Goal: Task Accomplishment & Management: Complete application form

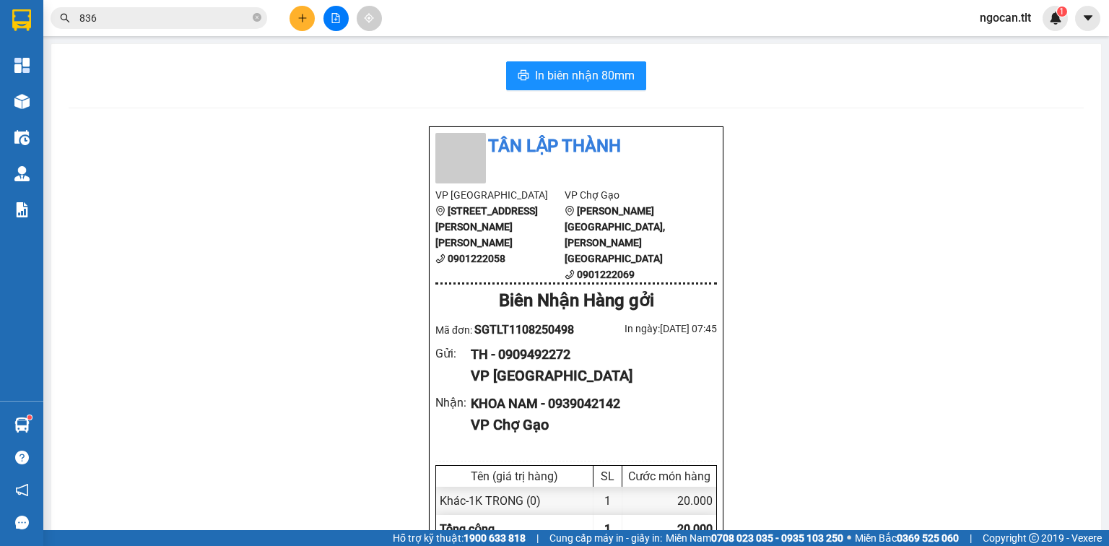
click at [308, 20] on button at bounding box center [302, 18] width 25 height 25
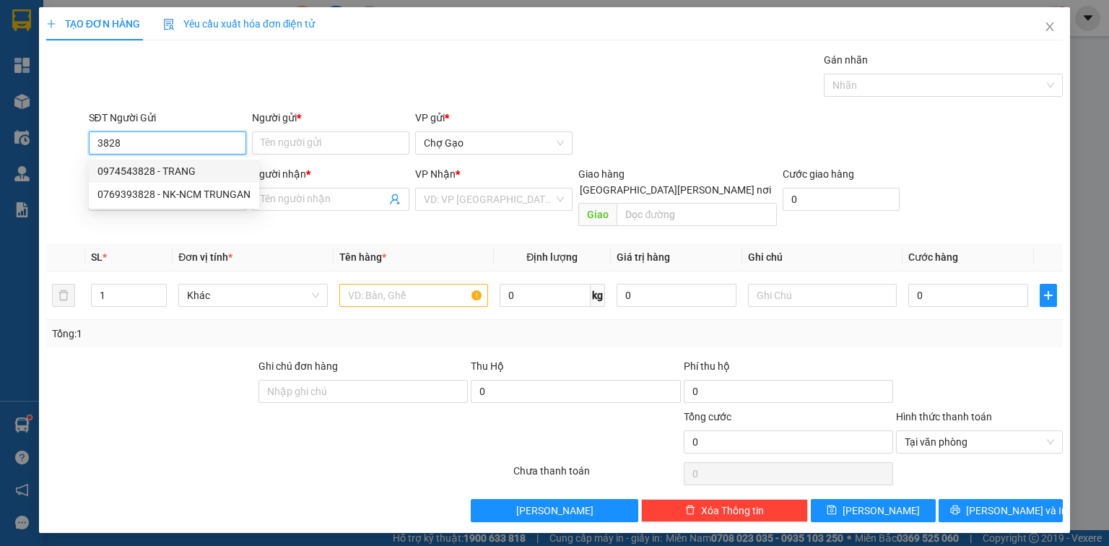
click at [168, 173] on div "0974543828 - TRANG" at bounding box center [173, 171] width 153 height 16
type input "0974543828"
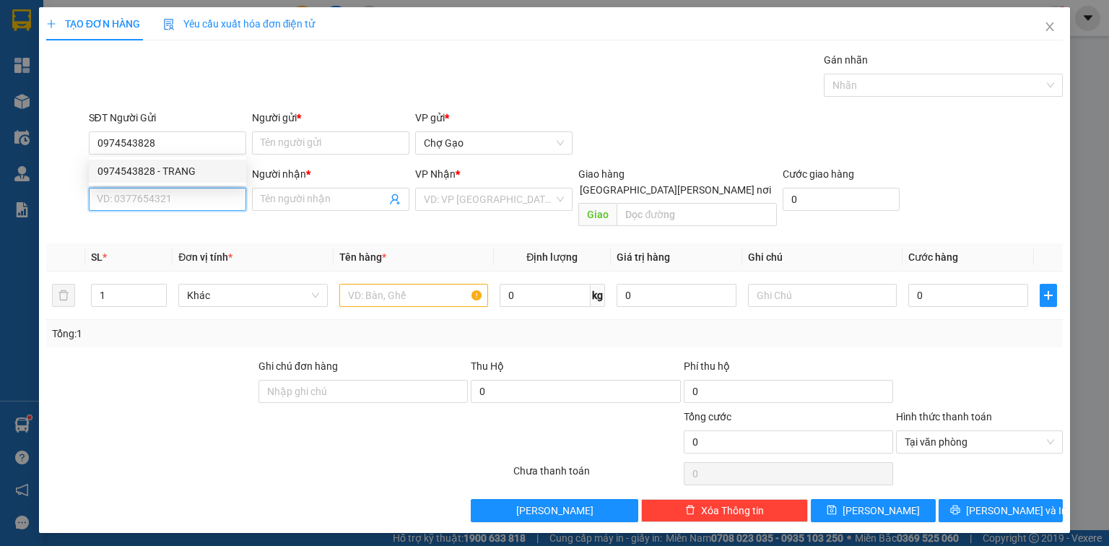
click at [182, 193] on input "SĐT Người Nhận *" at bounding box center [167, 199] width 157 height 23
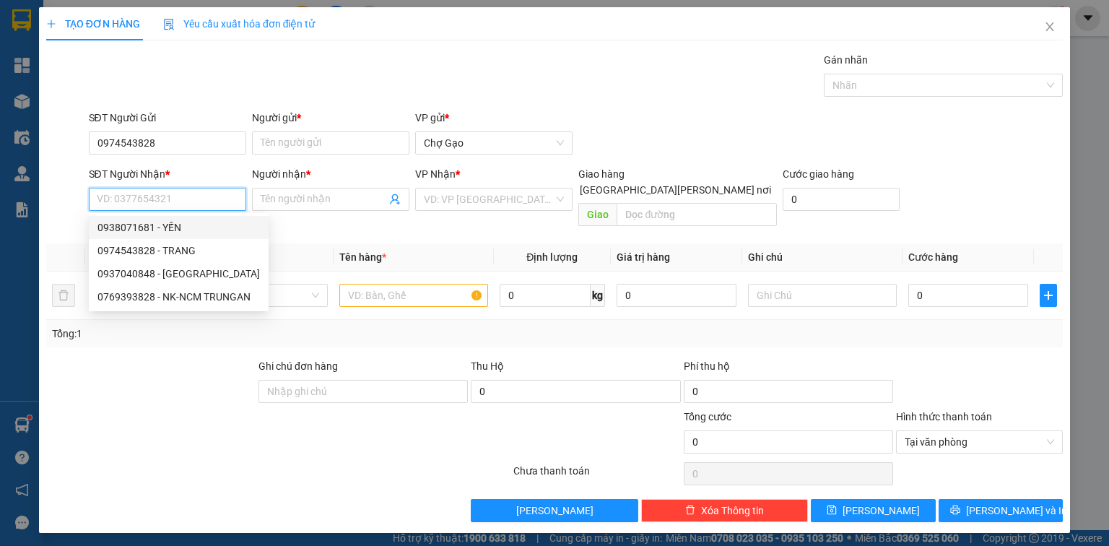
click at [194, 225] on div "0938071681 - YẾN" at bounding box center [178, 228] width 162 height 16
type input "0938071681"
type input "YẾN"
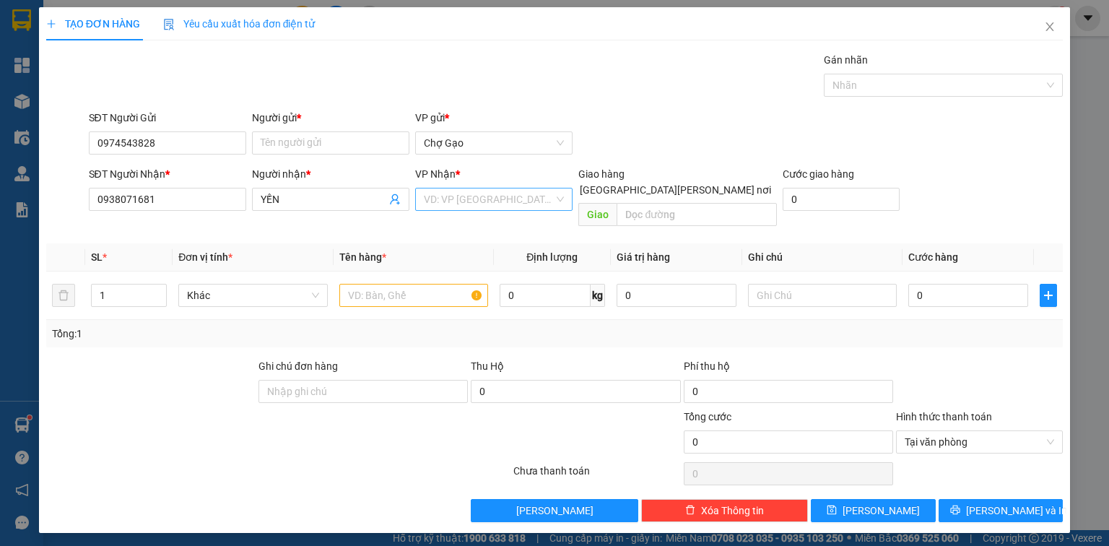
click at [456, 202] on input "search" at bounding box center [489, 199] width 130 height 22
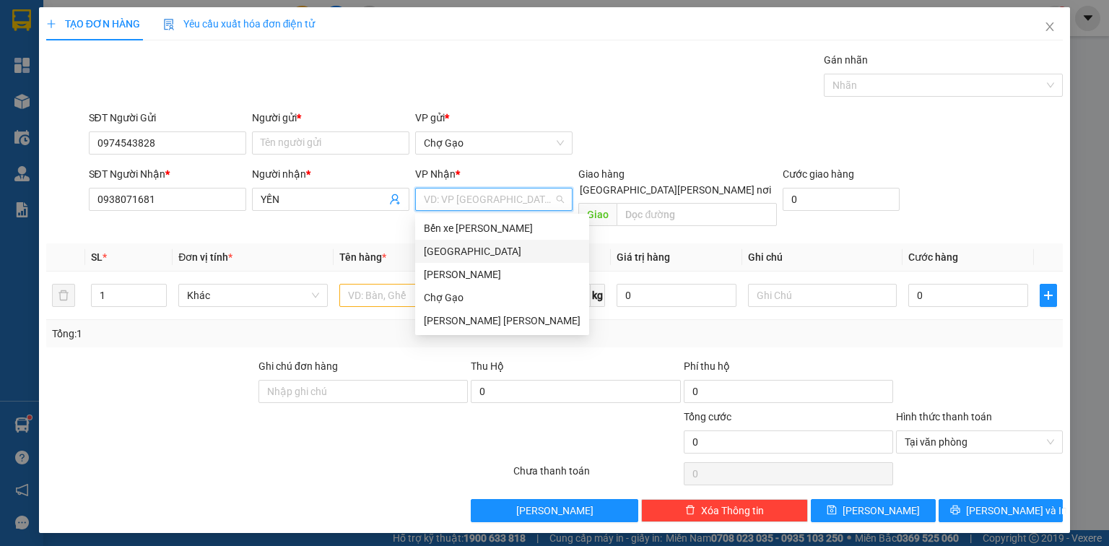
drag, startPoint x: 428, startPoint y: 247, endPoint x: 420, endPoint y: 258, distance: 13.9
click at [428, 248] on div "[GEOGRAPHIC_DATA]" at bounding box center [502, 251] width 157 height 16
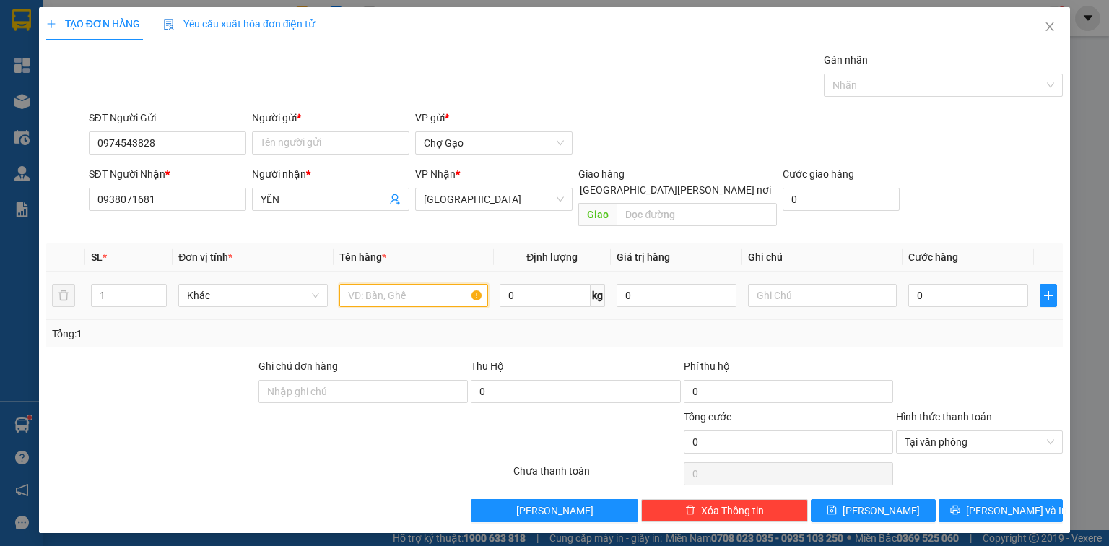
click at [357, 285] on input "text" at bounding box center [413, 295] width 149 height 23
type input "1 b xạnh"
click at [955, 285] on input "0" at bounding box center [968, 295] width 120 height 23
type input "6"
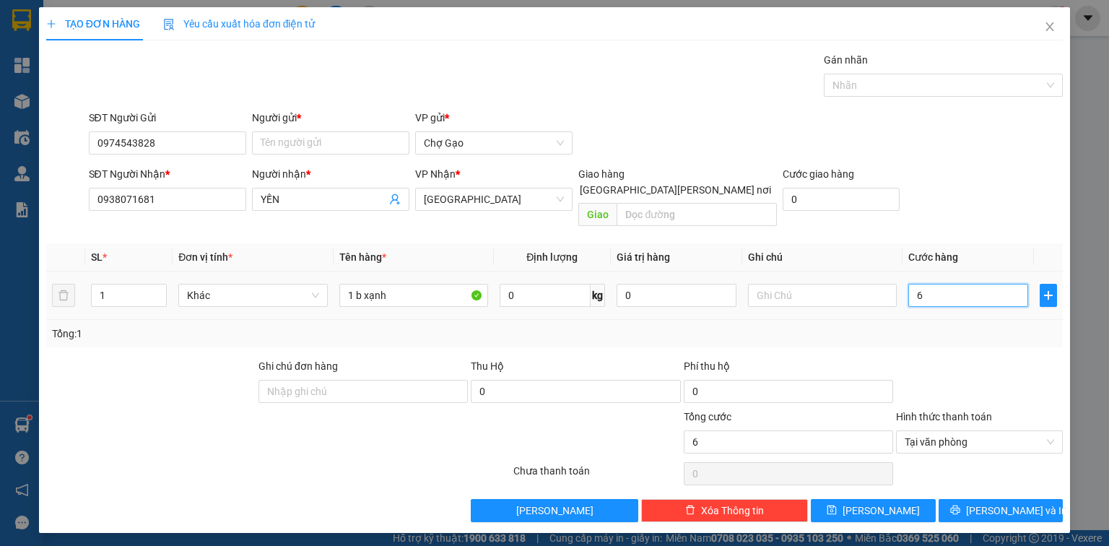
type input "60"
type input "6"
type input "0"
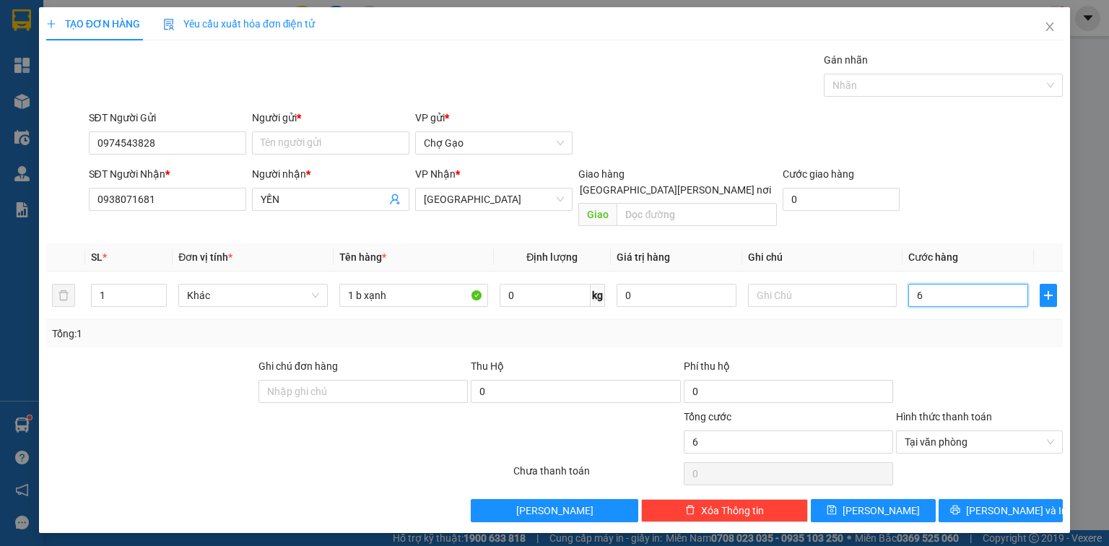
type input "0"
type input "05"
type input "5"
type input "050"
type input "50"
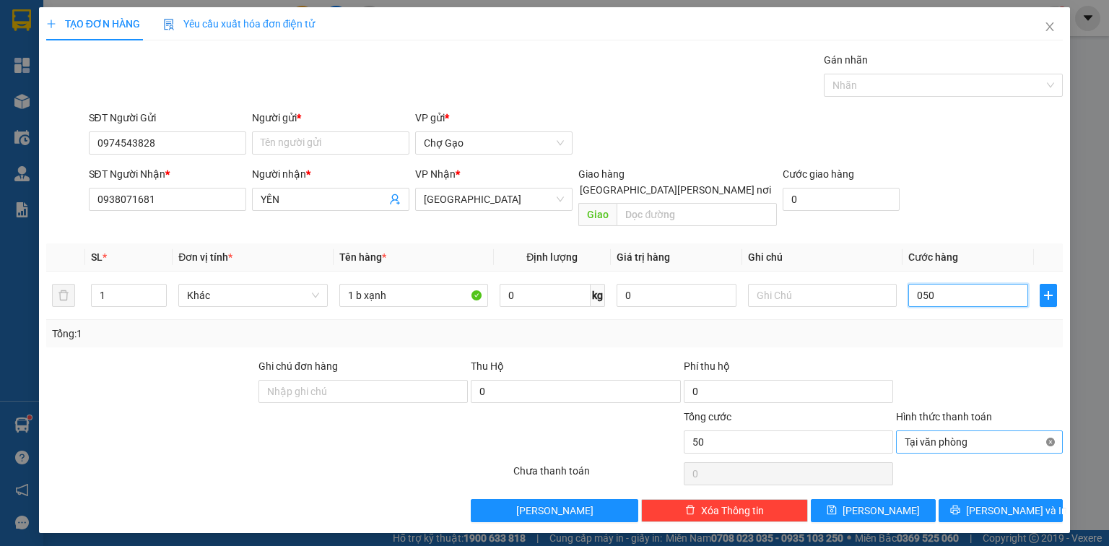
type input "50"
type input "50.000"
click at [994, 503] on span "[PERSON_NAME] và In" at bounding box center [1016, 511] width 101 height 16
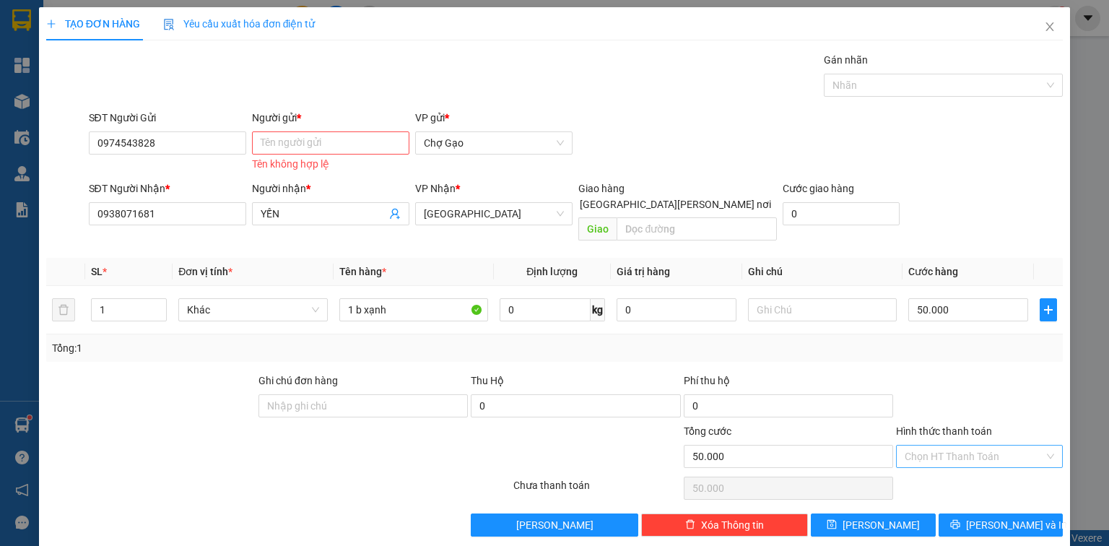
click at [363, 127] on div "Người gửi *" at bounding box center [330, 121] width 157 height 22
click at [339, 137] on input "Người gửi *" at bounding box center [330, 142] width 157 height 23
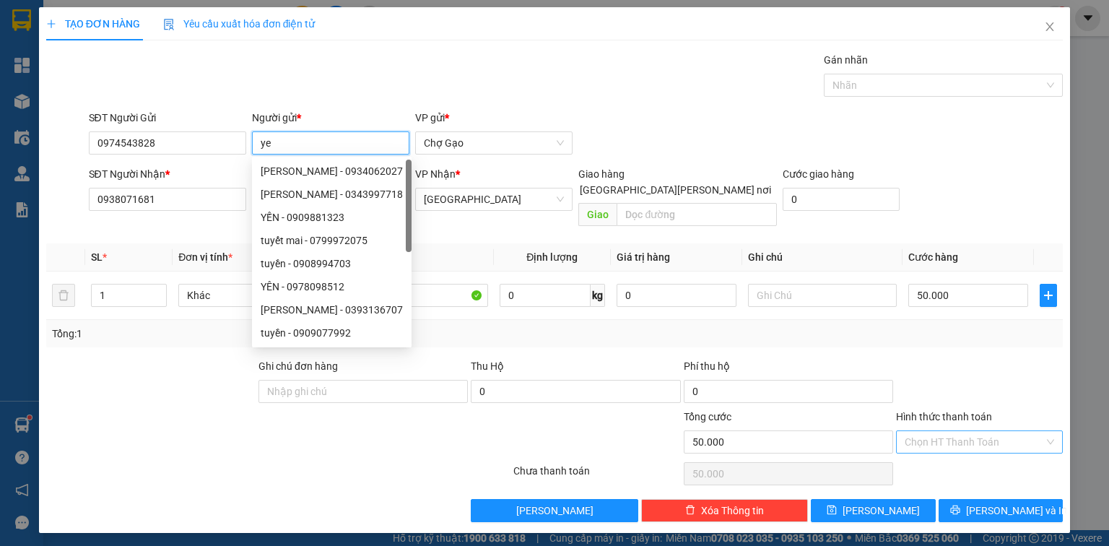
type input "y"
click at [1050, 430] on div "Chọn HT Thanh Toán" at bounding box center [979, 441] width 167 height 23
type input "YẾN"
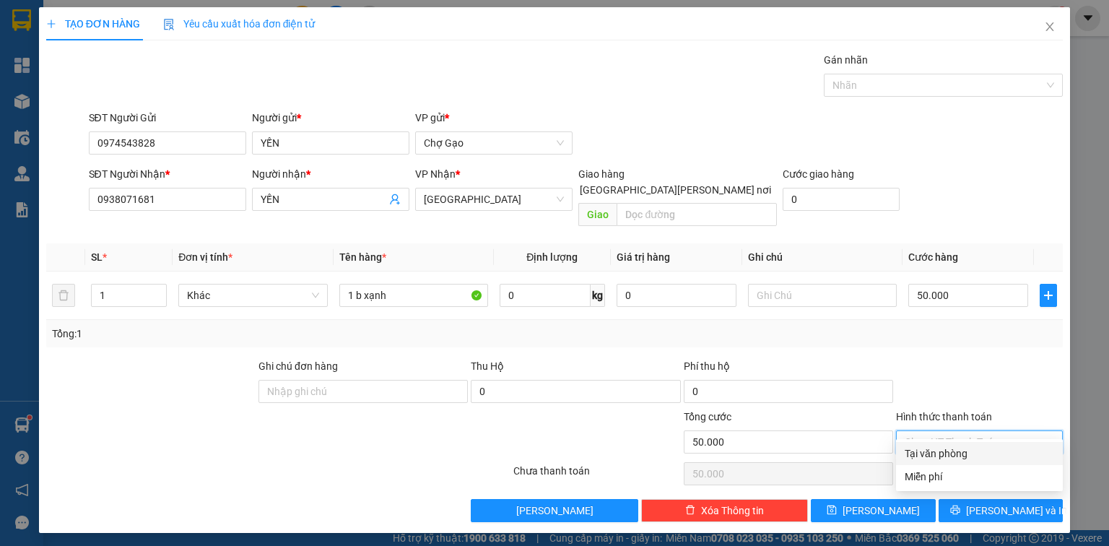
click at [951, 370] on div at bounding box center [980, 383] width 170 height 51
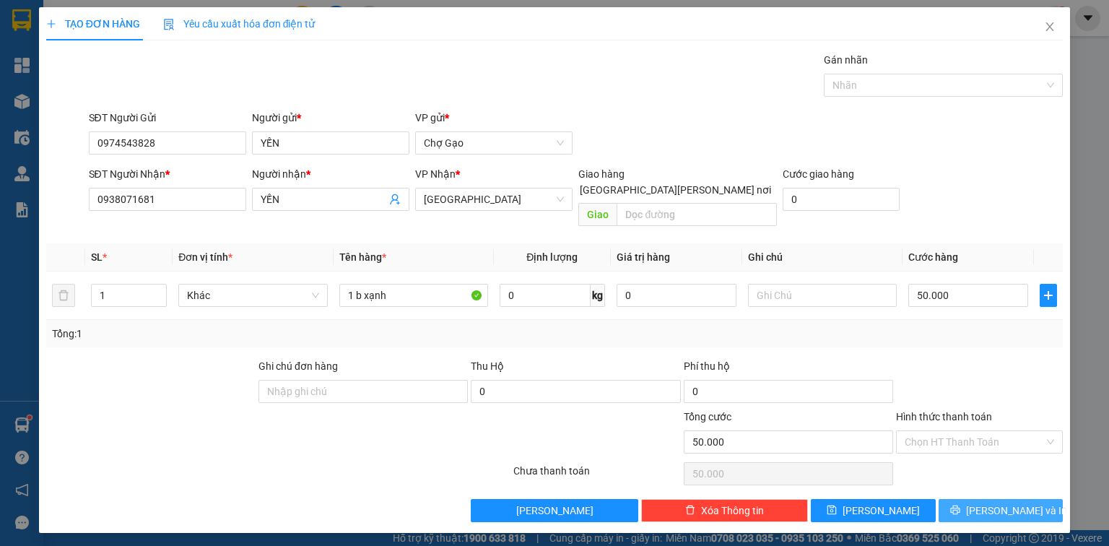
click at [997, 499] on button "[PERSON_NAME] và In" at bounding box center [1001, 510] width 125 height 23
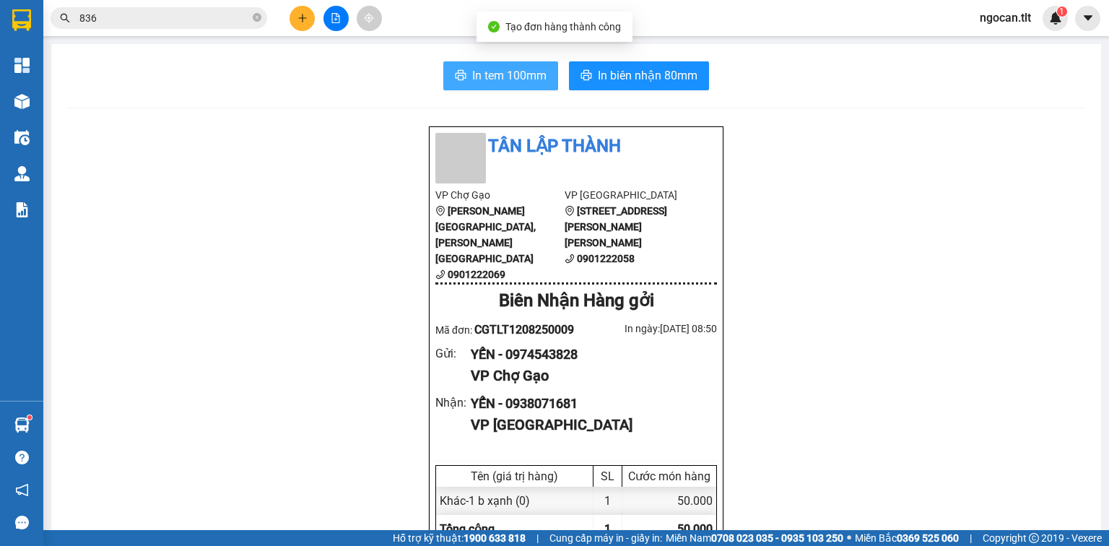
drag, startPoint x: 521, startPoint y: 76, endPoint x: 768, endPoint y: 274, distance: 316.4
click at [521, 77] on span "In tem 100mm" at bounding box center [509, 75] width 74 height 18
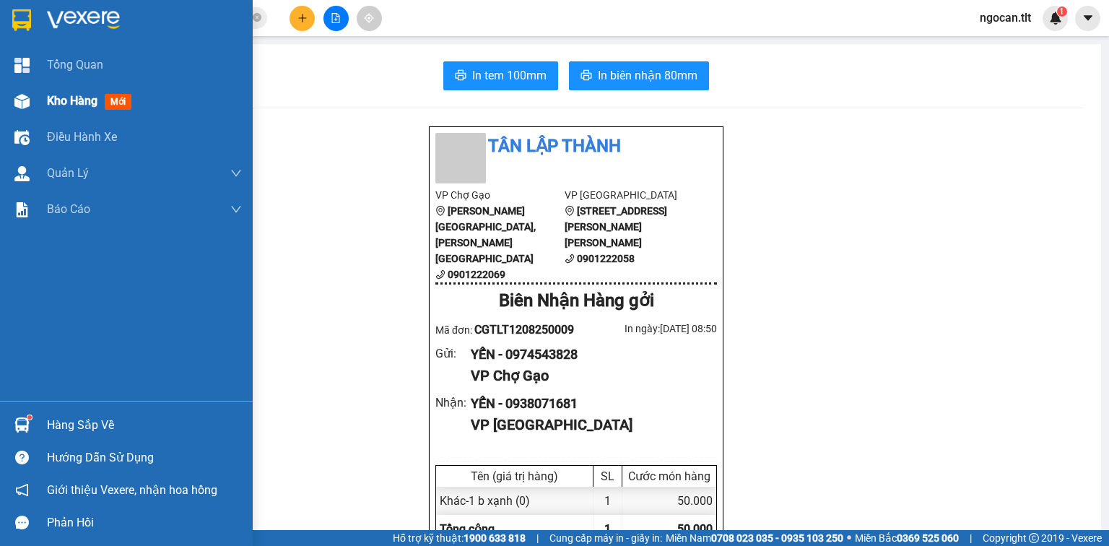
click at [73, 90] on div "Kho hàng mới" at bounding box center [144, 101] width 195 height 36
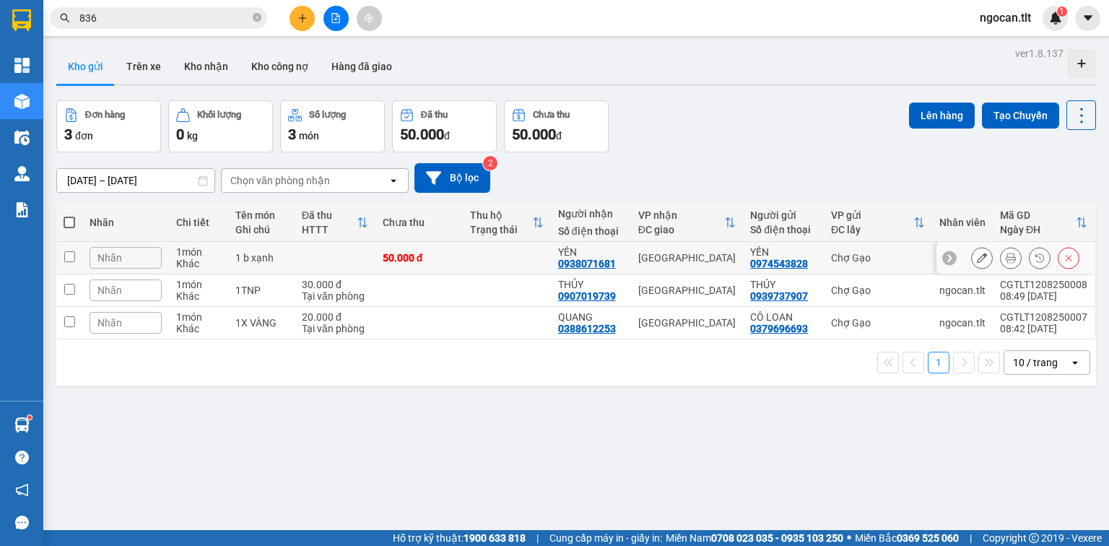
click at [977, 256] on icon at bounding box center [982, 258] width 10 height 10
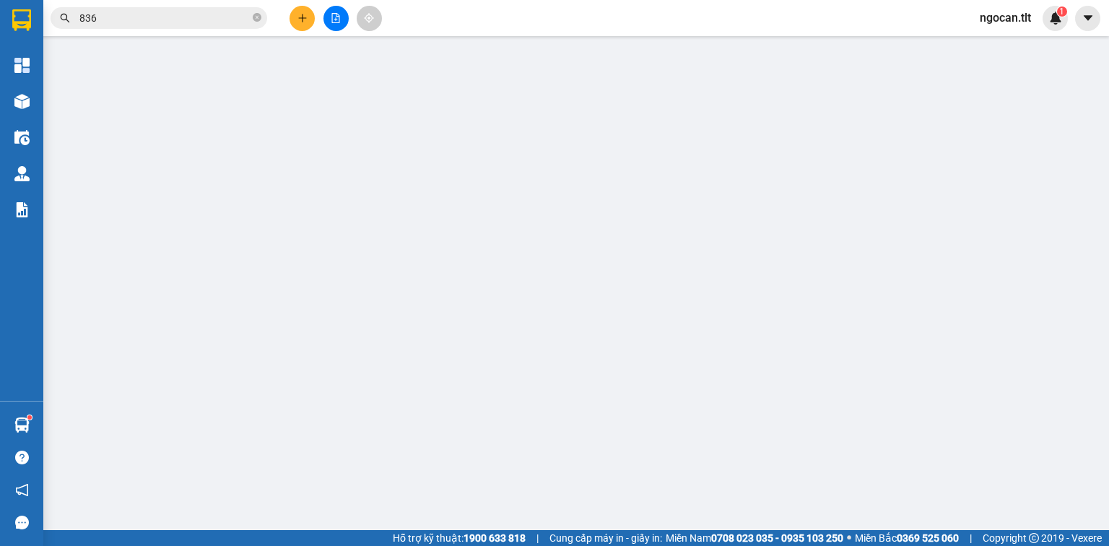
type input "0974543828"
type input "YẾN"
type input "0938071681"
type input "YẾN"
type input "50.000"
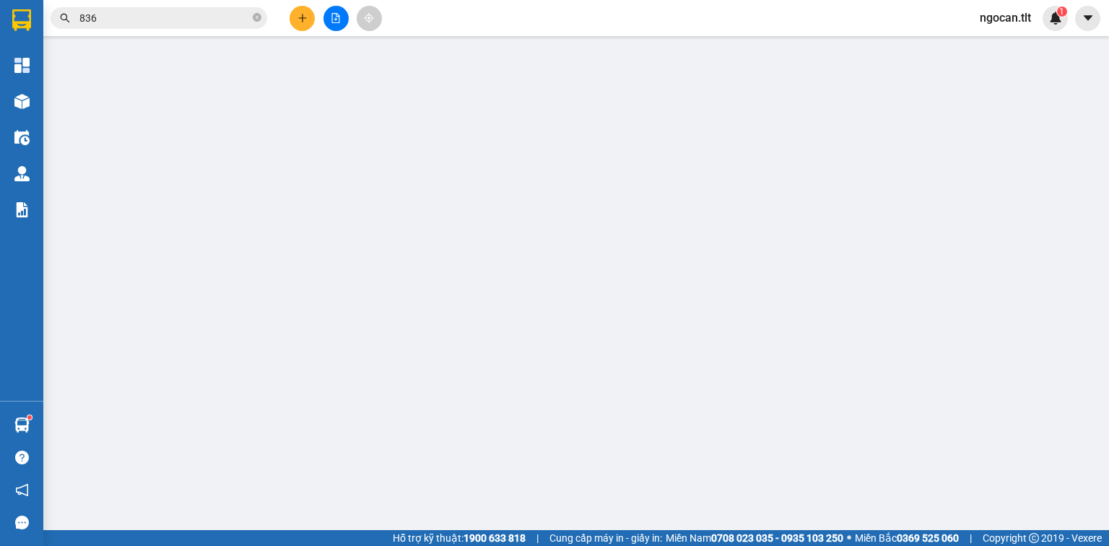
type input "50.000"
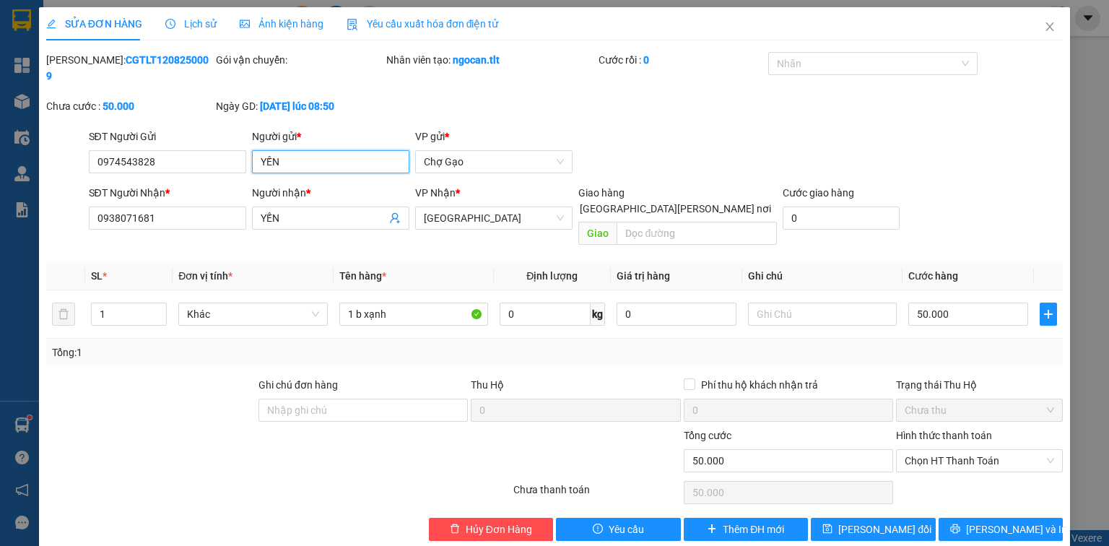
drag, startPoint x: 259, startPoint y: 162, endPoint x: 250, endPoint y: 164, distance: 9.6
click at [251, 165] on form "SĐT Người Gửi 0974543828 0974543828 Người gửi * YẾN VP gửi * Chợ Gạo SĐT Người …" at bounding box center [554, 190] width 1017 height 123
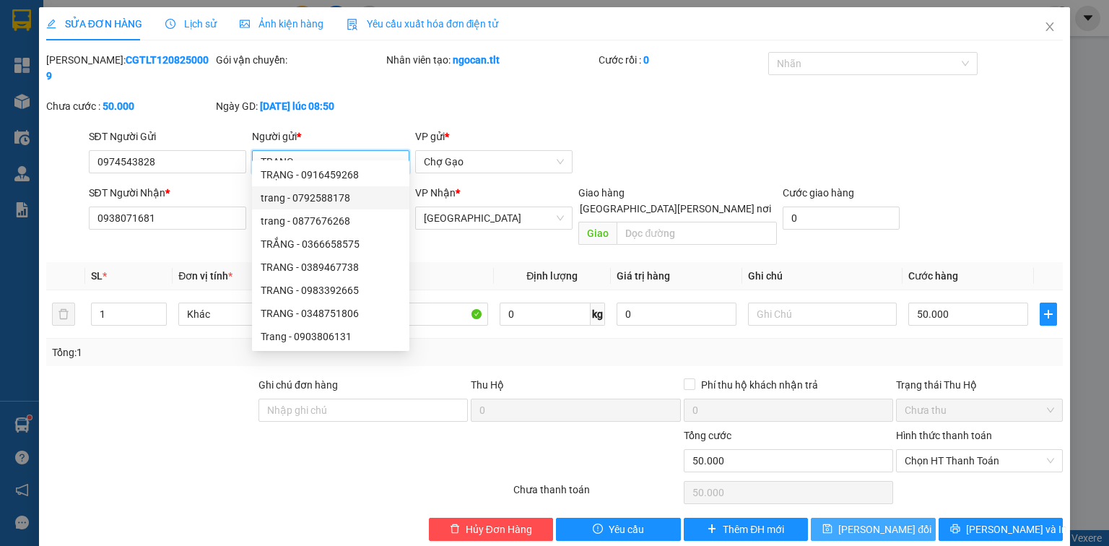
type input "TRANG"
click at [899, 521] on span "[PERSON_NAME] đổi" at bounding box center [884, 529] width 93 height 16
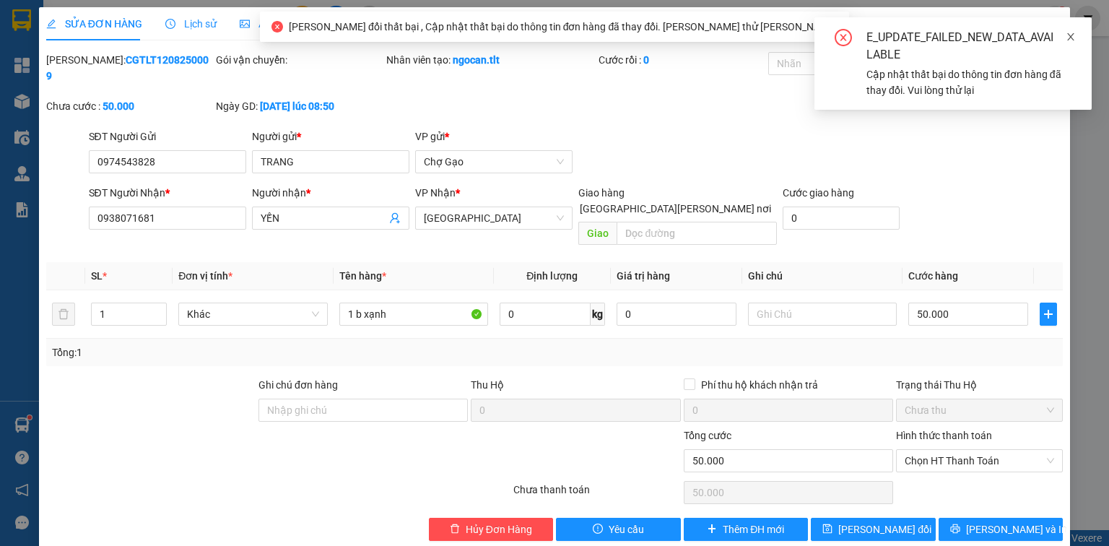
click at [1072, 43] on span at bounding box center [1071, 37] width 10 height 12
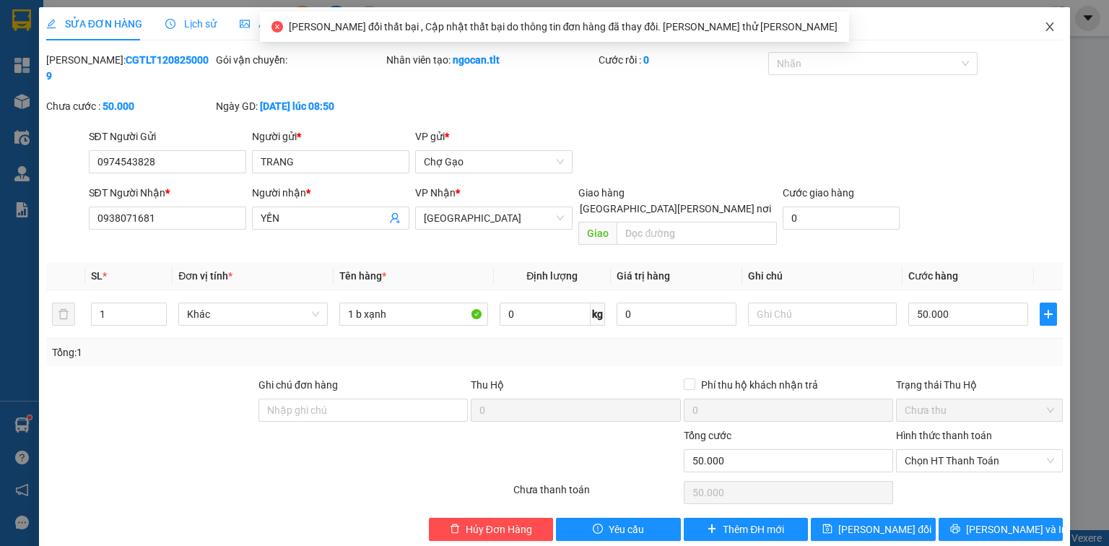
click at [1056, 22] on span "Close" at bounding box center [1050, 27] width 40 height 40
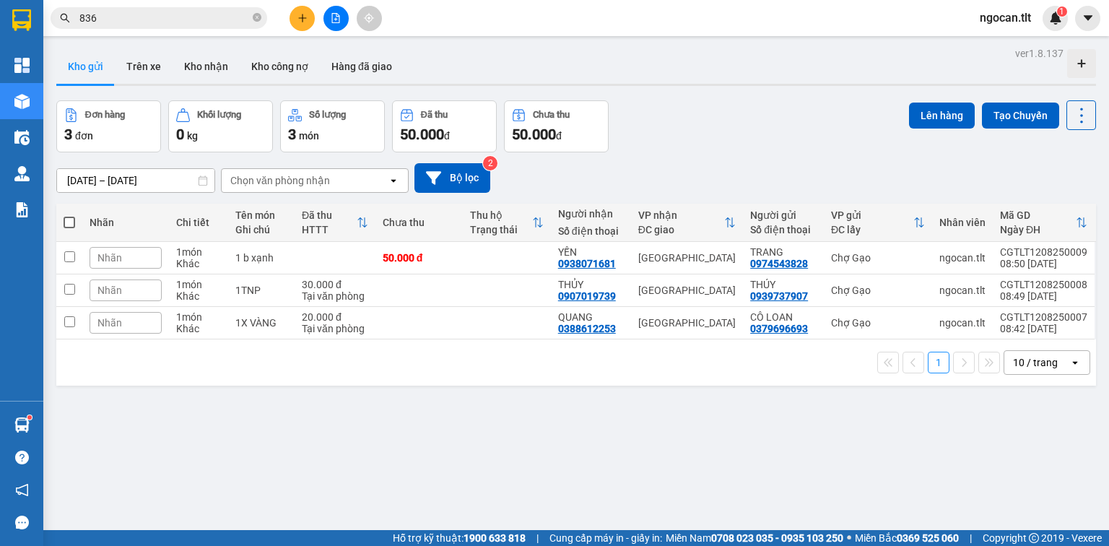
click at [117, 14] on input "836" at bounding box center [164, 18] width 170 height 16
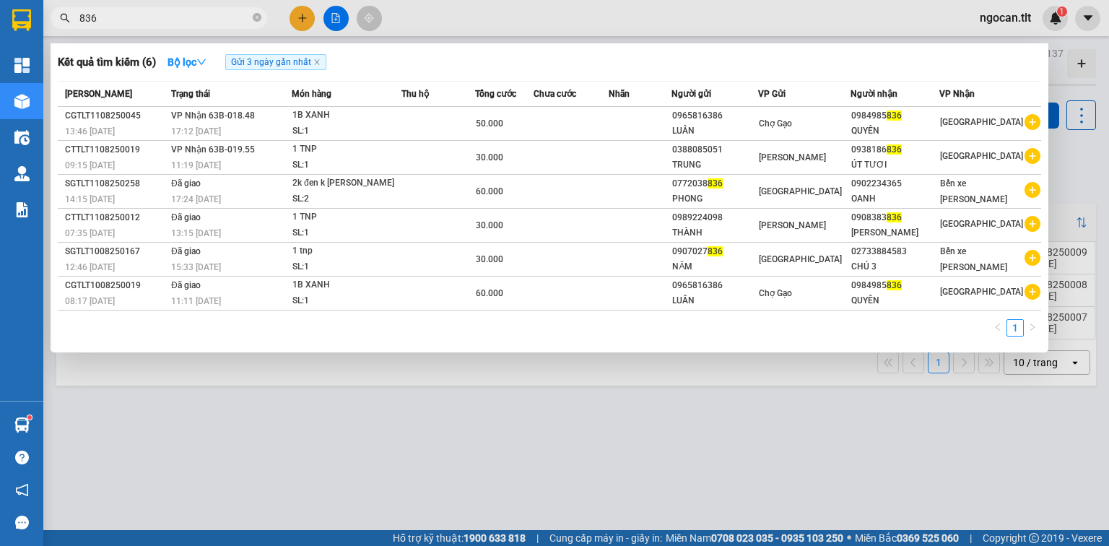
click at [116, 14] on input "836" at bounding box center [164, 18] width 170 height 16
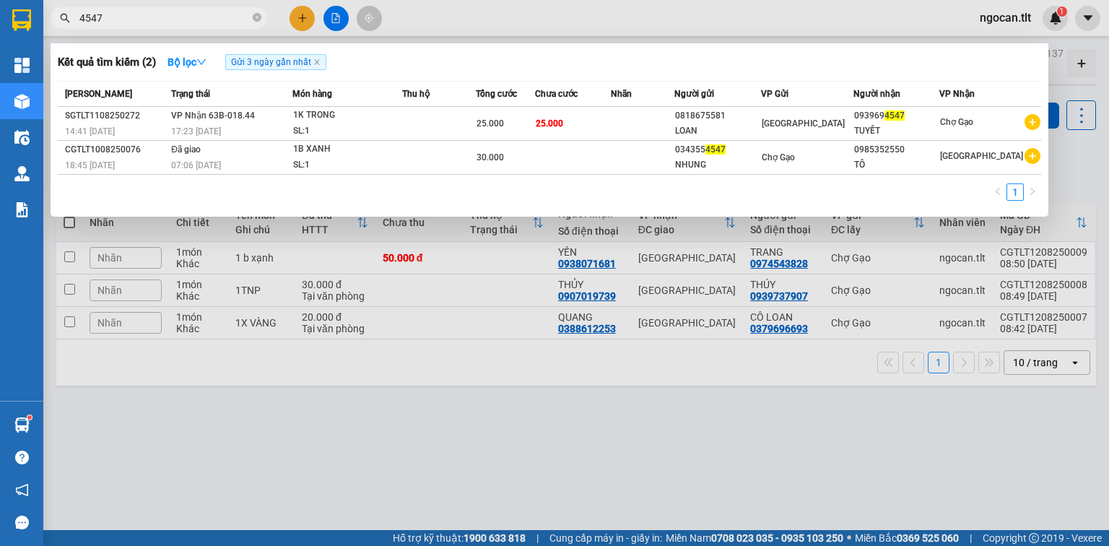
type input "4547"
drag, startPoint x: 482, startPoint y: 87, endPoint x: 482, endPoint y: 97, distance: 10.1
click at [476, 88] on div "Thu hộ" at bounding box center [439, 94] width 74 height 16
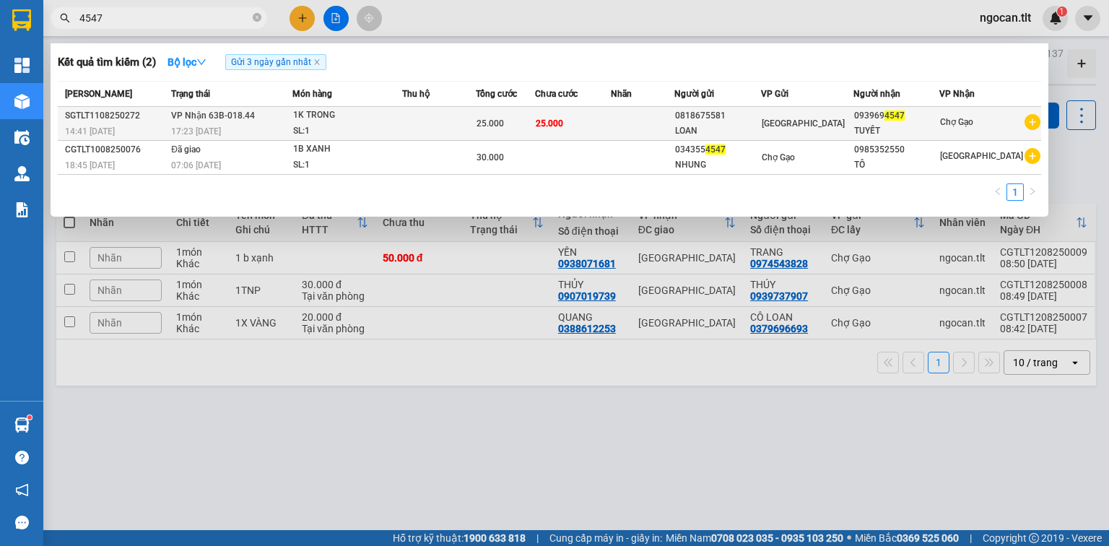
click at [477, 116] on td at bounding box center [439, 124] width 74 height 34
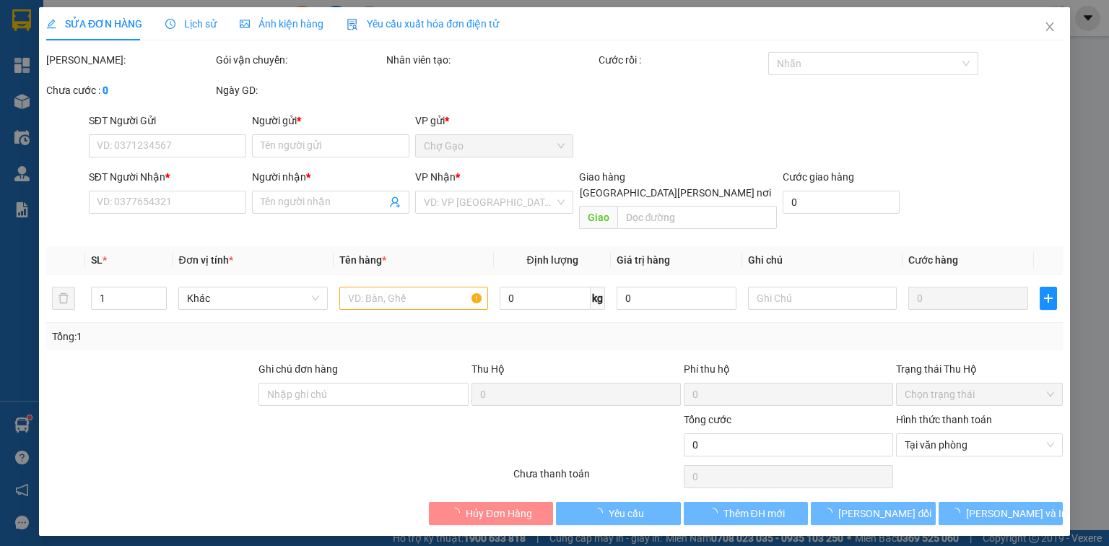
type input "0818675581"
type input "LOAN"
type input "0939694547"
type input "TUYẾT"
type input "25.000"
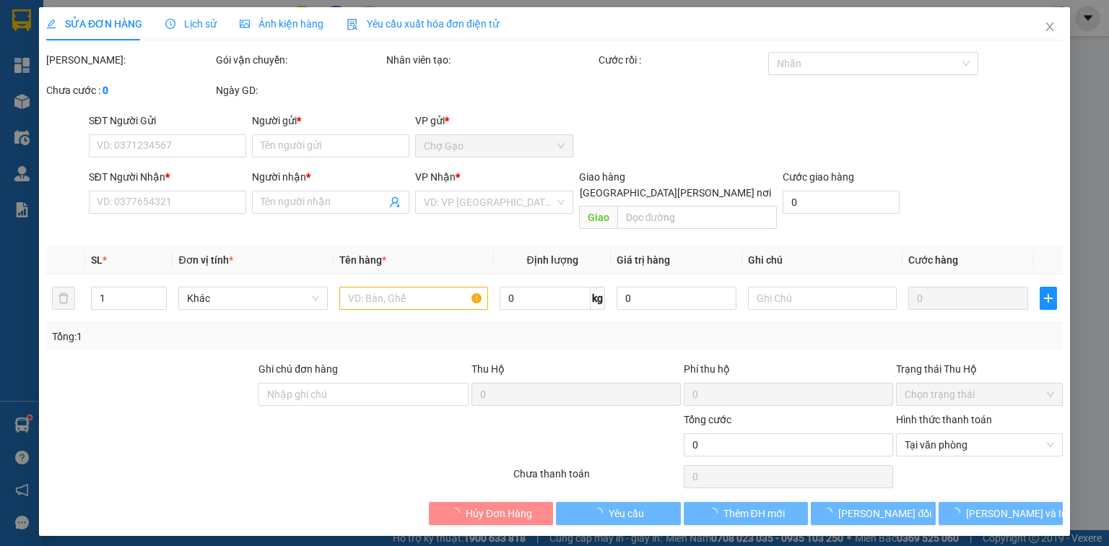
type input "25.000"
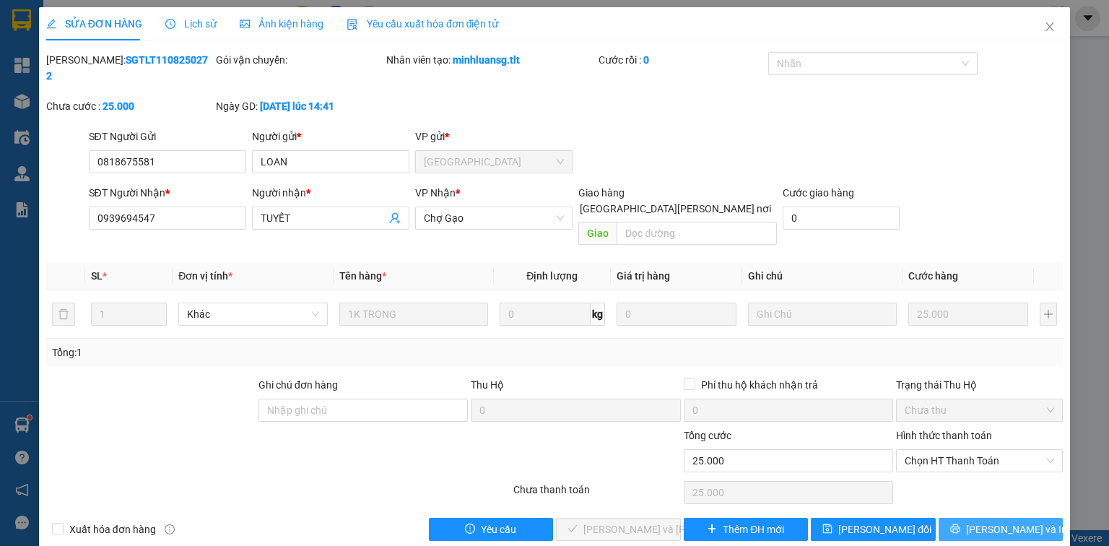
click at [1037, 518] on button "[PERSON_NAME] và In" at bounding box center [1001, 529] width 125 height 23
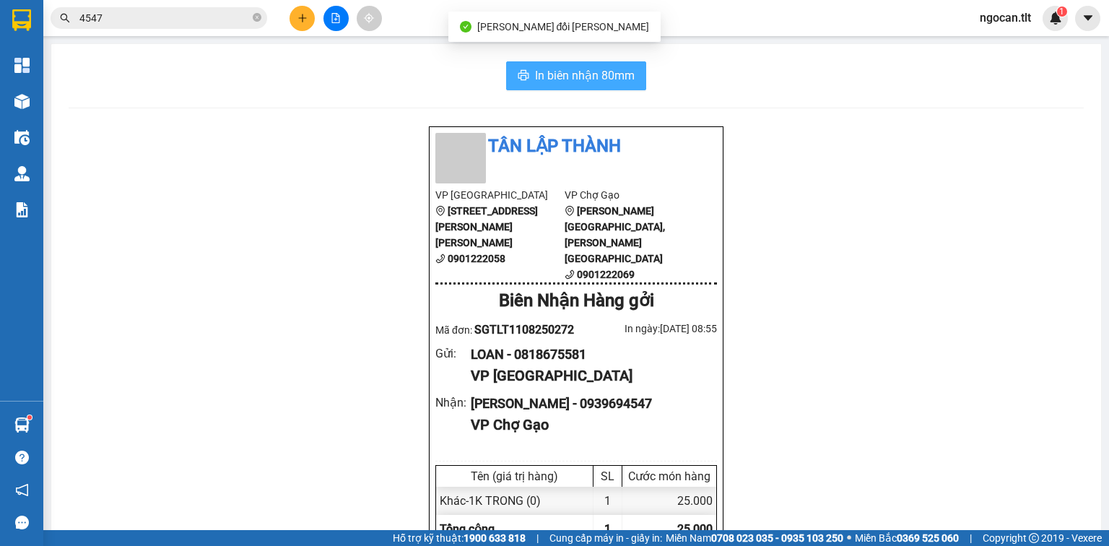
click at [575, 76] on span "In biên nhận 80mm" at bounding box center [585, 75] width 100 height 18
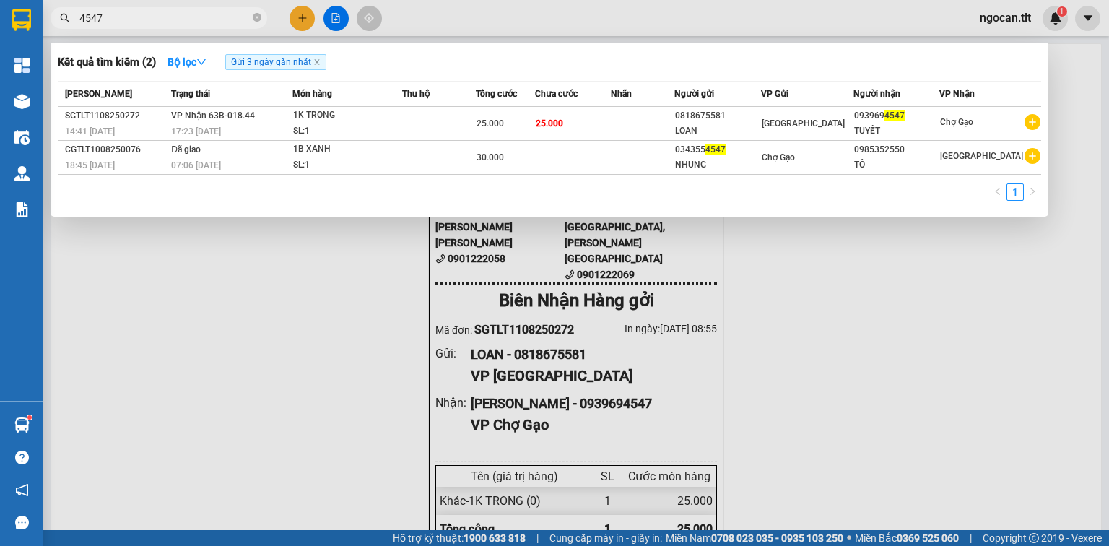
click at [159, 16] on input "4547" at bounding box center [164, 18] width 170 height 16
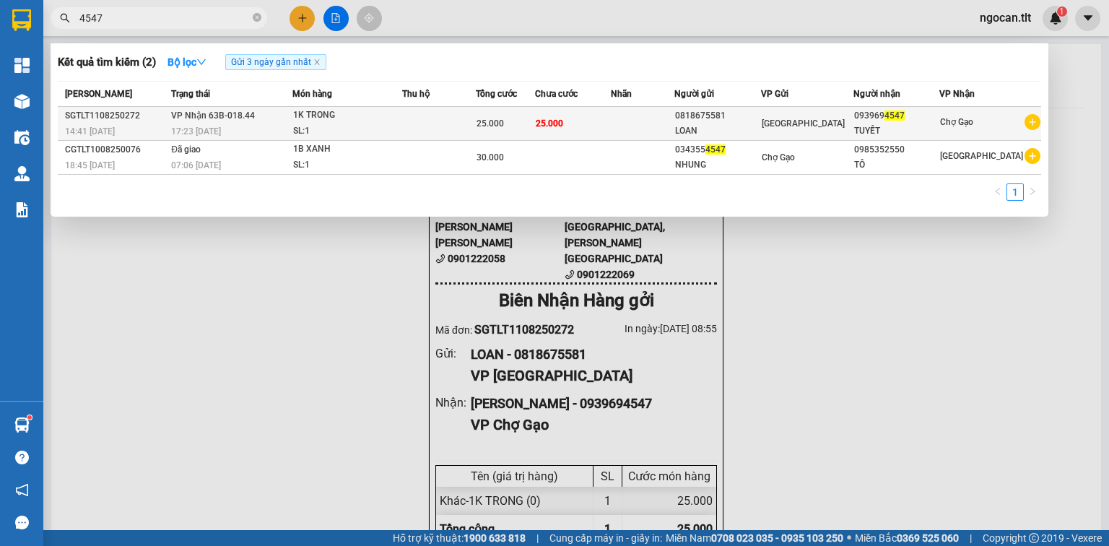
click at [414, 116] on td at bounding box center [439, 124] width 74 height 34
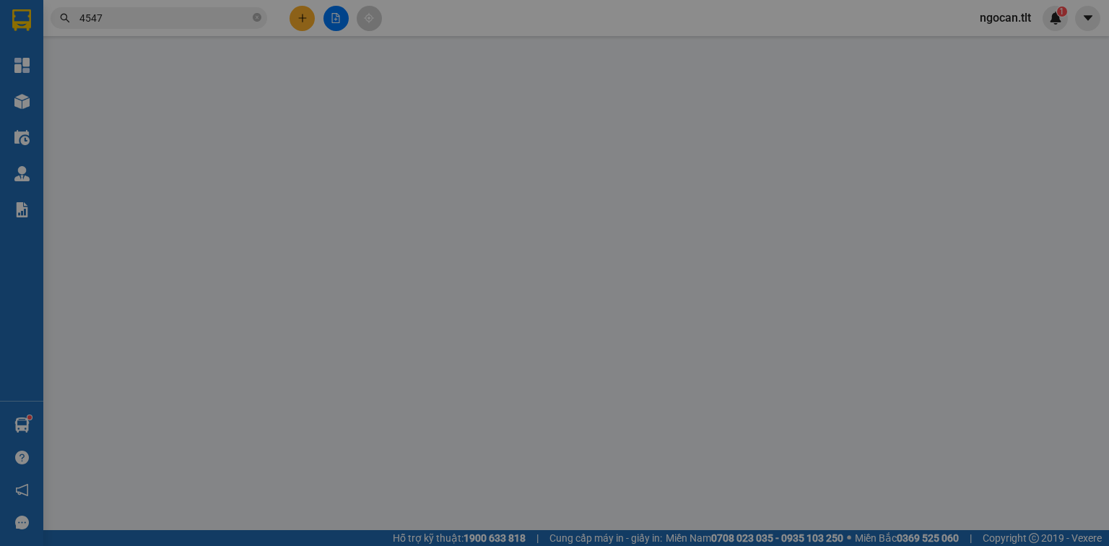
type input "0818675581"
type input "LOAN"
type input "0939694547"
type input "TUYẾT"
type input "25.000"
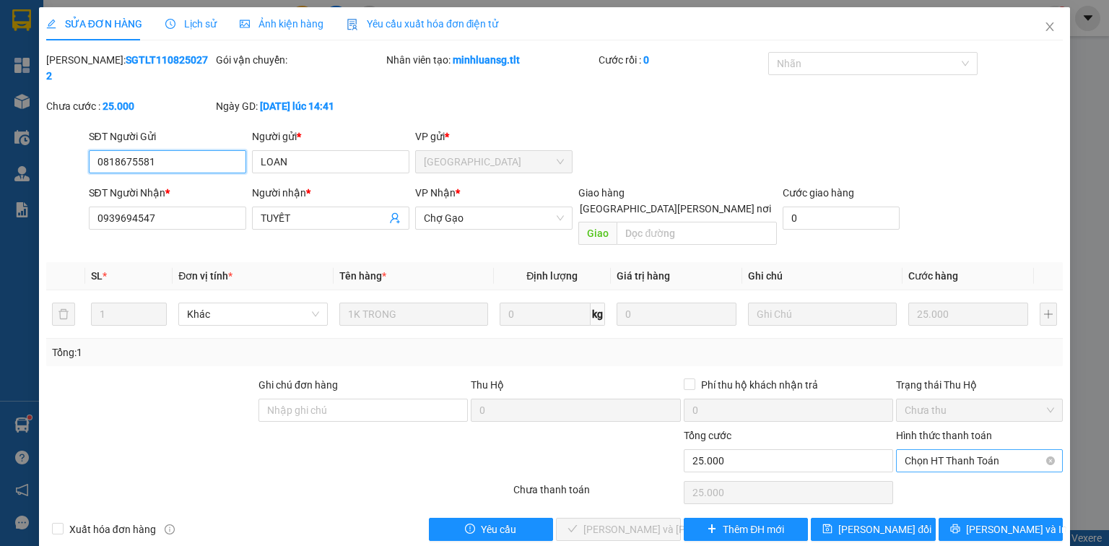
click at [948, 450] on span "Chọn HT Thanh Toán" at bounding box center [979, 461] width 149 height 22
drag, startPoint x: 941, startPoint y: 441, endPoint x: 898, endPoint y: 462, distance: 48.1
click at [934, 451] on div "Tại văn phòng" at bounding box center [979, 457] width 149 height 16
type input "0"
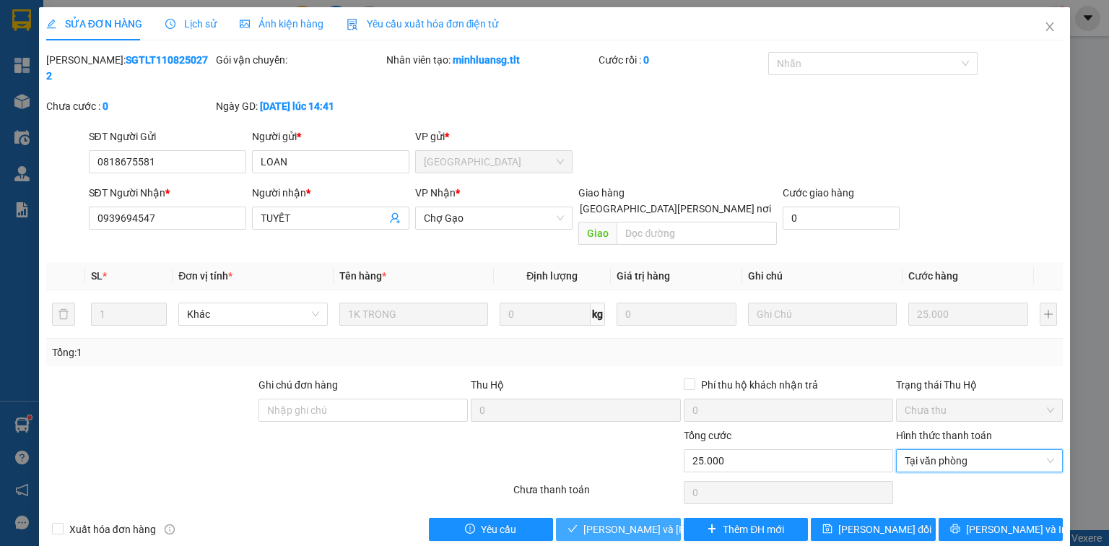
drag, startPoint x: 650, startPoint y: 495, endPoint x: 841, endPoint y: 395, distance: 215.5
click at [651, 521] on span "[PERSON_NAME] và [PERSON_NAME] hàng" at bounding box center [680, 529] width 195 height 16
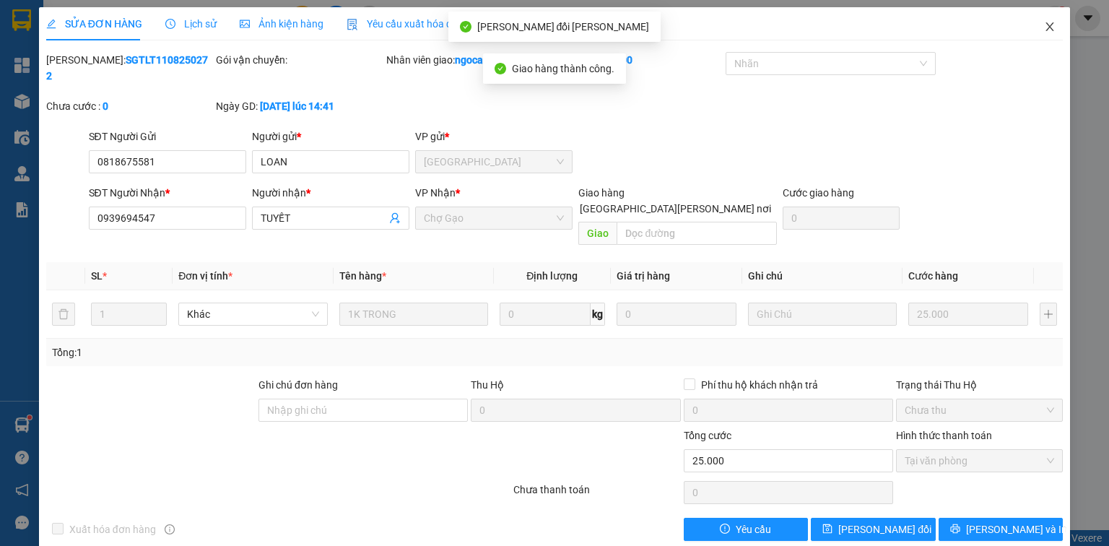
click at [1049, 24] on icon "close" at bounding box center [1050, 27] width 12 height 12
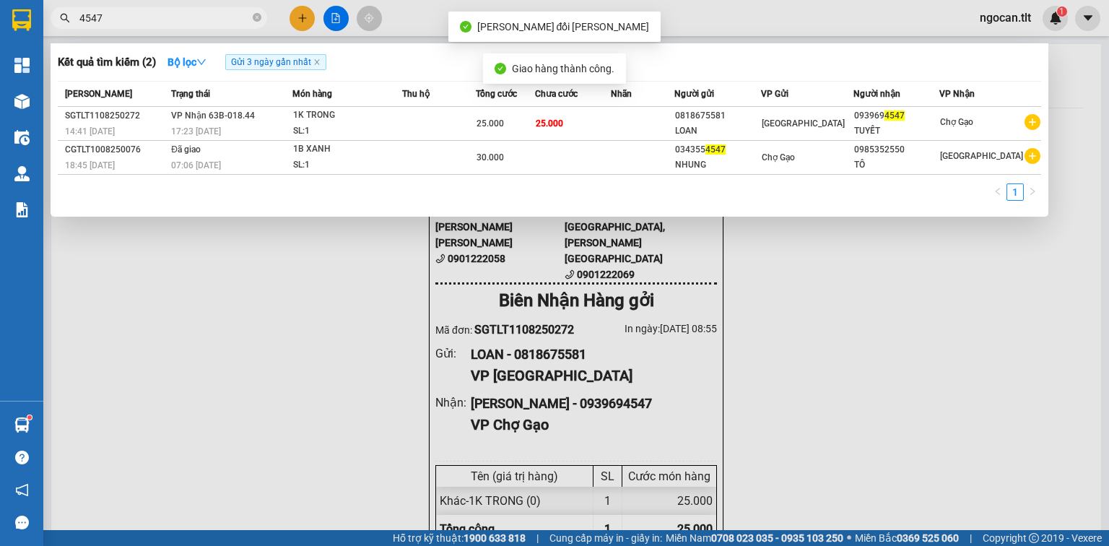
click at [126, 19] on input "4547" at bounding box center [164, 18] width 170 height 16
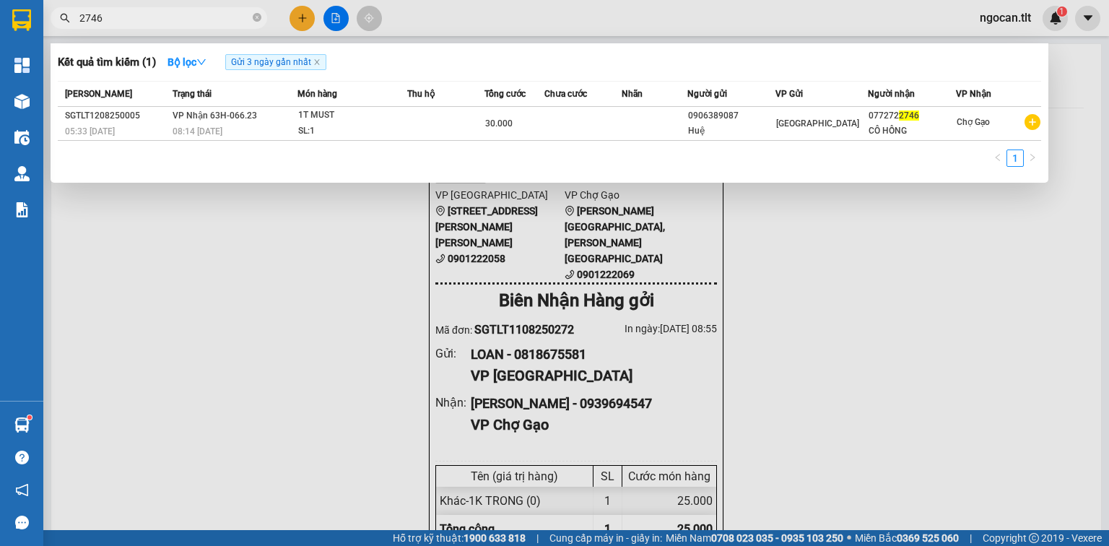
type input "2746"
click at [296, 19] on div at bounding box center [554, 273] width 1109 height 546
click at [146, 13] on input "2746" at bounding box center [164, 18] width 170 height 16
click at [305, 14] on div at bounding box center [554, 273] width 1109 height 546
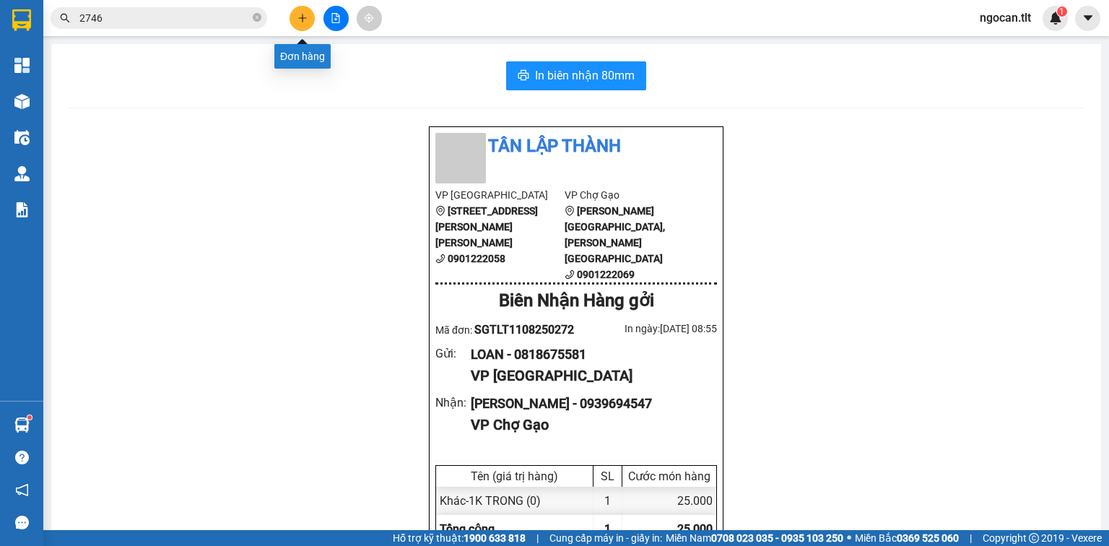
click at [305, 14] on icon "plus" at bounding box center [303, 18] width 10 height 10
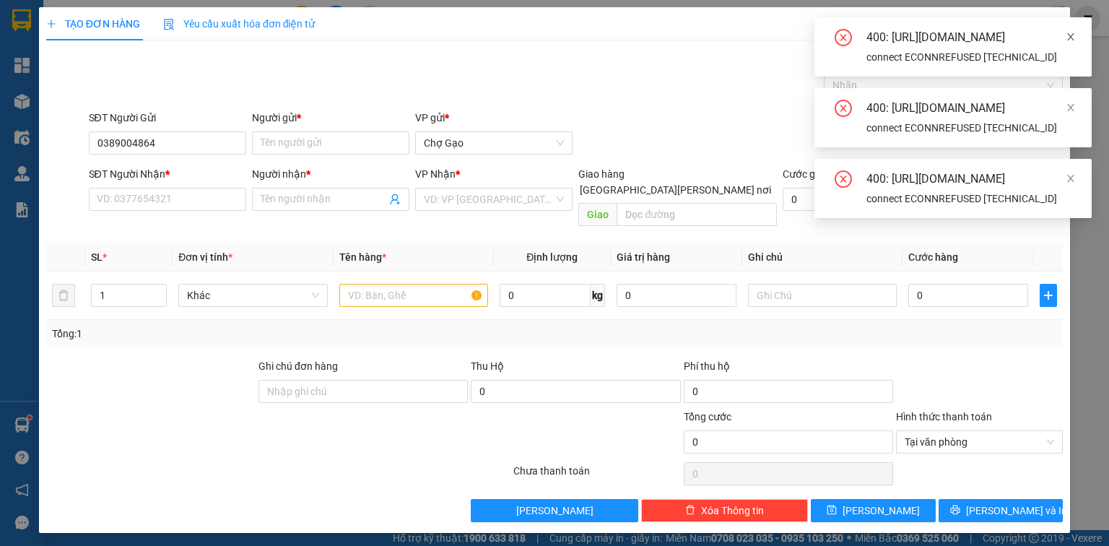
click at [1069, 40] on icon "close" at bounding box center [1071, 37] width 10 height 10
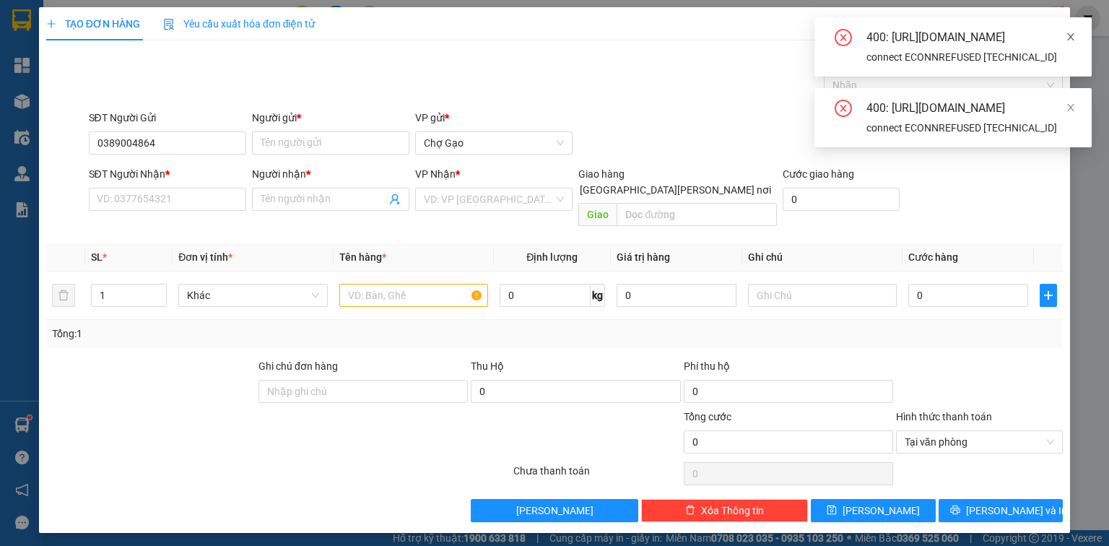
drag, startPoint x: 1072, startPoint y: 40, endPoint x: 1078, endPoint y: 129, distance: 89.0
click at [1072, 40] on icon "close" at bounding box center [1071, 37] width 10 height 10
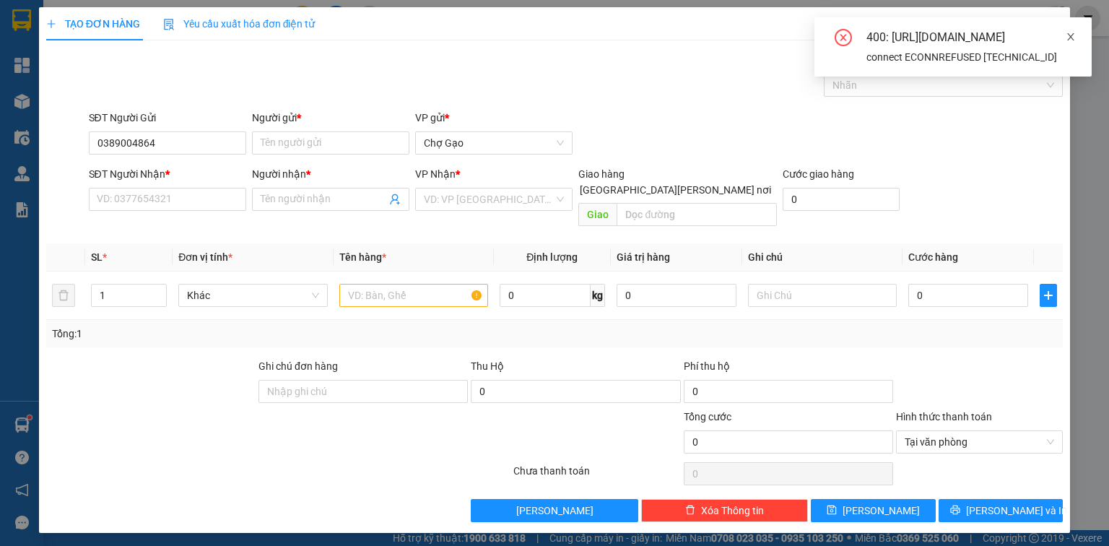
click at [1072, 43] on link at bounding box center [1071, 37] width 10 height 16
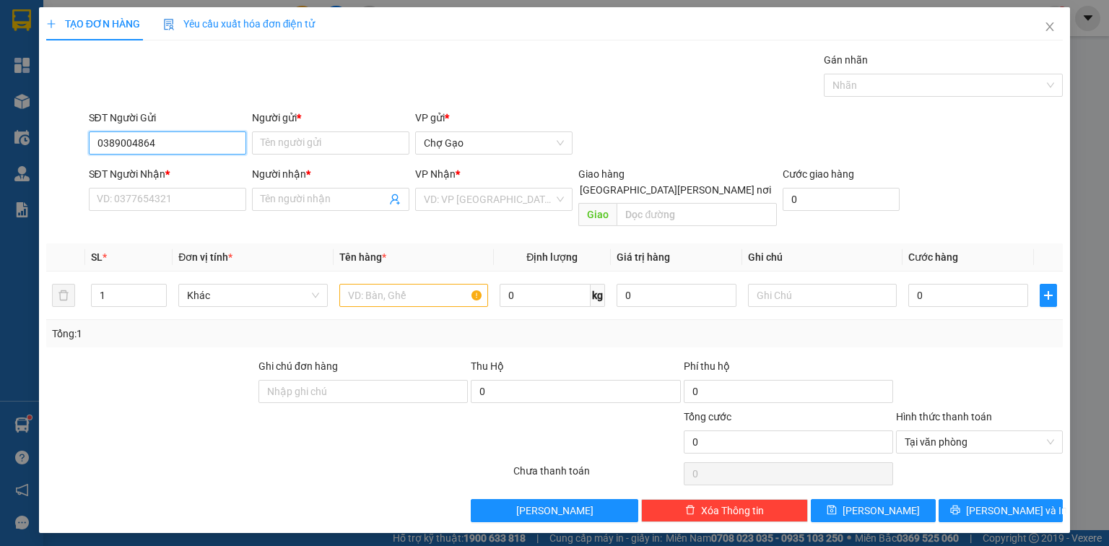
click at [185, 143] on input "0389004864" at bounding box center [167, 142] width 157 height 23
click at [324, 139] on input "Người gửi *" at bounding box center [330, 142] width 157 height 23
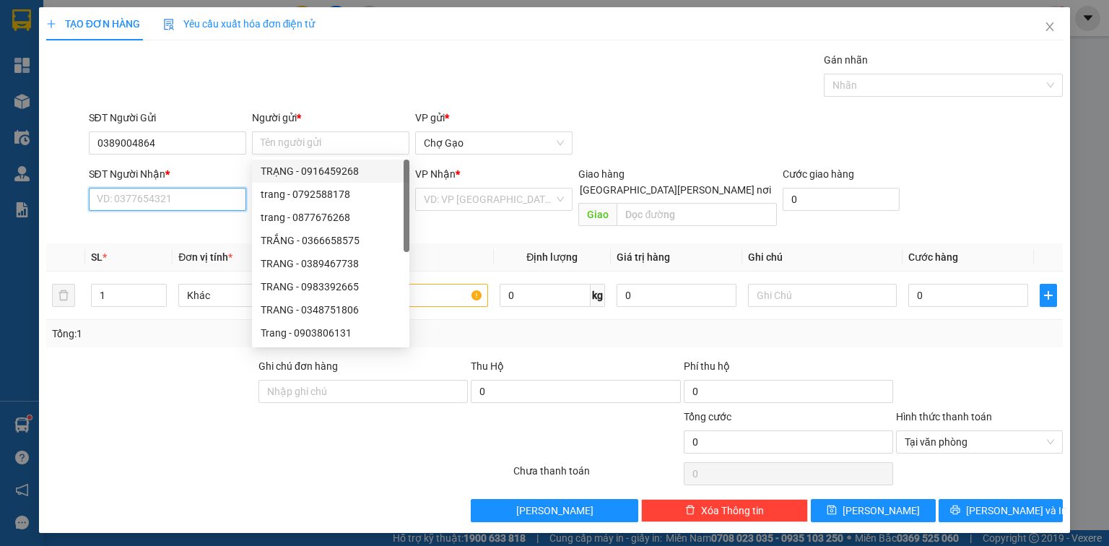
click at [171, 191] on input "SĐT Người Nhận *" at bounding box center [167, 199] width 157 height 23
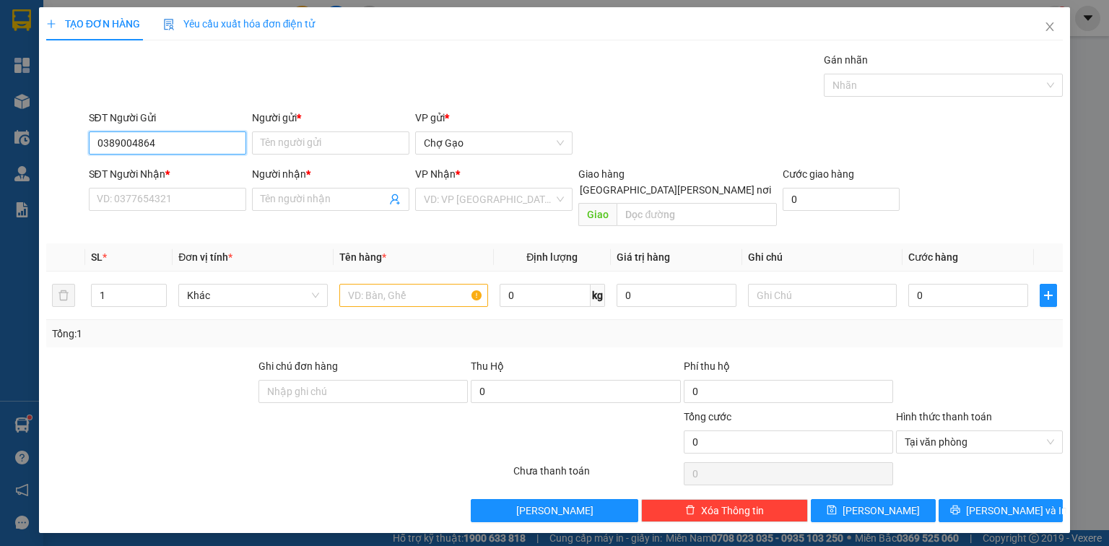
drag, startPoint x: 171, startPoint y: 142, endPoint x: 0, endPoint y: 153, distance: 171.5
click at [0, 152] on div "TẠO ĐƠN HÀNG Yêu cầu xuất [PERSON_NAME] điện tử Transit Pickup Surcharge Ids Tr…" at bounding box center [554, 273] width 1109 height 546
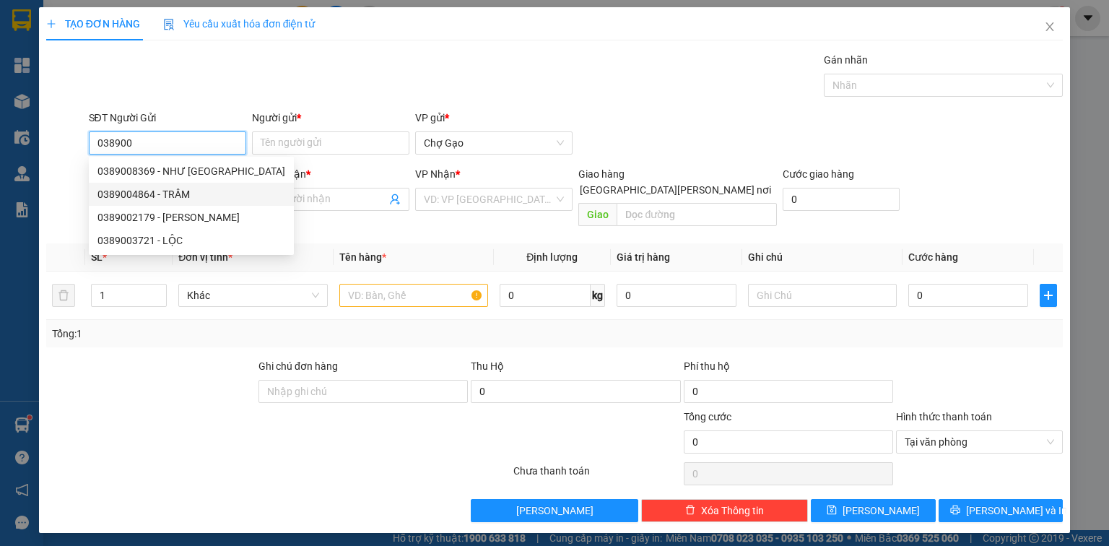
click at [120, 188] on div "0389004864 - TRÂM" at bounding box center [191, 194] width 188 height 16
type input "0389004864"
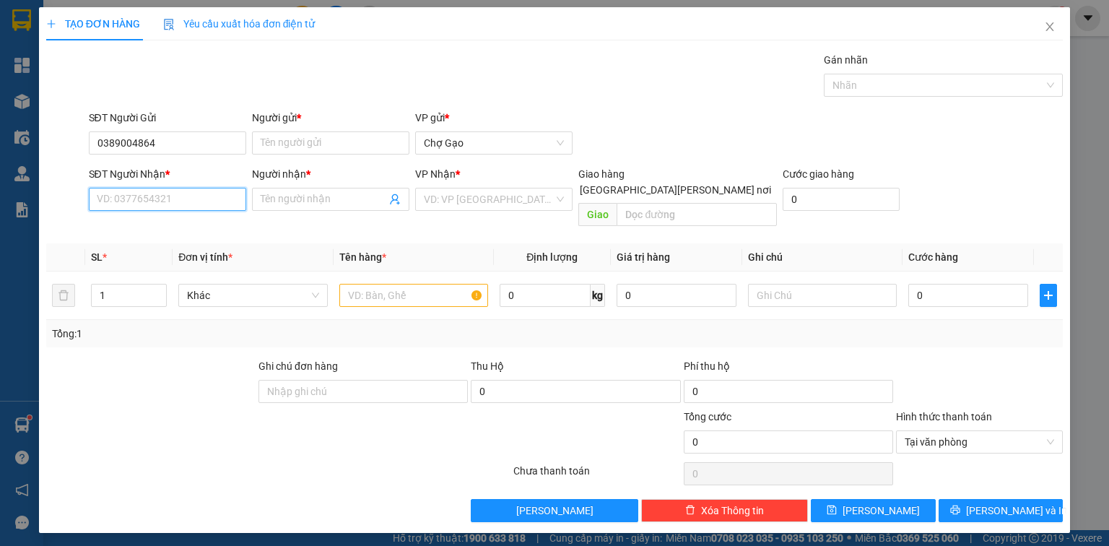
click at [145, 190] on input "SĐT Người Nhận *" at bounding box center [167, 199] width 157 height 23
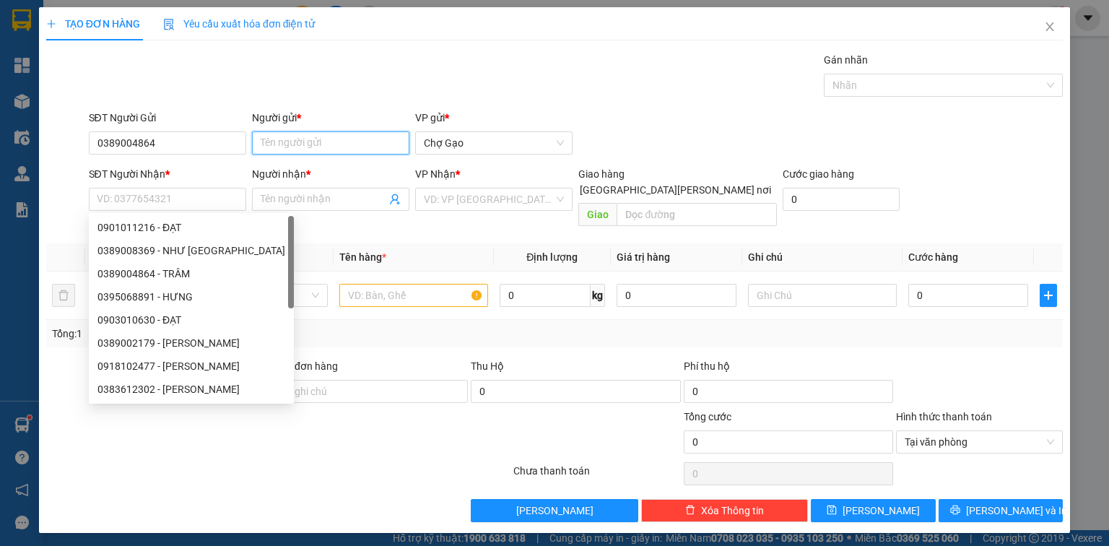
click at [338, 149] on input "Người gửi *" at bounding box center [330, 142] width 157 height 23
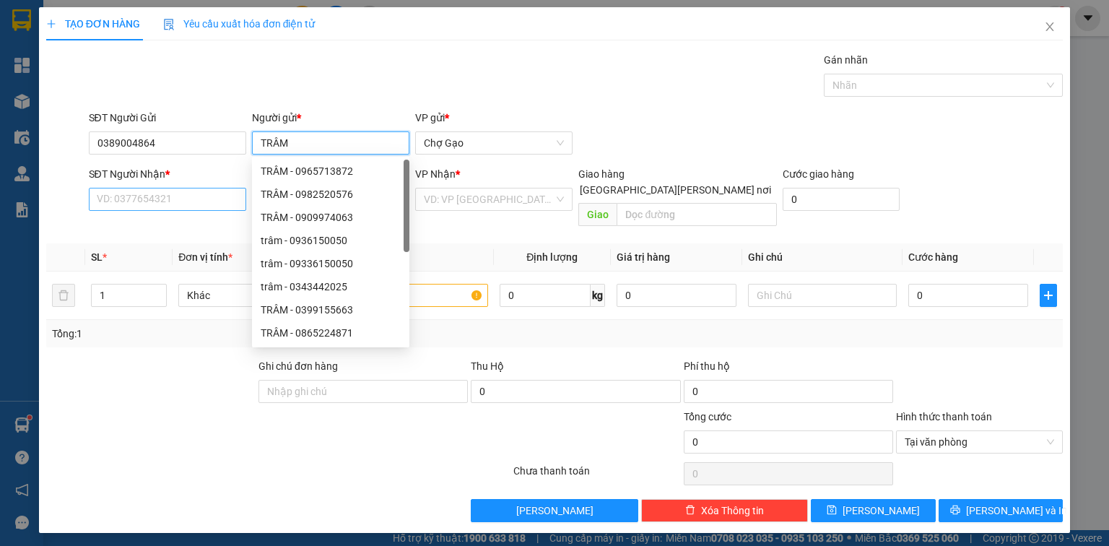
type input "TRÂM"
click at [184, 198] on input "SĐT Người Nhận *" at bounding box center [167, 199] width 157 height 23
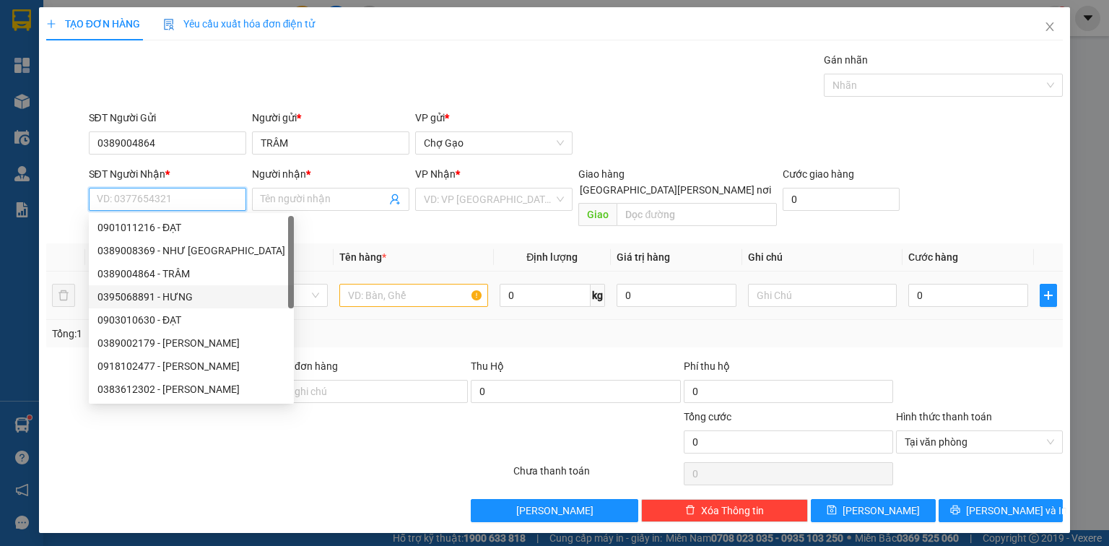
click at [183, 292] on div "0395068891 - HƯNG" at bounding box center [191, 297] width 188 height 16
type input "0395068891"
type input "HƯNG"
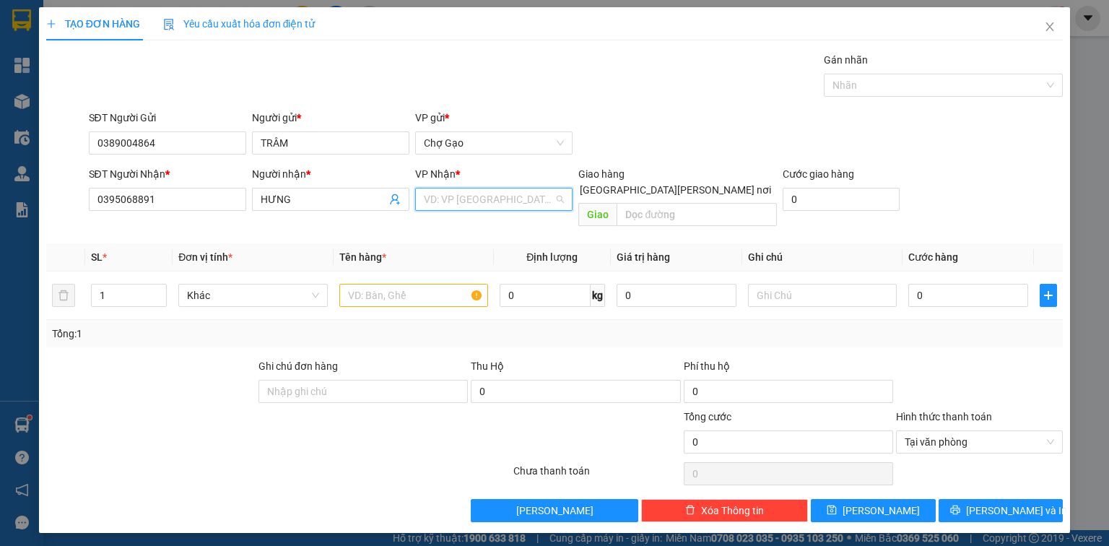
click at [486, 200] on input "search" at bounding box center [489, 199] width 130 height 22
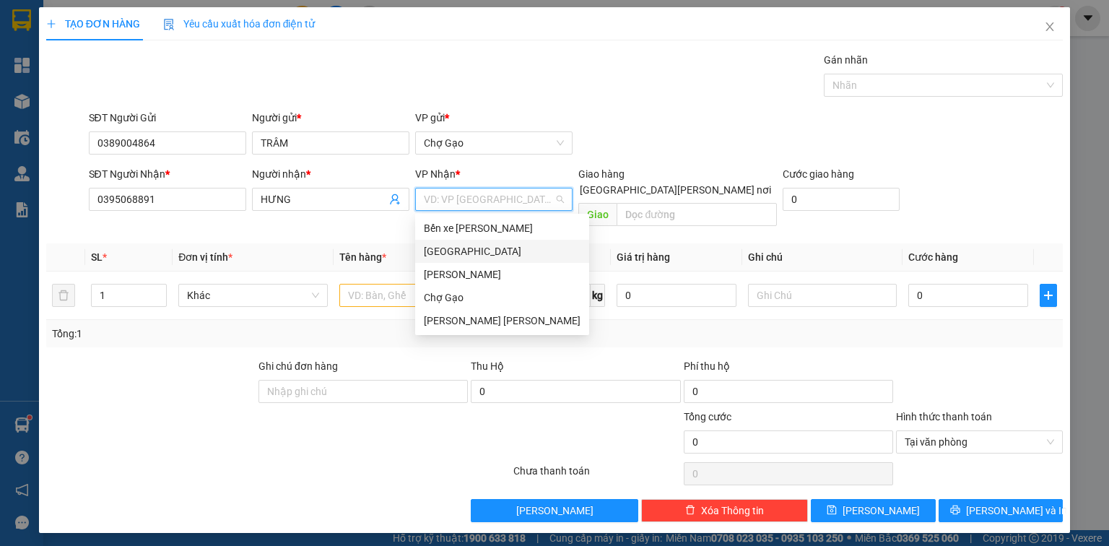
click at [474, 253] on div "[GEOGRAPHIC_DATA]" at bounding box center [502, 251] width 157 height 16
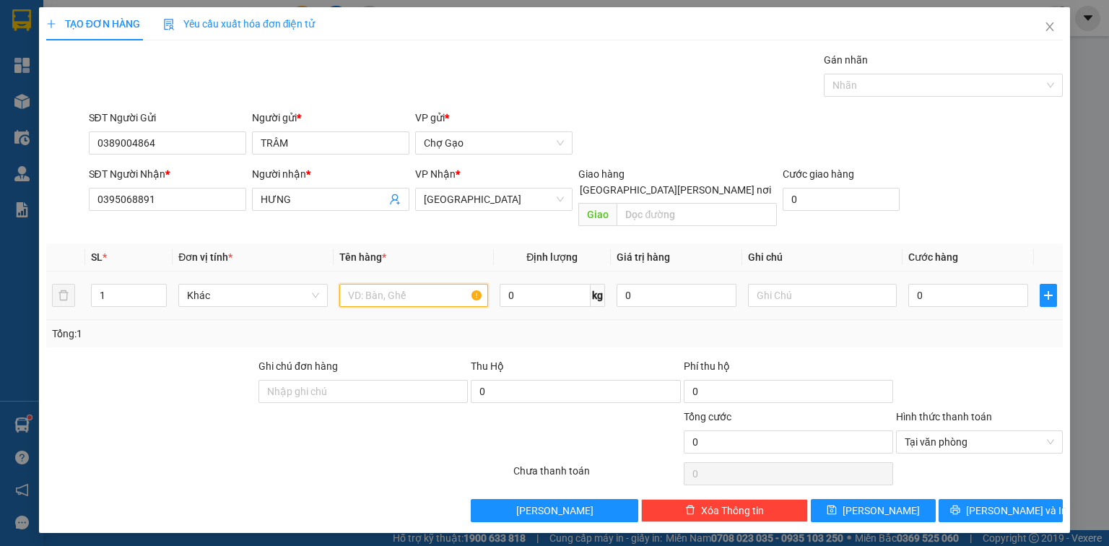
click at [408, 284] on input "text" at bounding box center [413, 295] width 149 height 23
type input "1 TNP-LAPTOP"
drag, startPoint x: 945, startPoint y: 283, endPoint x: 913, endPoint y: 285, distance: 32.6
click at [945, 284] on input "0" at bounding box center [968, 295] width 120 height 23
type input "3"
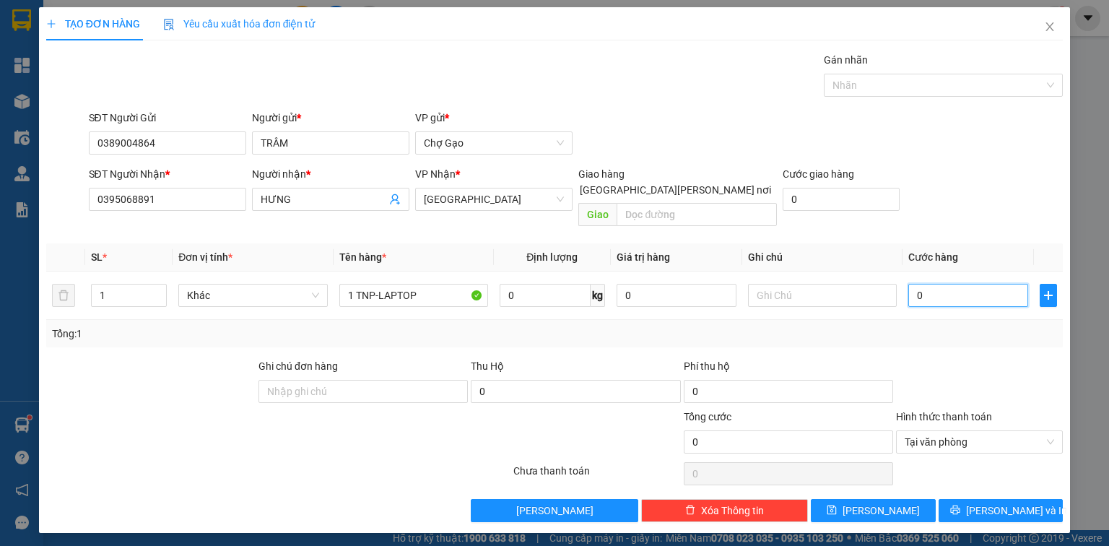
type input "3"
type input "30"
type input "30.000"
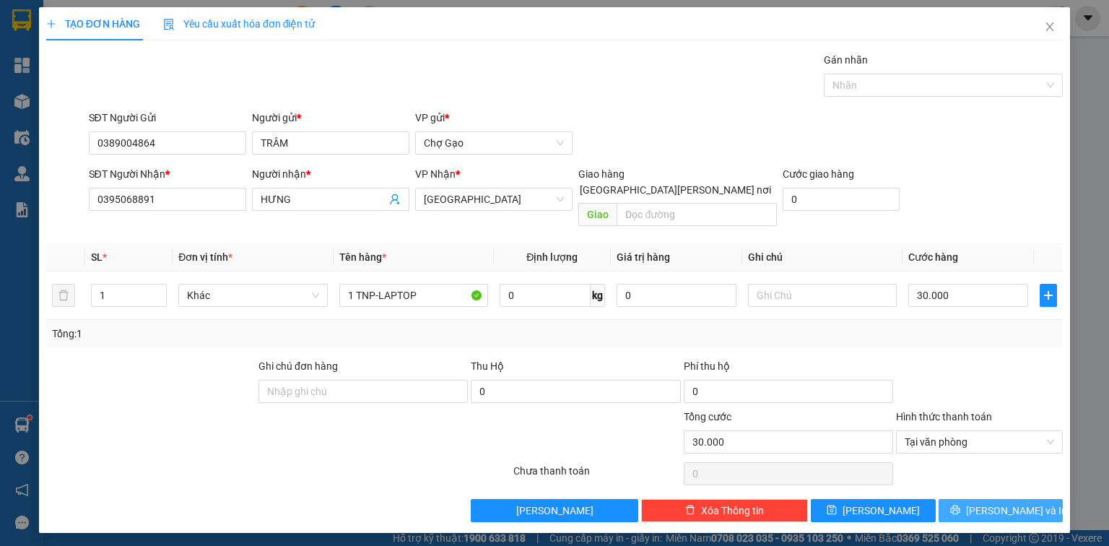
click at [1018, 503] on span "[PERSON_NAME] và In" at bounding box center [1016, 511] width 101 height 16
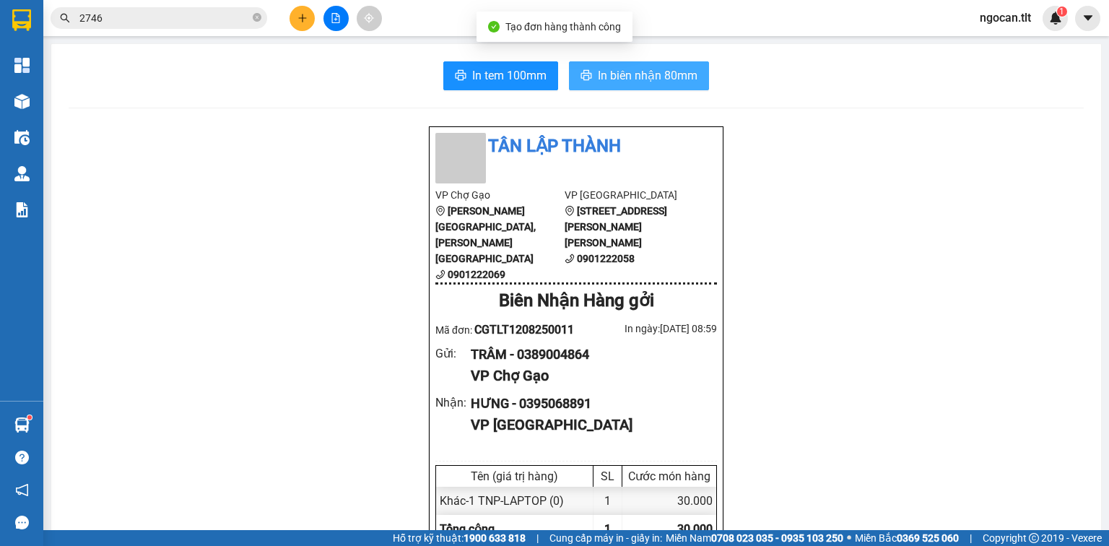
click at [653, 74] on span "In biên nhận 80mm" at bounding box center [648, 75] width 100 height 18
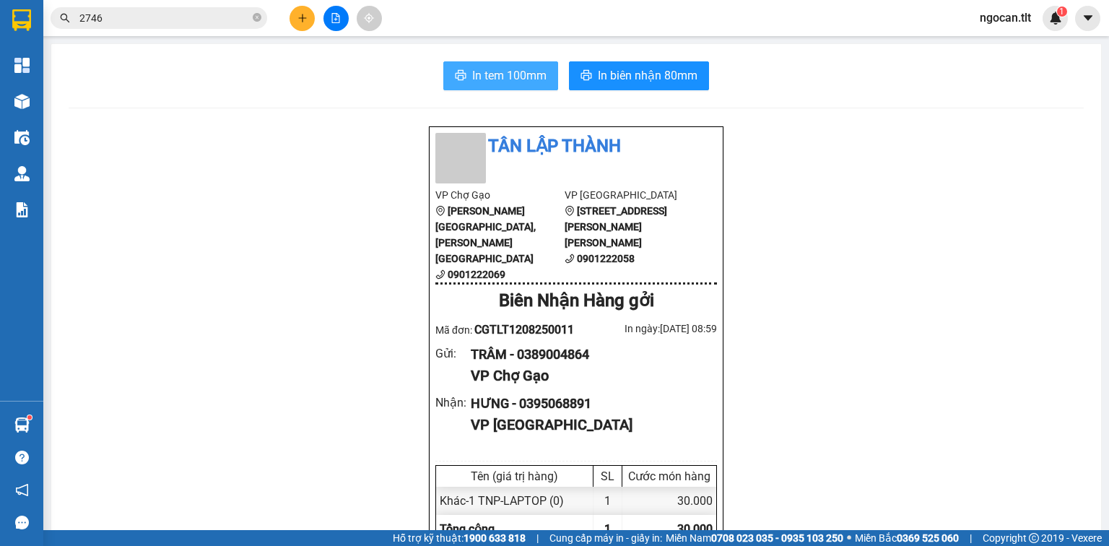
drag, startPoint x: 503, startPoint y: 65, endPoint x: 498, endPoint y: 74, distance: 10.7
click at [502, 66] on button "In tem 100mm" at bounding box center [500, 75] width 115 height 29
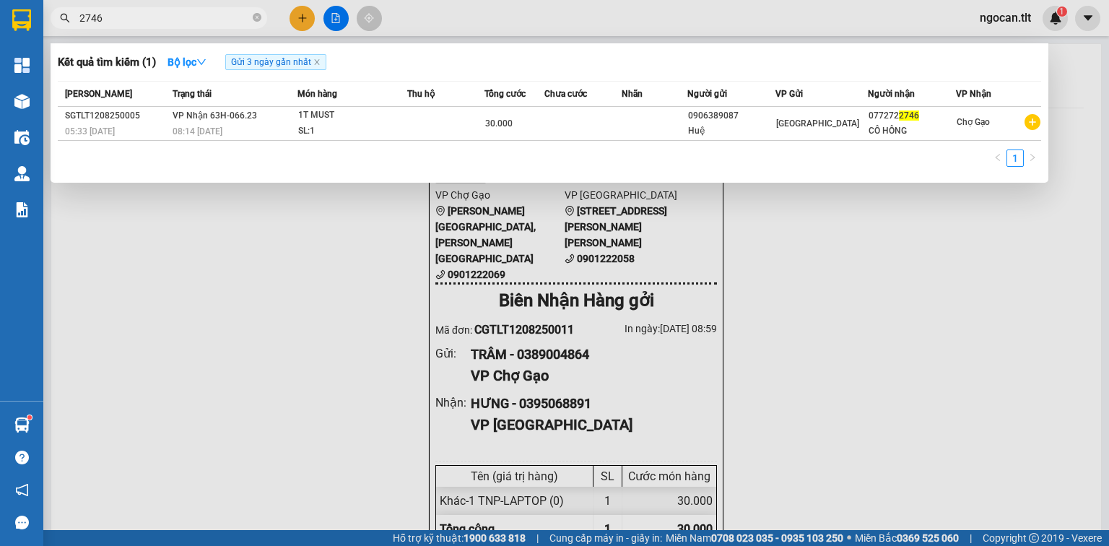
click at [118, 14] on input "2746" at bounding box center [164, 18] width 170 height 16
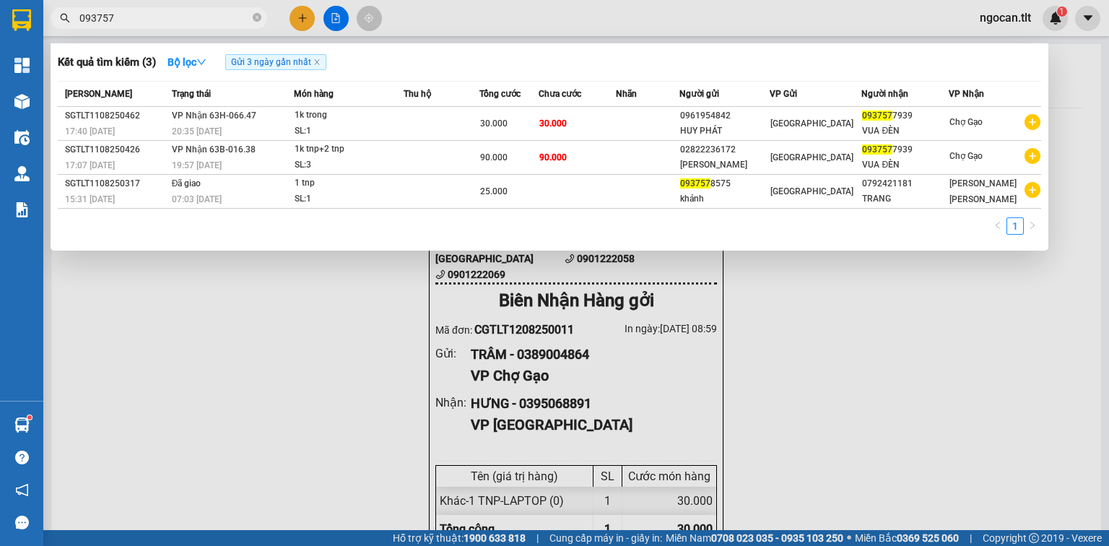
click at [131, 12] on input "093757" at bounding box center [164, 18] width 170 height 16
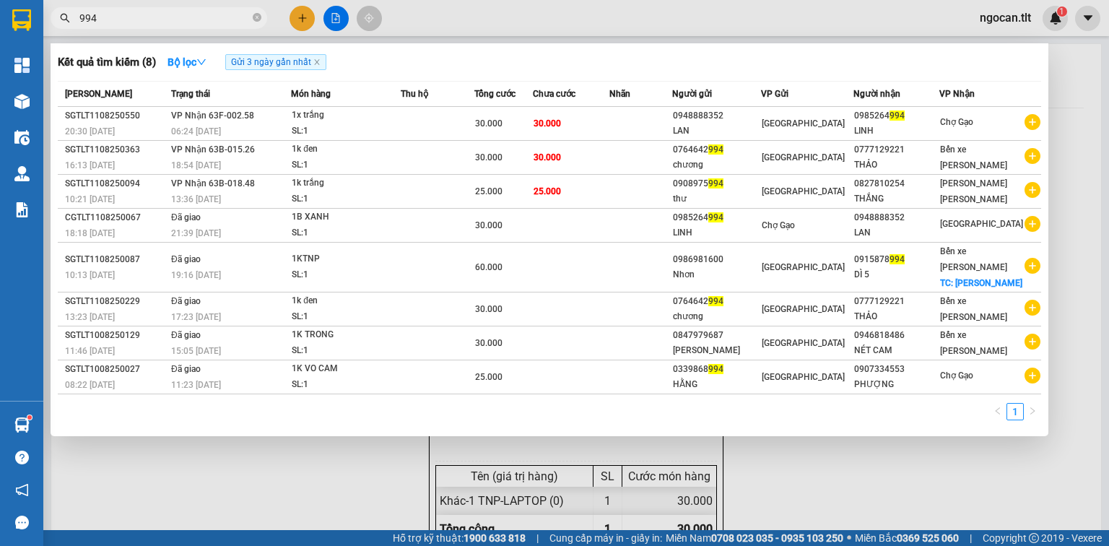
click at [160, 25] on input "994" at bounding box center [164, 18] width 170 height 16
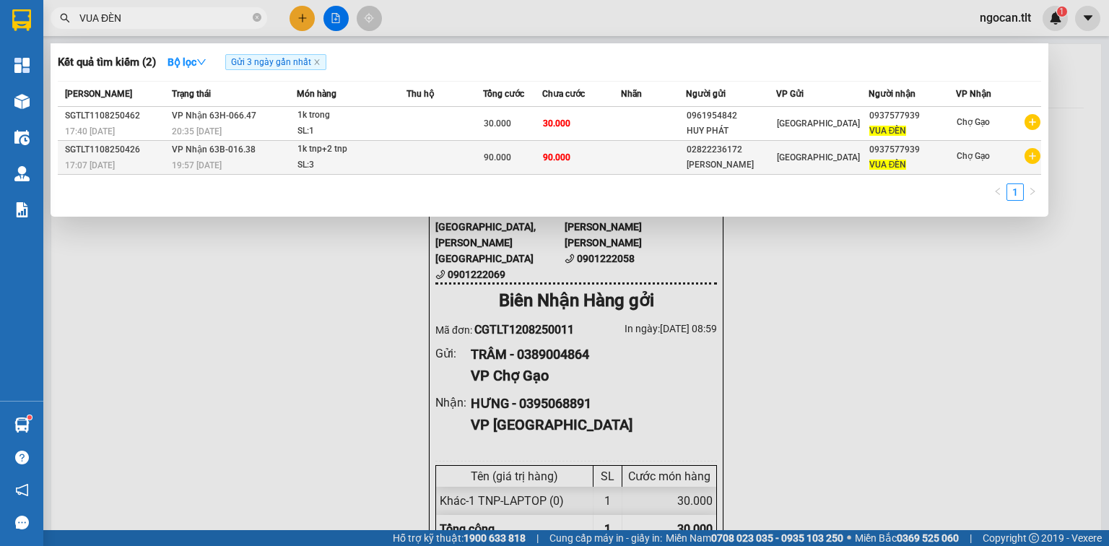
type input "VUA ĐÈN"
click at [925, 153] on div "0937577939" at bounding box center [912, 149] width 87 height 15
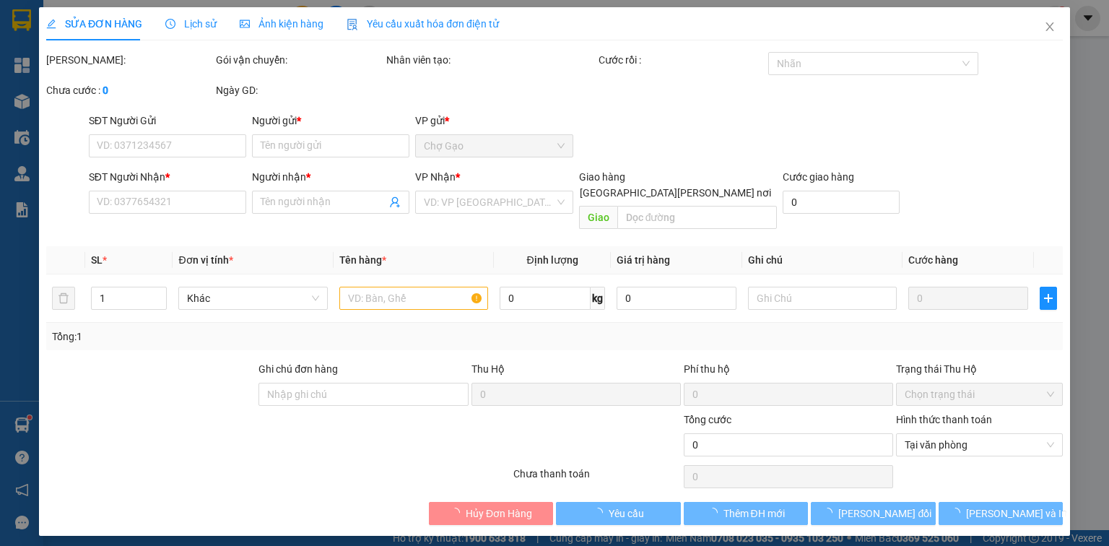
type input "02822236172"
type input "[PERSON_NAME]"
type input "0937577939"
type input "VUA ĐÈN"
type input "90.000"
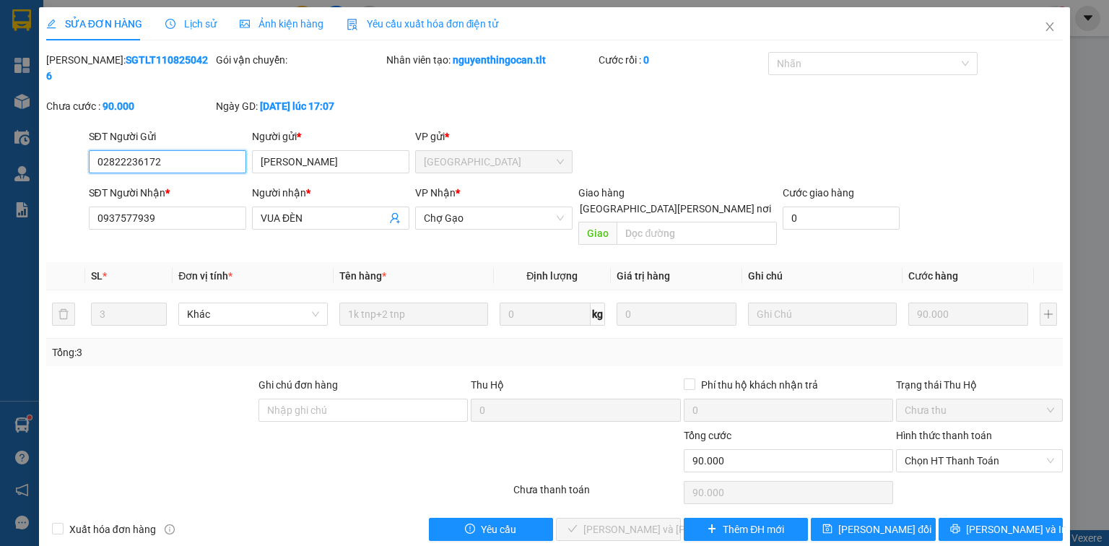
click at [988, 449] on div "Chọn HT Thanh Toán" at bounding box center [979, 460] width 167 height 23
drag, startPoint x: 958, startPoint y: 461, endPoint x: 910, endPoint y: 469, distance: 48.9
click at [942, 468] on div "Tại văn phòng" at bounding box center [979, 457] width 167 height 23
type input "0"
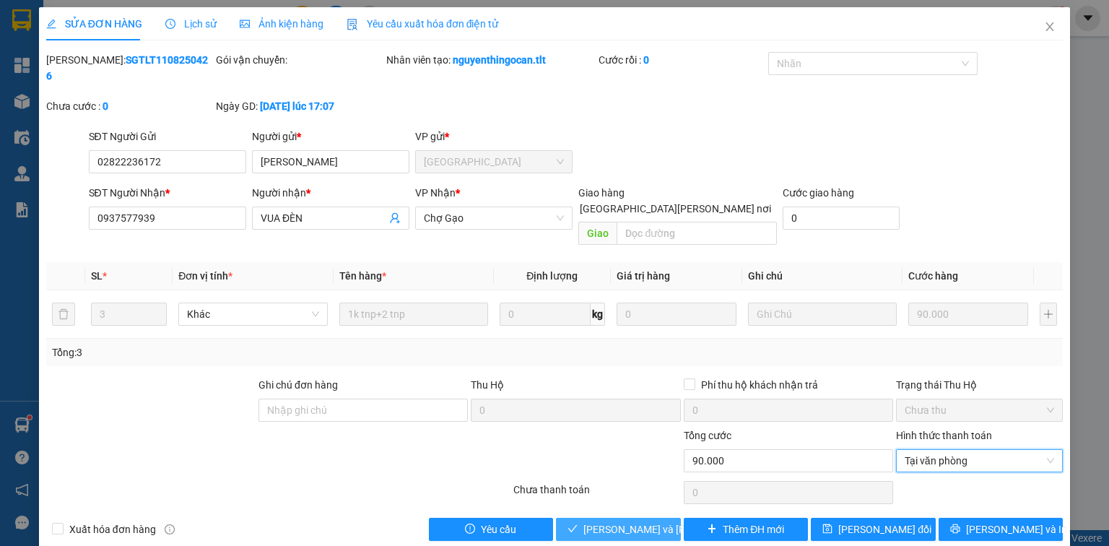
click at [640, 521] on span "[PERSON_NAME] và [PERSON_NAME] hàng" at bounding box center [680, 529] width 195 height 16
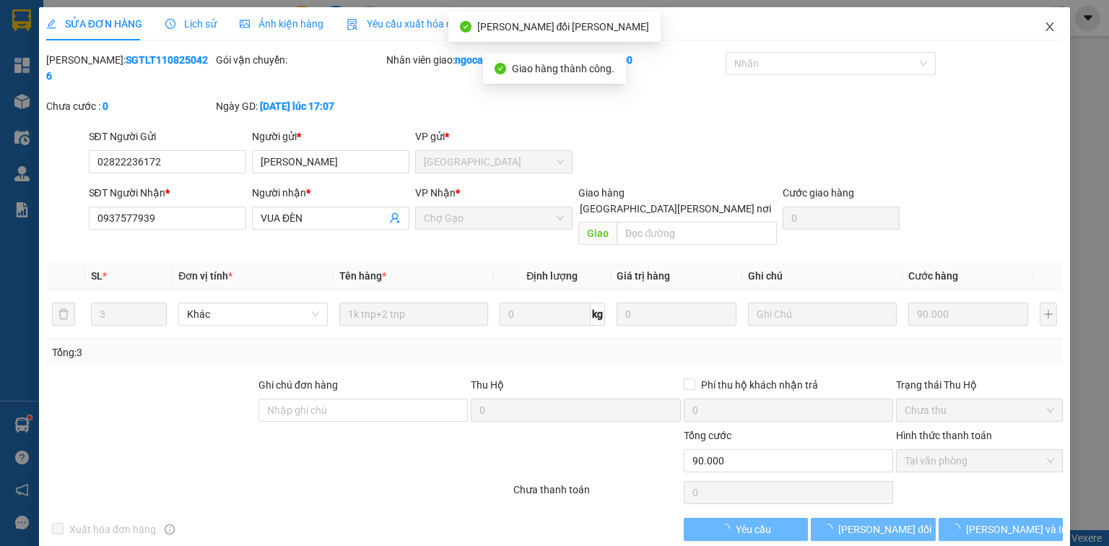
click at [1043, 27] on span "Close" at bounding box center [1050, 27] width 40 height 40
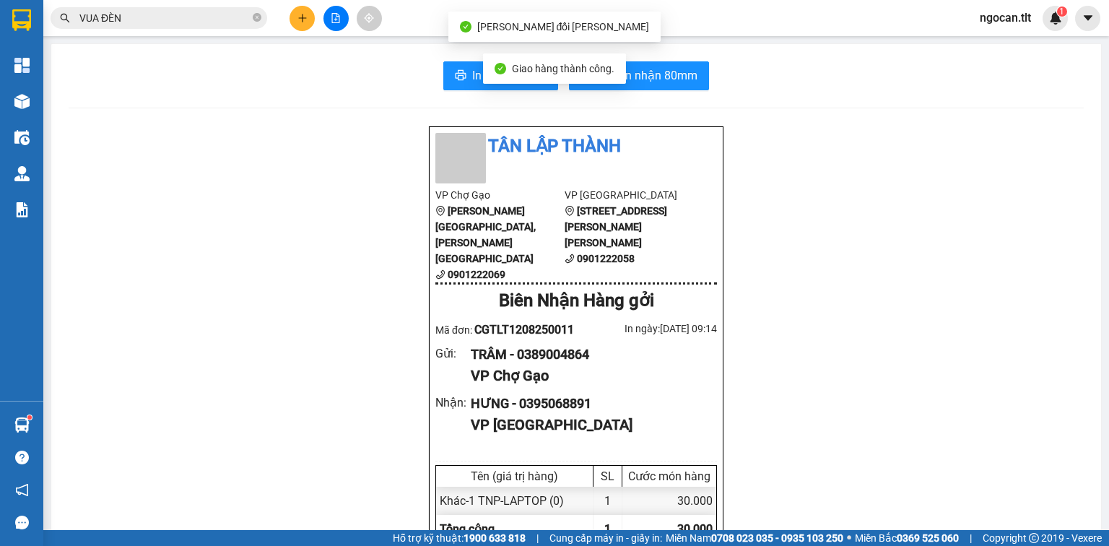
drag, startPoint x: 214, startPoint y: 24, endPoint x: 438, endPoint y: 51, distance: 225.5
click at [214, 24] on input "VUA ĐÈN" at bounding box center [164, 18] width 170 height 16
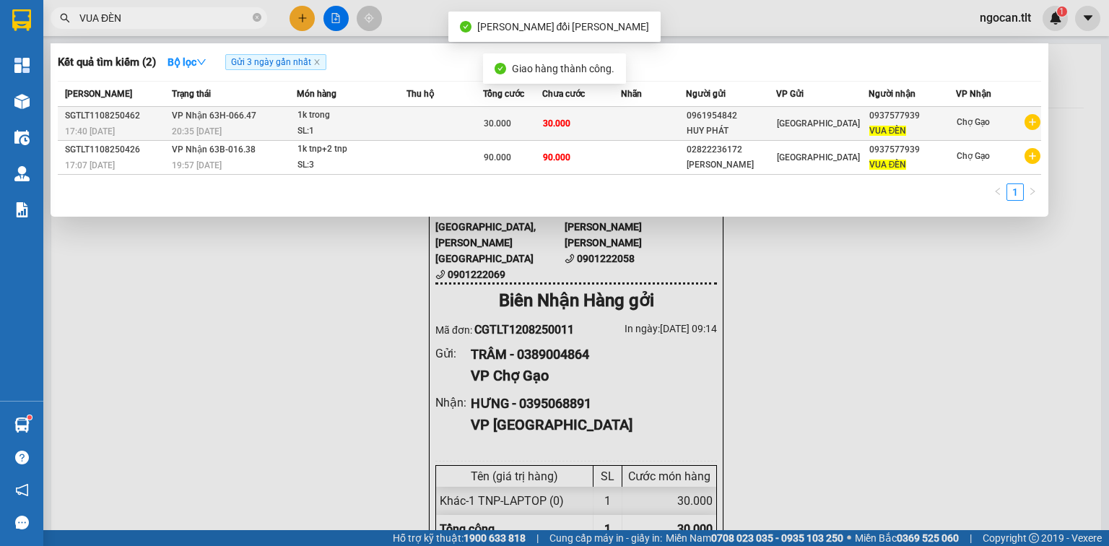
click at [635, 119] on td at bounding box center [653, 124] width 65 height 34
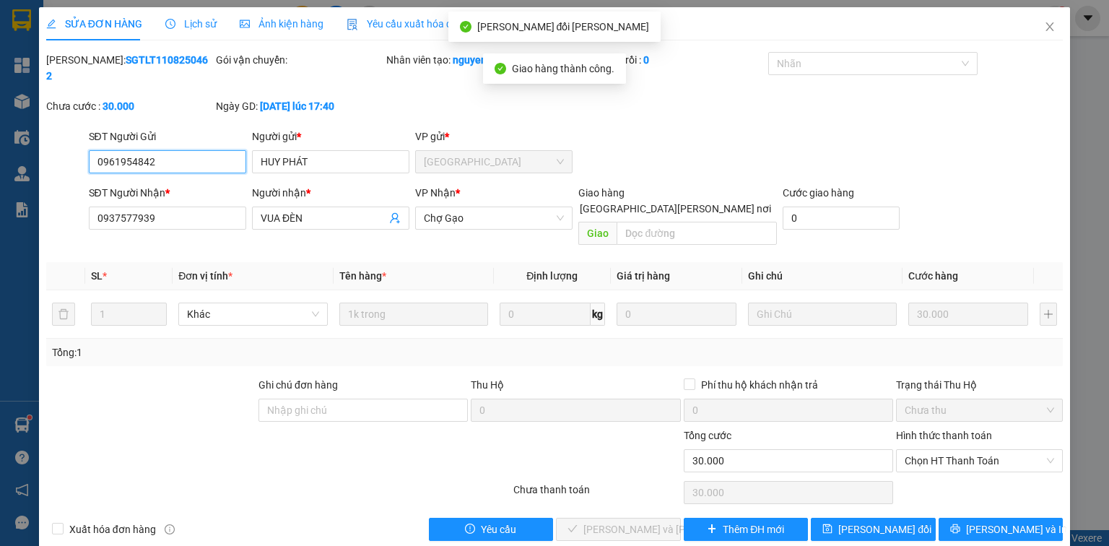
drag, startPoint x: 962, startPoint y: 430, endPoint x: 962, endPoint y: 440, distance: 10.1
click at [962, 450] on span "Chọn HT Thanh Toán" at bounding box center [979, 461] width 149 height 22
drag, startPoint x: 962, startPoint y: 440, endPoint x: 872, endPoint y: 474, distance: 96.0
click at [952, 463] on div "Tại văn phòng" at bounding box center [979, 457] width 149 height 16
type input "0"
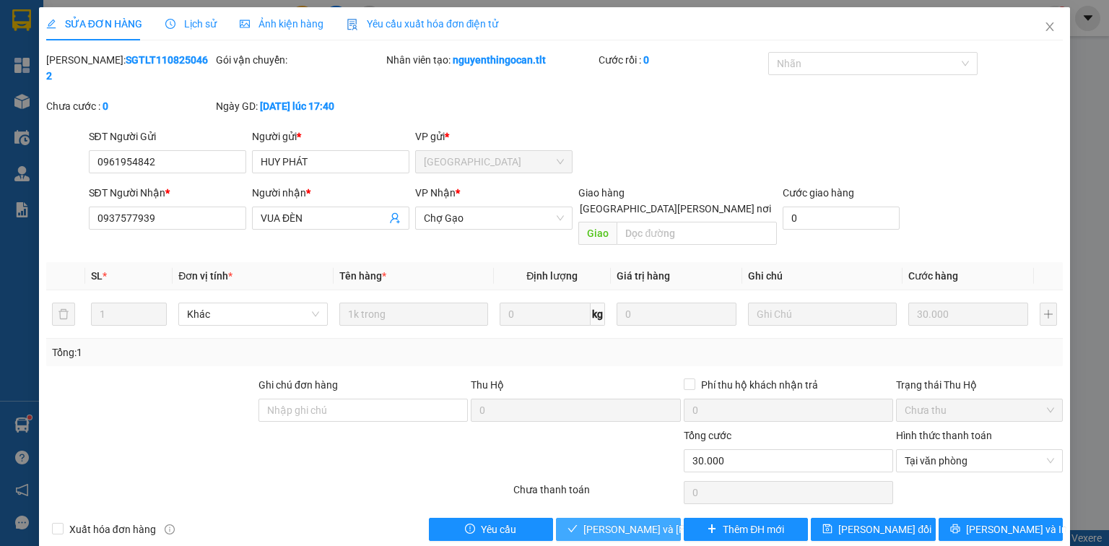
drag, startPoint x: 610, startPoint y: 499, endPoint x: 633, endPoint y: 487, distance: 25.5
click at [614, 521] on span "[PERSON_NAME] và [PERSON_NAME] hàng" at bounding box center [680, 529] width 195 height 16
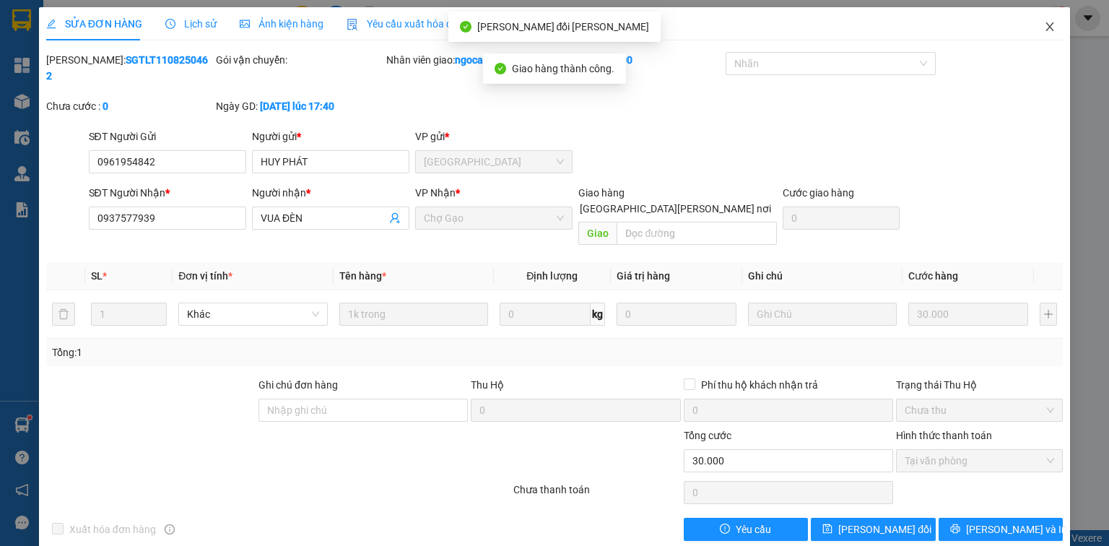
click at [1046, 23] on icon "close" at bounding box center [1050, 26] width 8 height 9
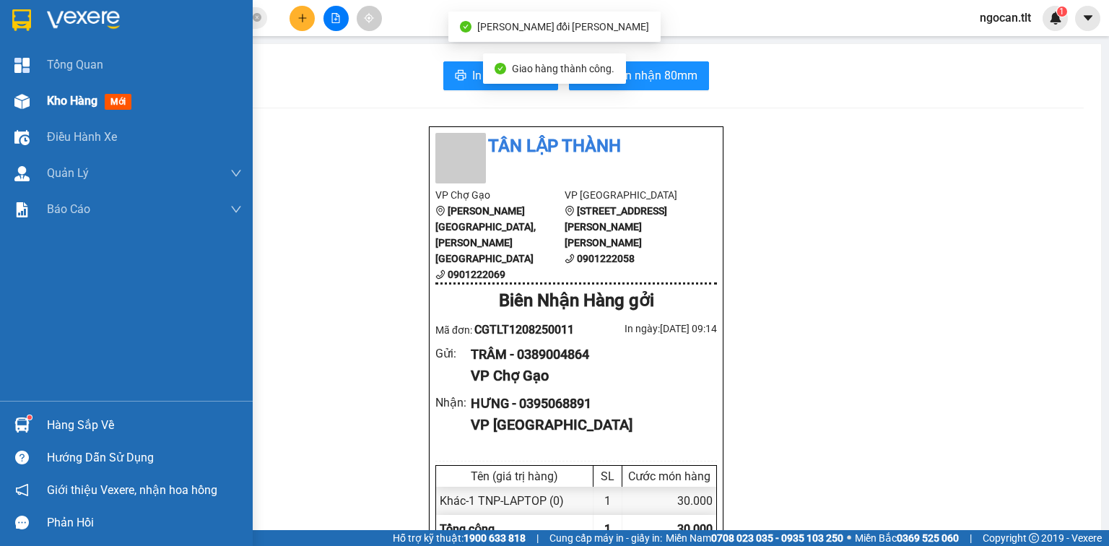
drag, startPoint x: 86, startPoint y: 98, endPoint x: 93, endPoint y: 101, distance: 7.8
click at [93, 101] on span "Kho hàng" at bounding box center [72, 101] width 51 height 14
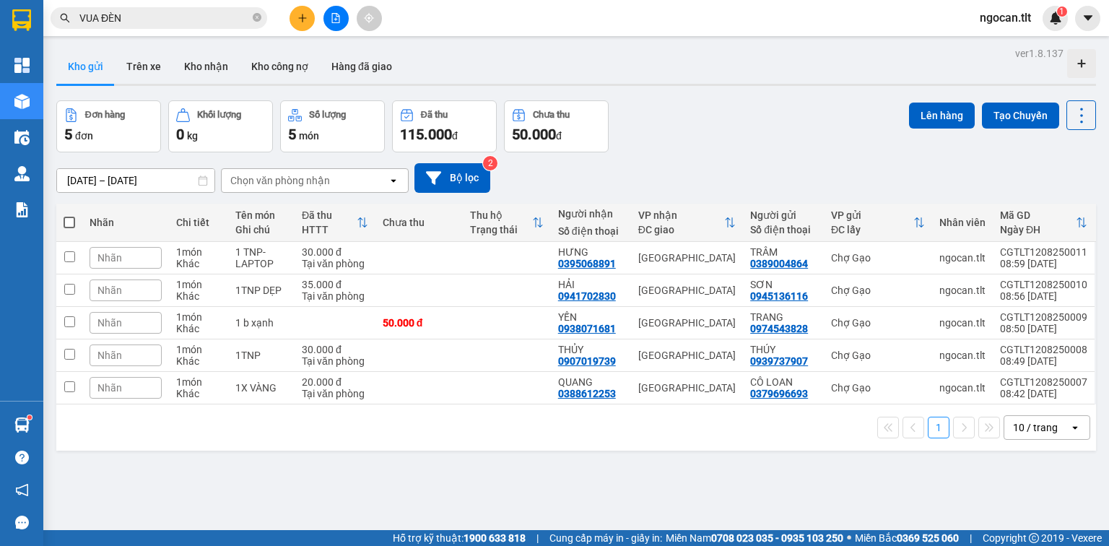
click at [70, 224] on span at bounding box center [70, 223] width 12 height 12
click at [69, 215] on input "checkbox" at bounding box center [69, 215] width 0 height 0
checkbox input "true"
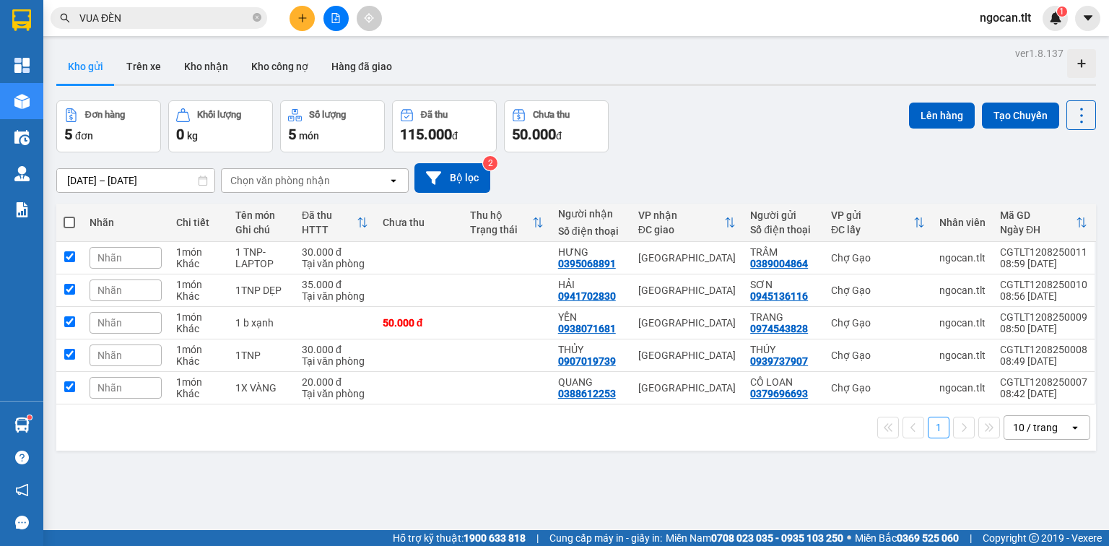
checkbox input "true"
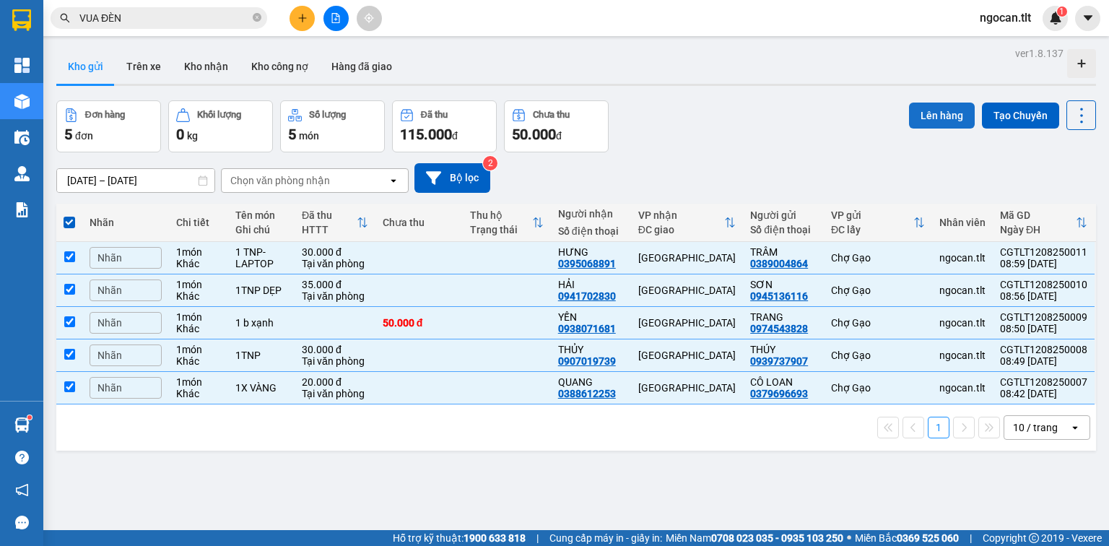
click at [937, 113] on button "Lên hàng" at bounding box center [942, 116] width 66 height 26
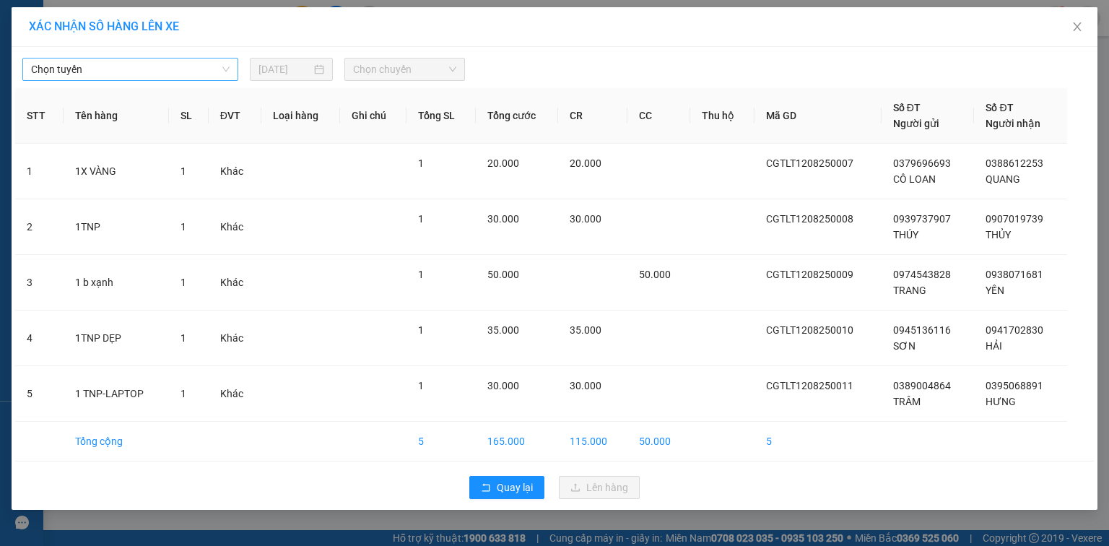
click at [82, 75] on span "Chọn tuyến" at bounding box center [130, 69] width 199 height 22
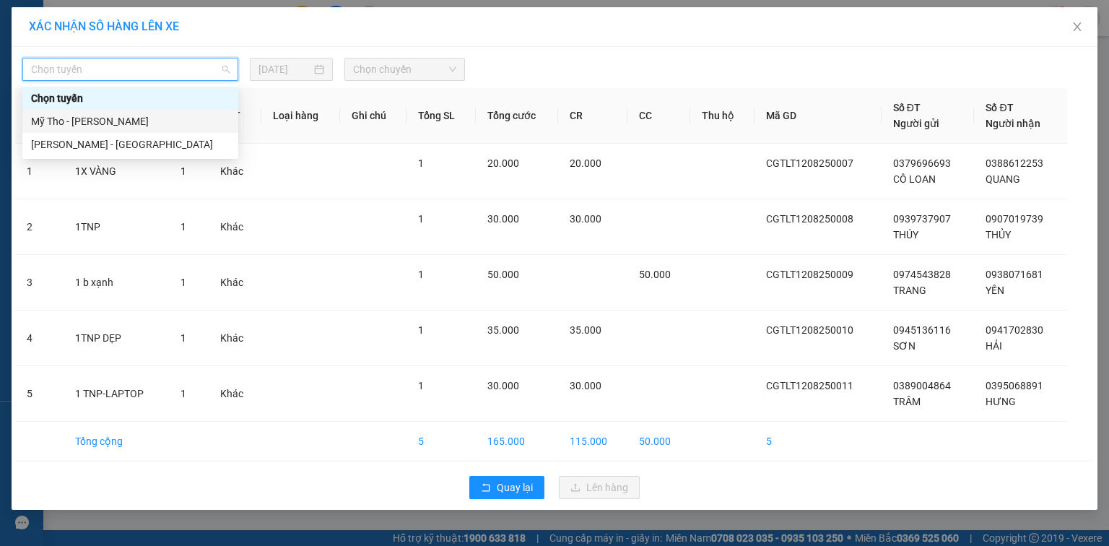
drag, startPoint x: 116, startPoint y: 119, endPoint x: 268, endPoint y: 116, distance: 151.7
click at [144, 123] on div "Mỹ Tho - [PERSON_NAME]" at bounding box center [130, 121] width 199 height 16
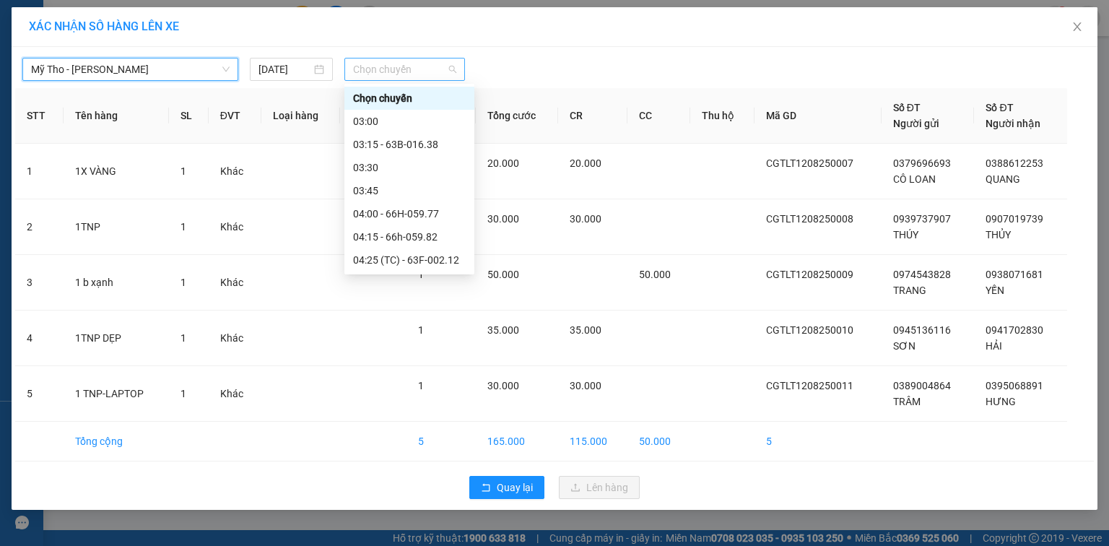
click at [382, 64] on span "Chọn chuyến" at bounding box center [405, 69] width 104 height 22
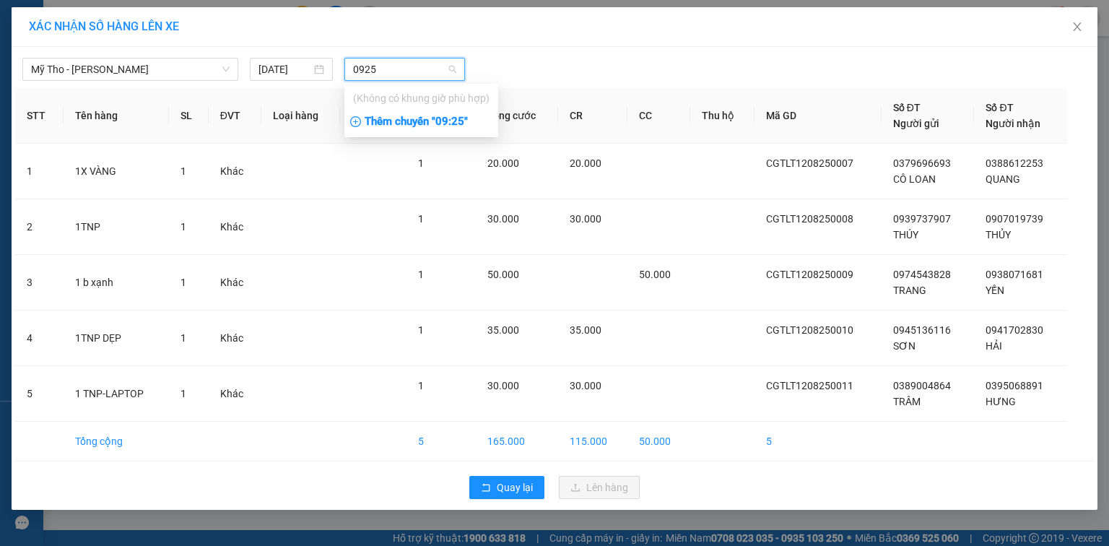
type input "0925"
click at [474, 127] on div "Thêm chuyến " 09:25 "" at bounding box center [421, 122] width 154 height 25
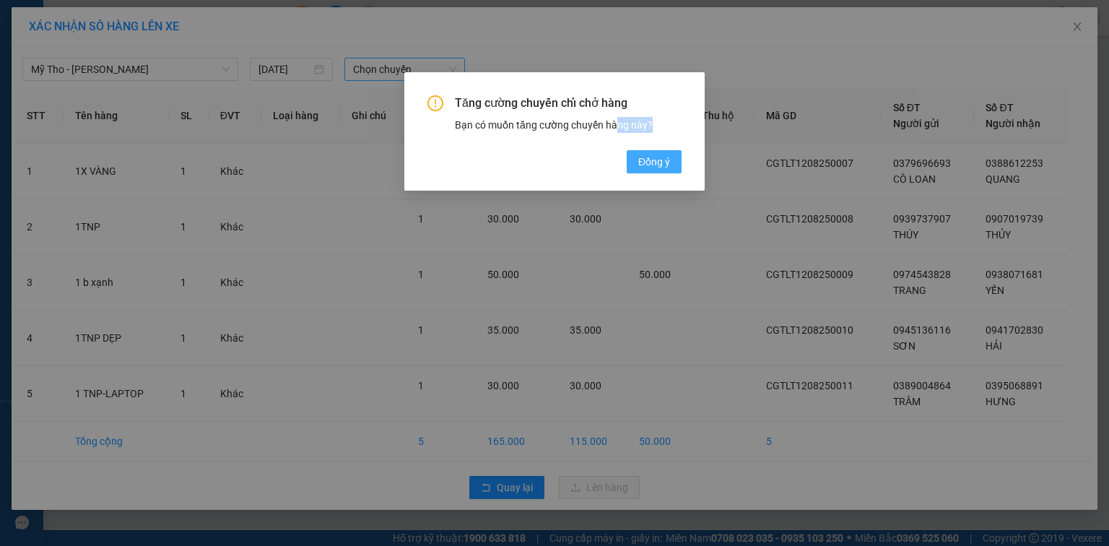
drag, startPoint x: 616, startPoint y: 165, endPoint x: 664, endPoint y: 167, distance: 48.4
click at [664, 167] on div "[PERSON_NAME] chuyến [PERSON_NAME] hàng Bạn có muốn [PERSON_NAME] chuyến hàng n…" at bounding box center [555, 134] width 254 height 78
click at [667, 162] on span "Đồng ý" at bounding box center [654, 162] width 32 height 16
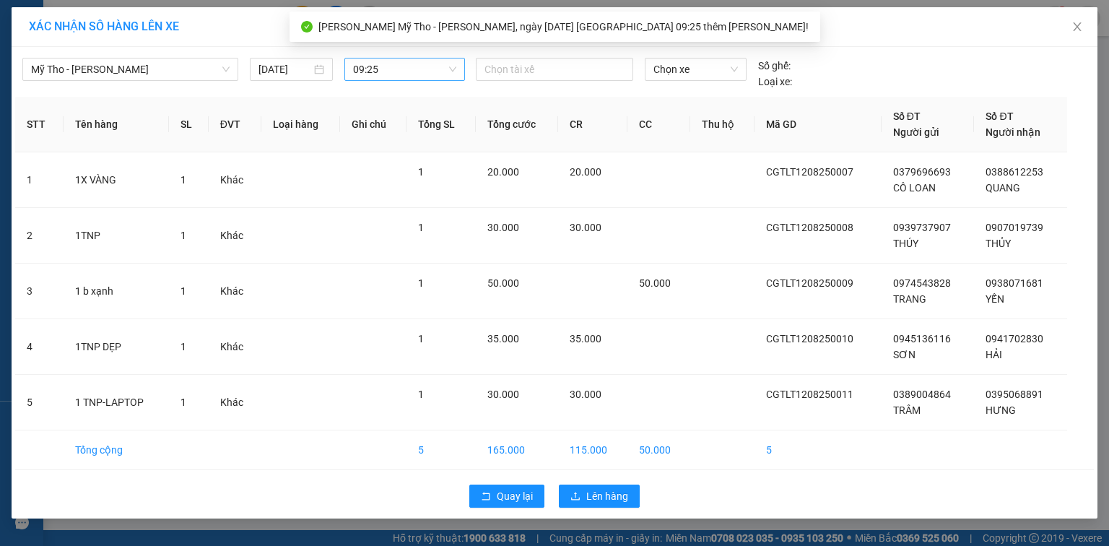
click at [765, 76] on span "Loại xe:" at bounding box center [775, 82] width 34 height 16
click at [702, 71] on span "Chọn xe" at bounding box center [696, 69] width 84 height 22
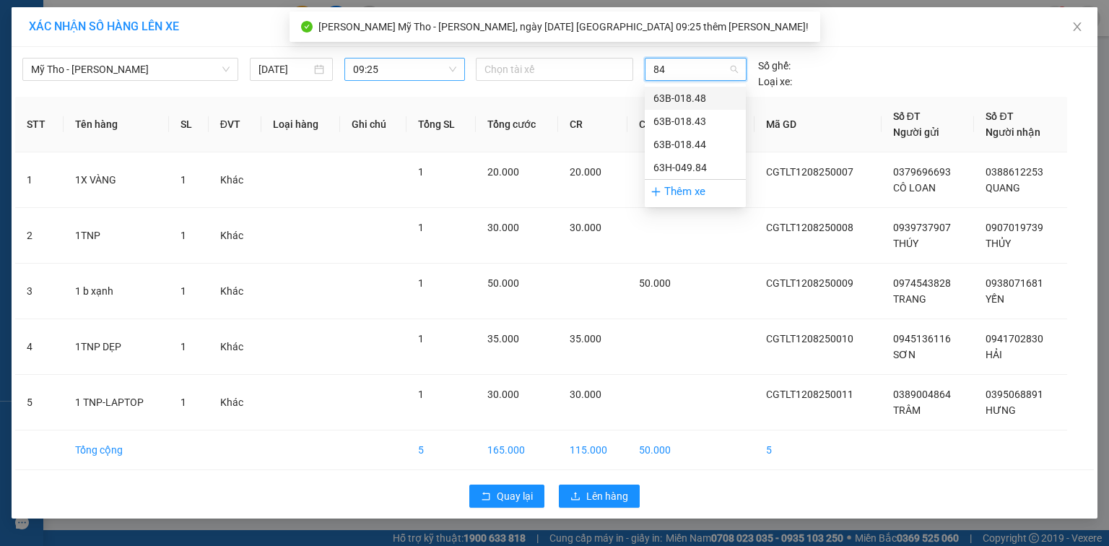
type input "848"
drag, startPoint x: 699, startPoint y: 95, endPoint x: 699, endPoint y: 103, distance: 7.9
click at [699, 95] on div "63B-018.48" at bounding box center [696, 98] width 84 height 16
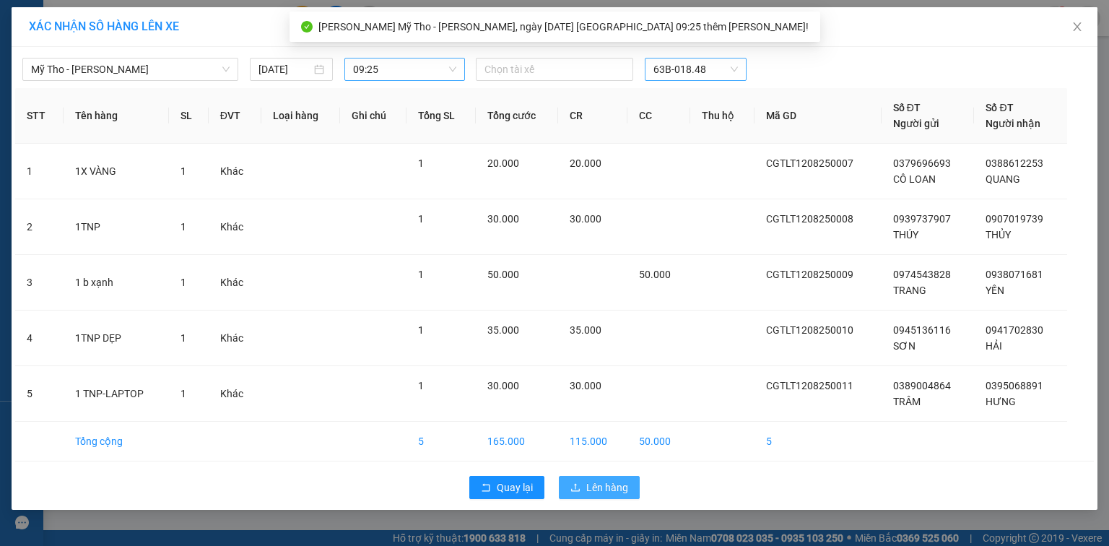
click at [606, 482] on span "Lên hàng" at bounding box center [607, 488] width 42 height 16
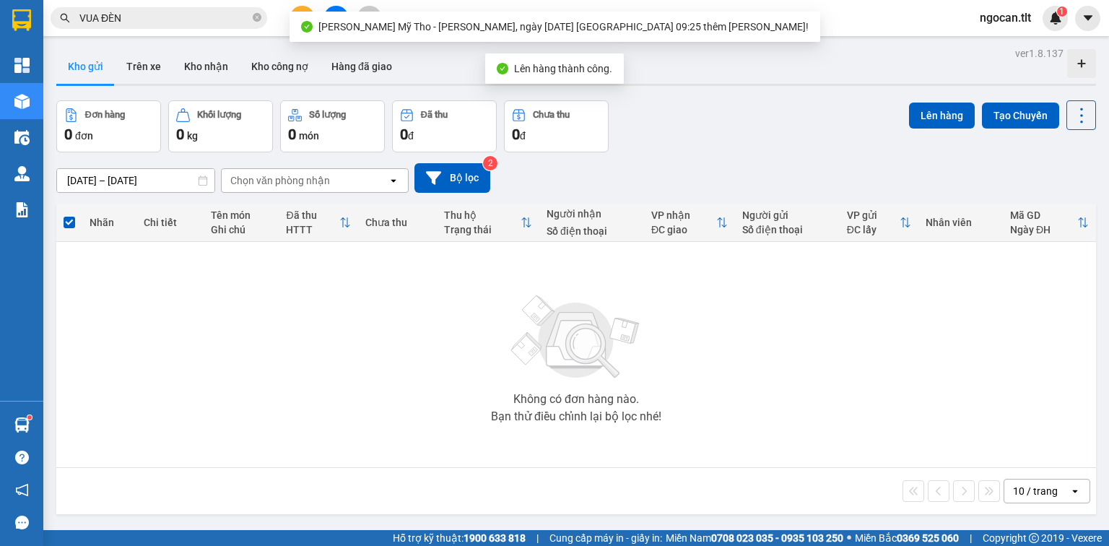
click at [332, 21] on icon "file-add" at bounding box center [336, 18] width 10 height 10
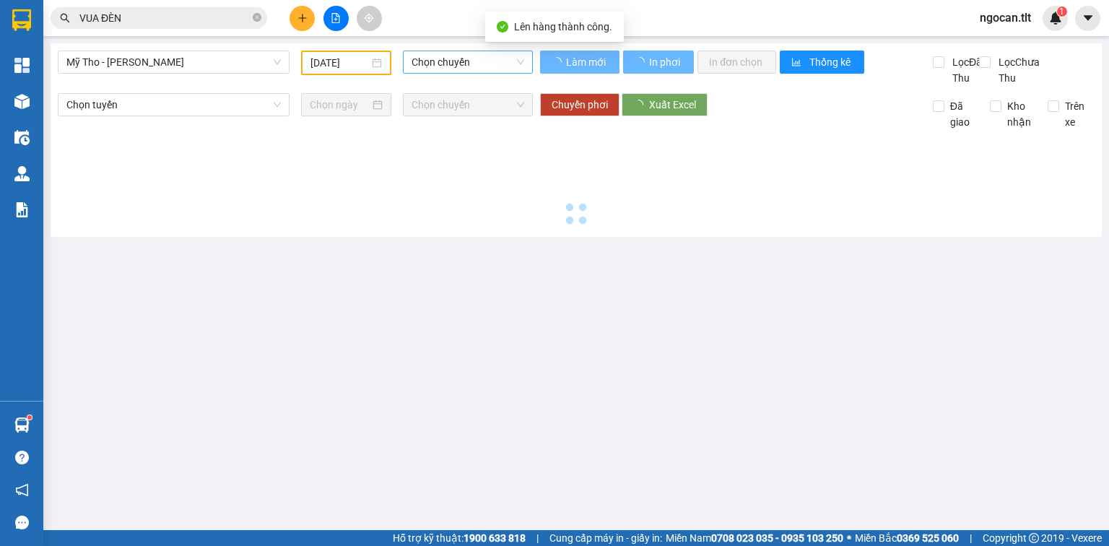
type input "[DATE]"
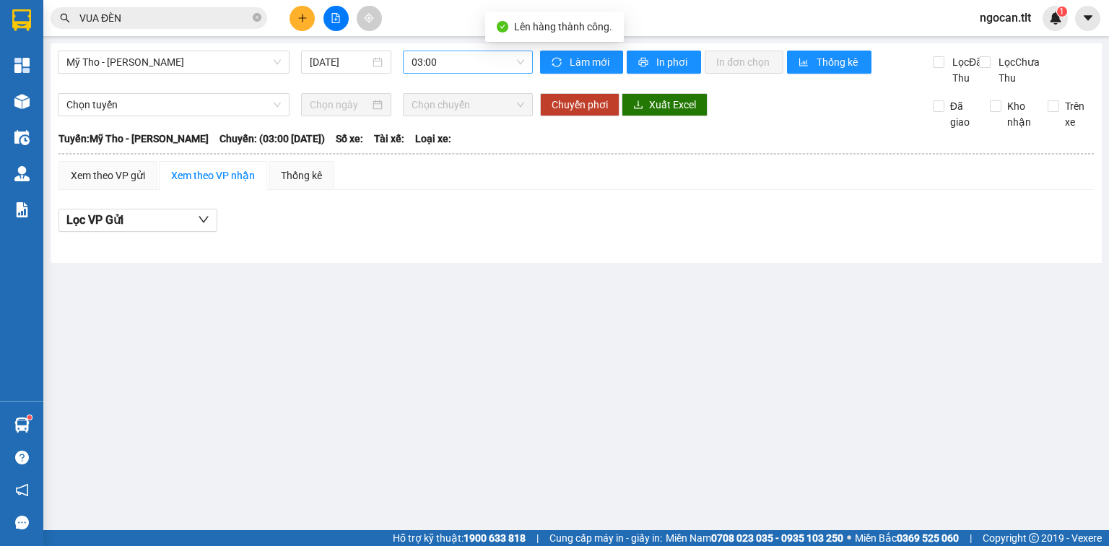
click at [419, 56] on span "03:00" at bounding box center [468, 62] width 113 height 22
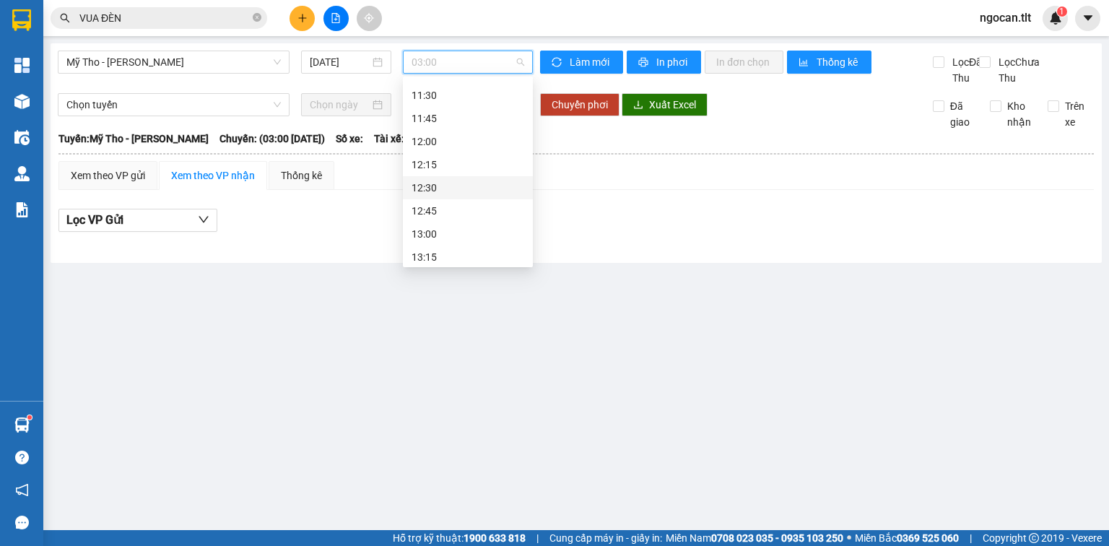
scroll to position [674, 0]
click at [435, 156] on div "09:25 (TC)" at bounding box center [468, 157] width 113 height 16
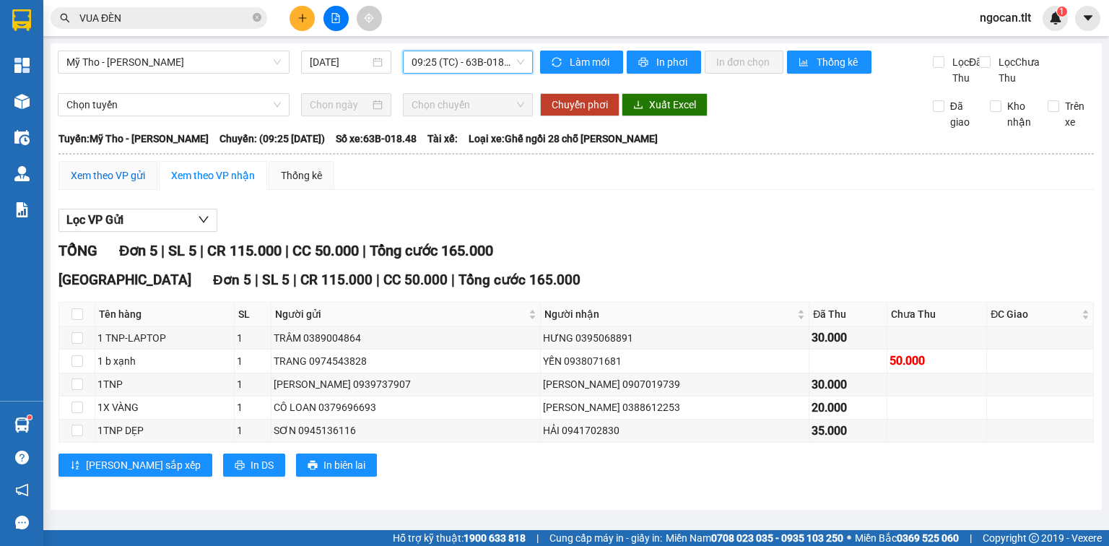
drag, startPoint x: 124, startPoint y: 191, endPoint x: 133, endPoint y: 196, distance: 10.4
click at [124, 183] on div "Xem theo VP gửi" at bounding box center [108, 176] width 74 height 16
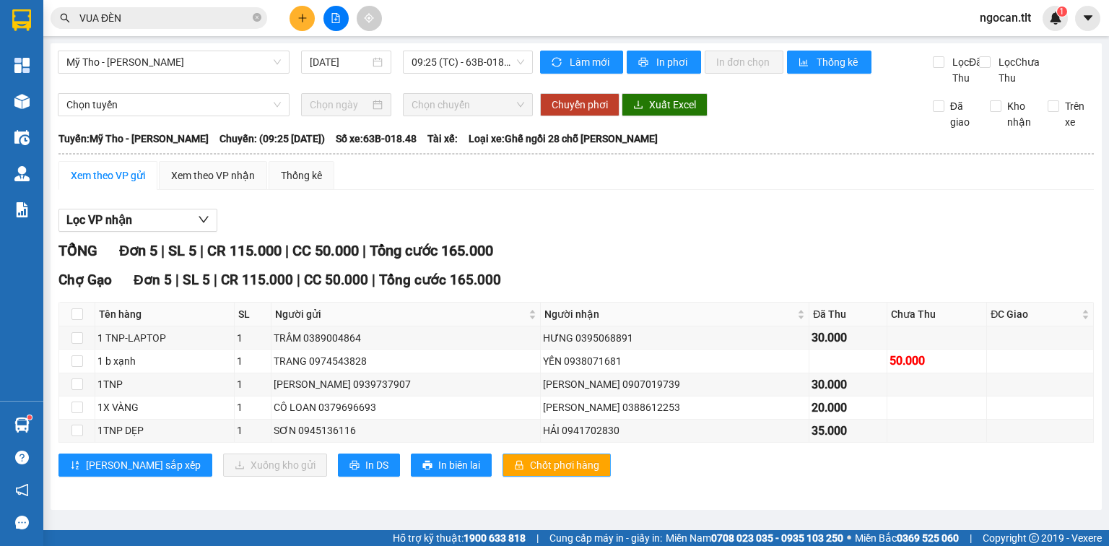
click at [530, 473] on span "Chốt phơi hàng" at bounding box center [564, 465] width 69 height 16
click at [173, 19] on input "VUA ĐÈN" at bounding box center [164, 18] width 170 height 16
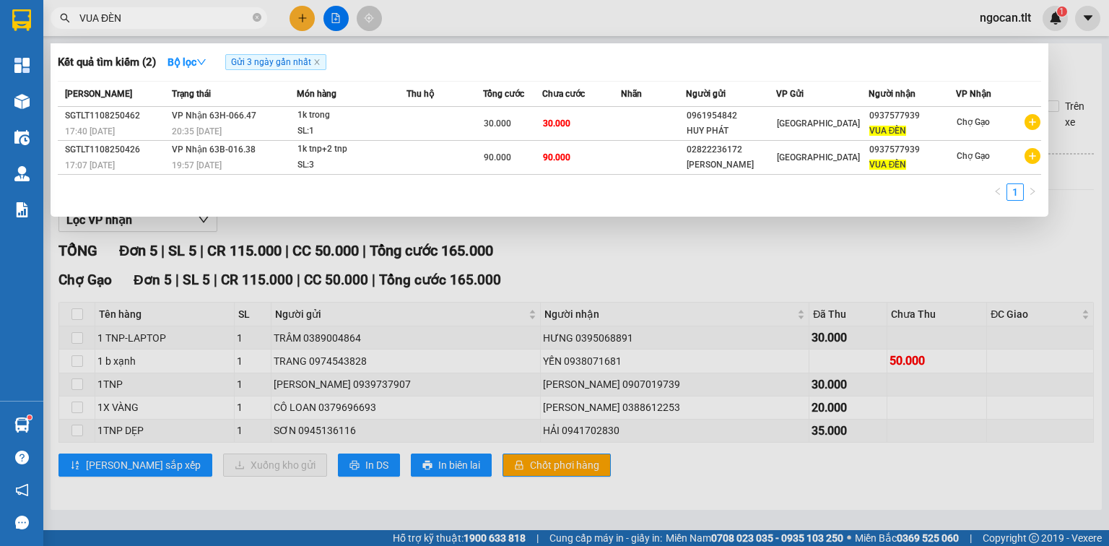
click at [173, 19] on input "VUA ĐÈN" at bounding box center [164, 18] width 170 height 16
click at [177, 20] on input "VUA ĐÈN" at bounding box center [164, 18] width 170 height 16
type input "+"
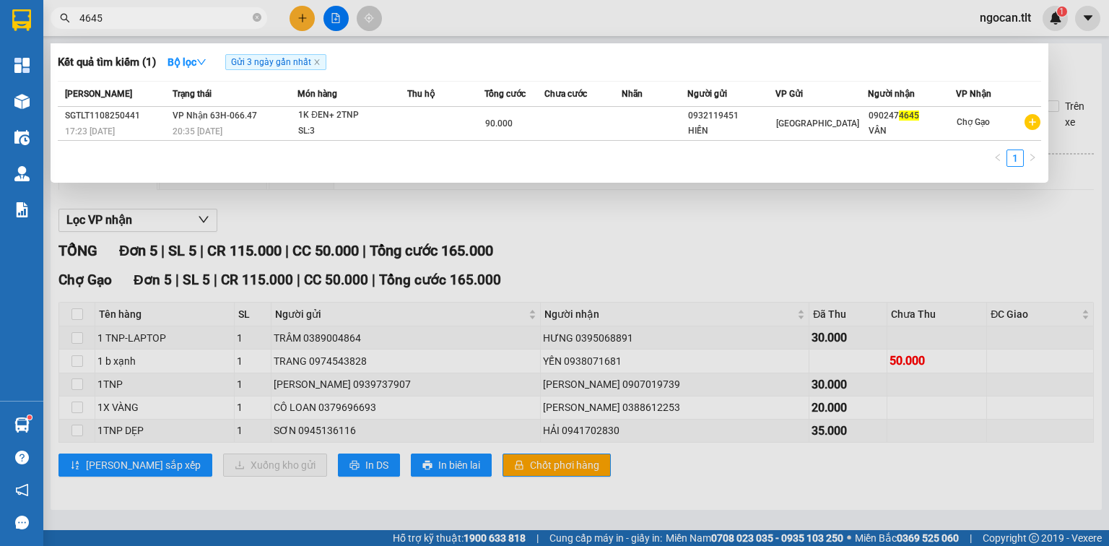
type input "4645"
click at [299, 14] on div at bounding box center [554, 273] width 1109 height 546
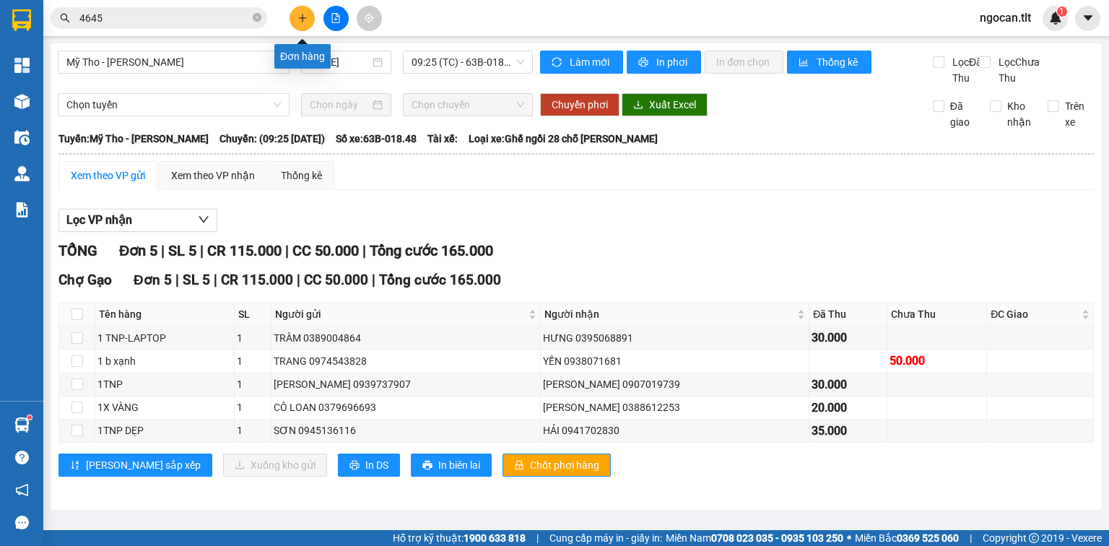
click at [299, 26] on button at bounding box center [302, 18] width 25 height 25
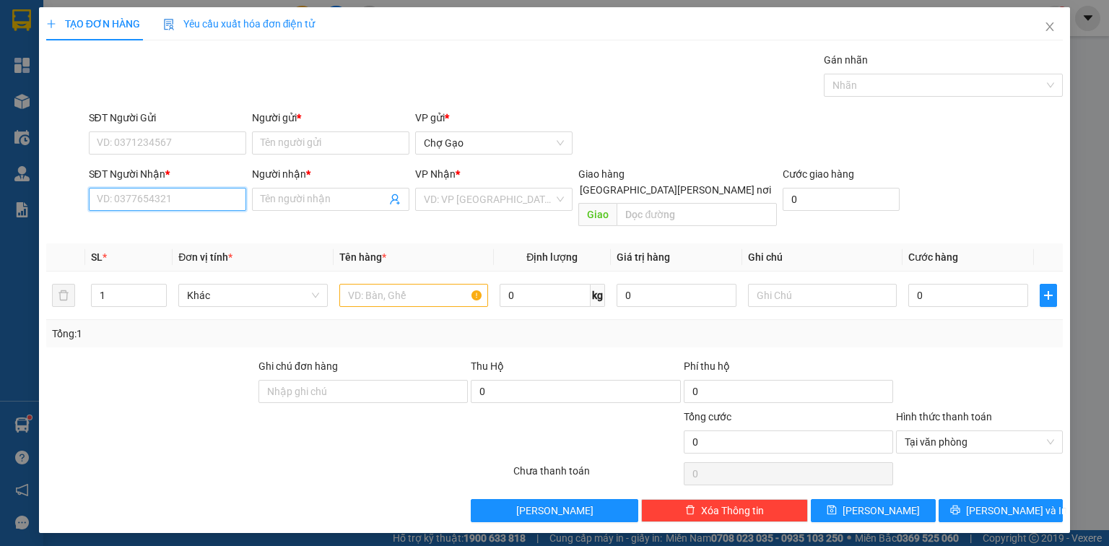
click at [129, 196] on input "SĐT Người Nhận *" at bounding box center [167, 199] width 157 height 23
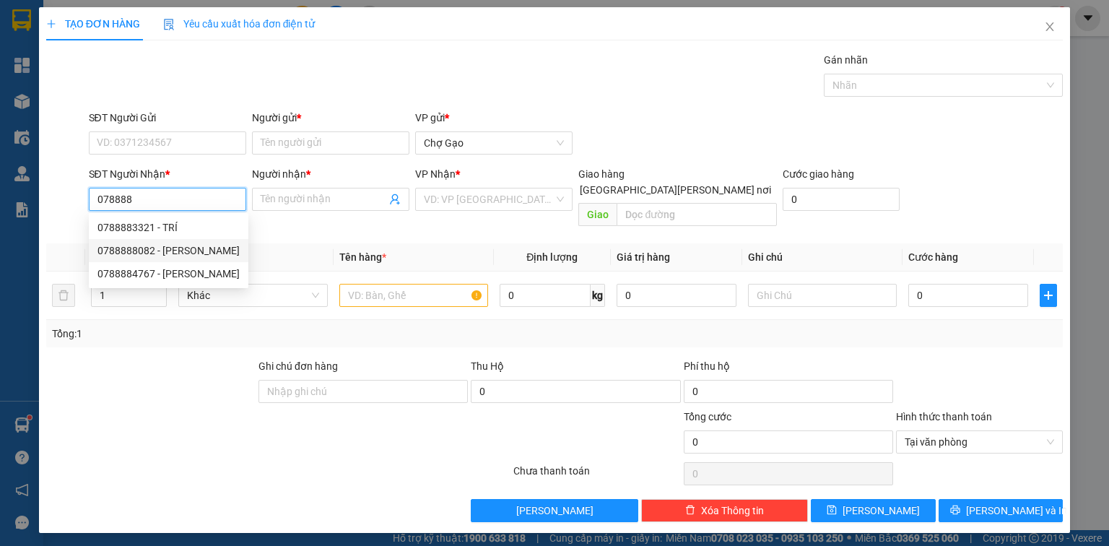
click at [174, 251] on div "0788888082 - [PERSON_NAME]" at bounding box center [168, 251] width 142 height 16
type input "0788888082"
type input "PHỤNG"
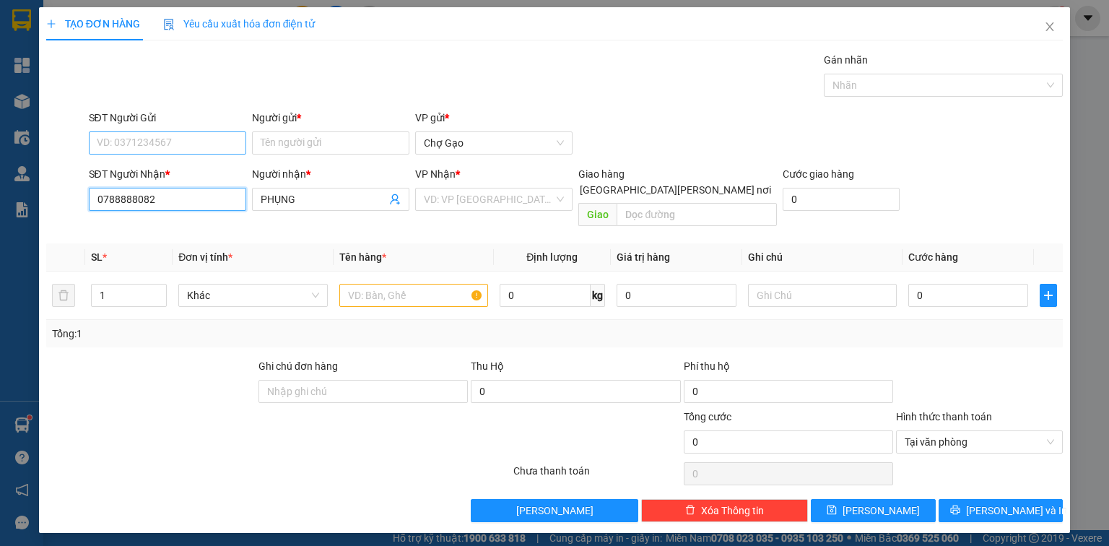
type input "0788888082"
click at [169, 144] on input "SĐT Người Gửi" at bounding box center [167, 142] width 157 height 23
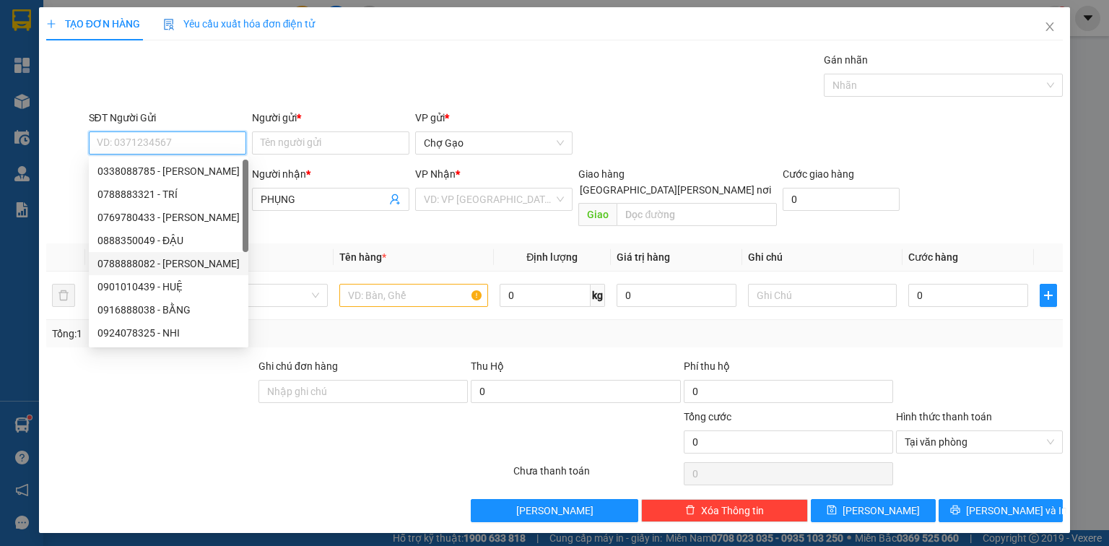
click at [176, 264] on div "0788888082 - [PERSON_NAME]" at bounding box center [168, 264] width 142 height 16
type input "0788888082"
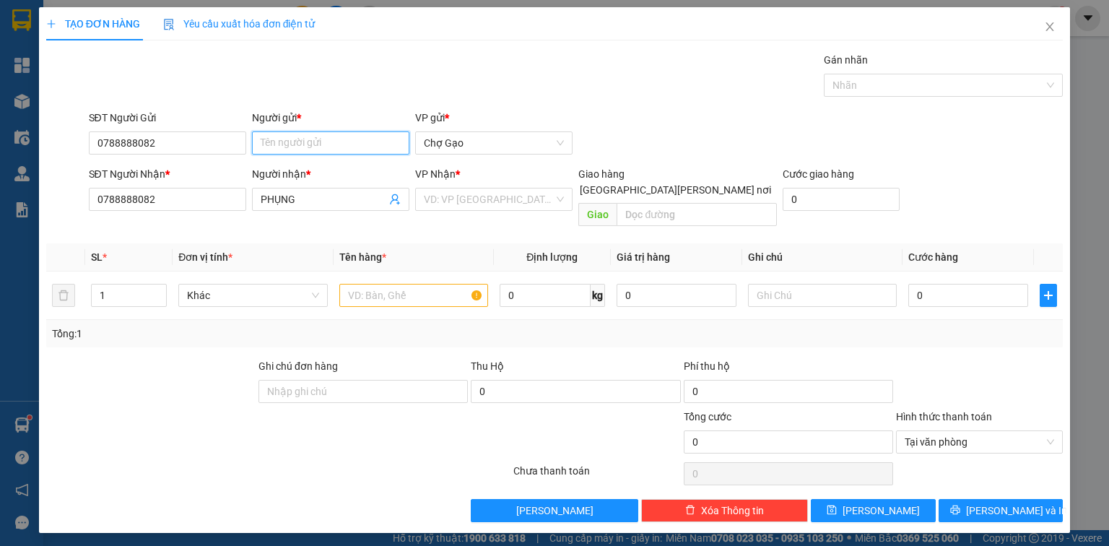
click at [305, 137] on input "Người gửi *" at bounding box center [330, 142] width 157 height 23
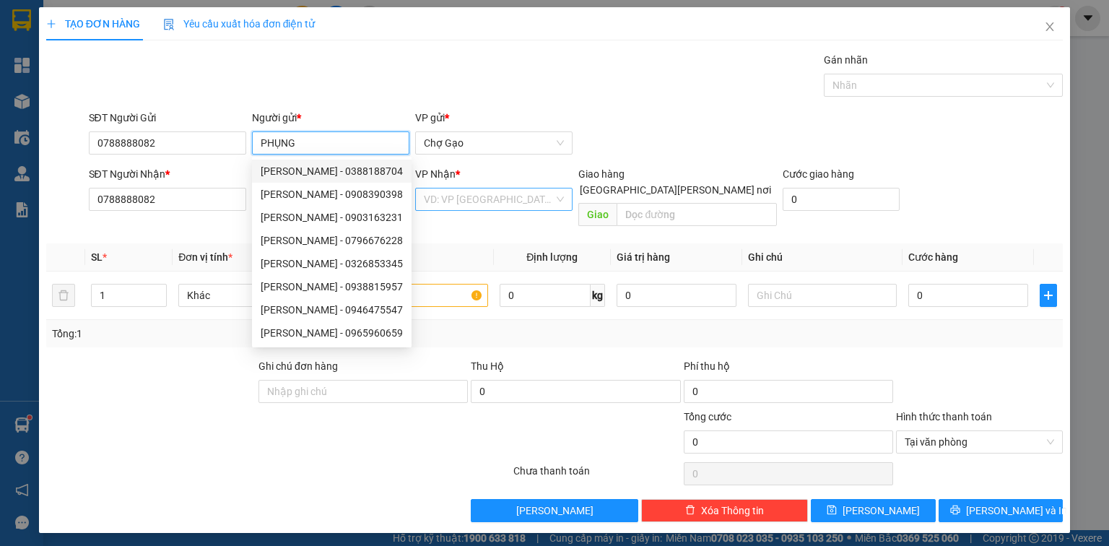
drag, startPoint x: 500, startPoint y: 187, endPoint x: 498, endPoint y: 202, distance: 15.3
click at [500, 194] on div "VD: VP [GEOGRAPHIC_DATA]" at bounding box center [493, 199] width 157 height 23
type input "PHỤNG"
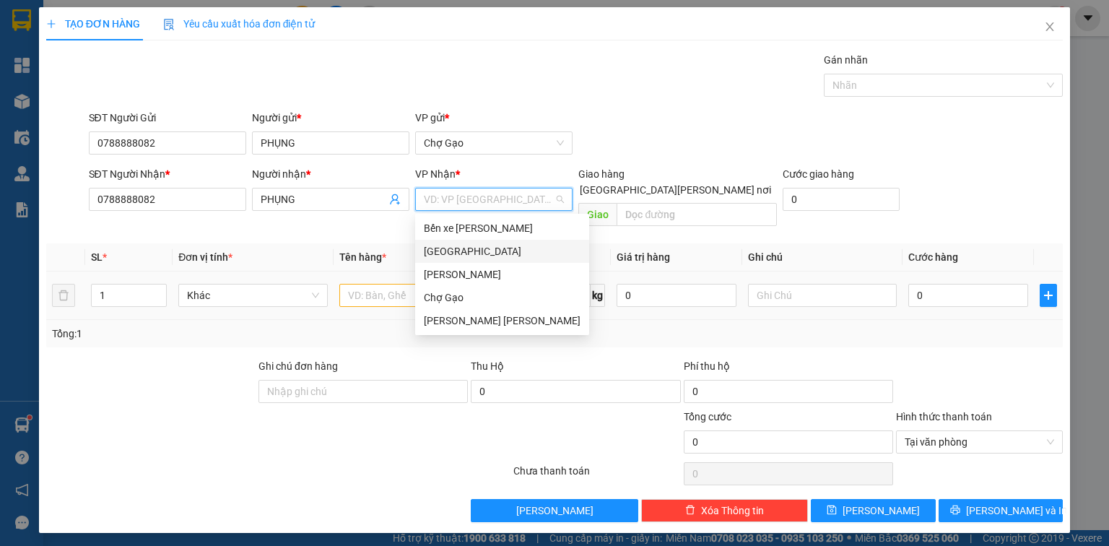
drag, startPoint x: 451, startPoint y: 243, endPoint x: 417, endPoint y: 266, distance: 40.5
click at [450, 243] on div "[GEOGRAPHIC_DATA]" at bounding box center [502, 251] width 174 height 23
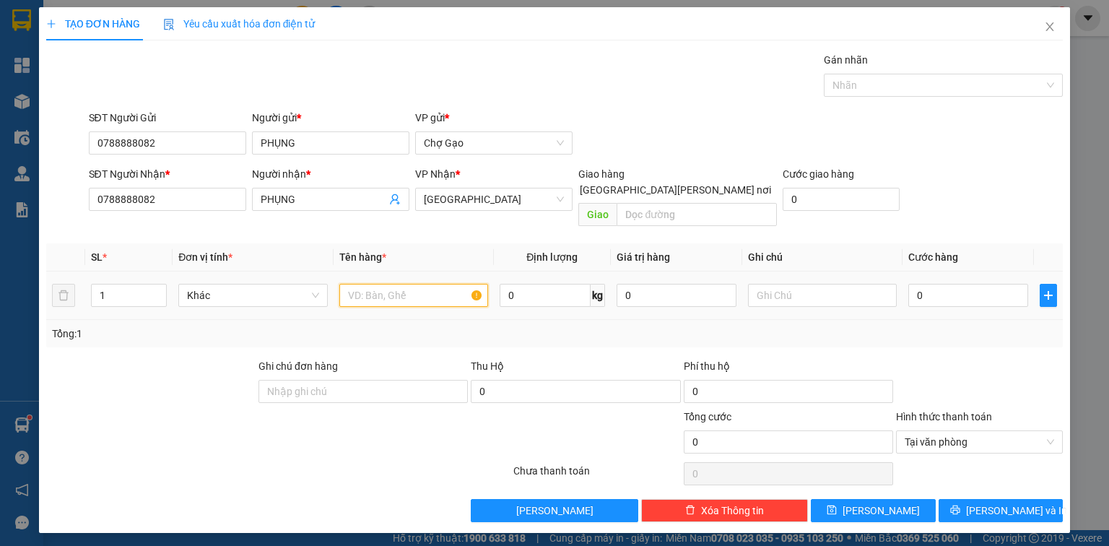
click at [374, 287] on input "text" at bounding box center [413, 295] width 149 height 23
type input "1 HSO"
type input "2"
type input "20"
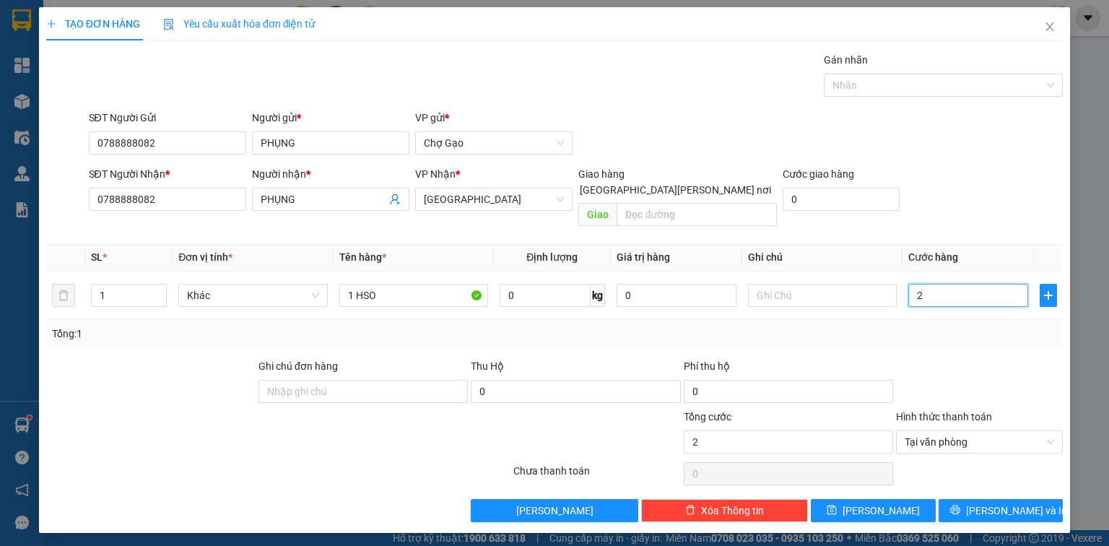
type input "20"
type input "20.000"
click at [971, 499] on button "[PERSON_NAME] và In" at bounding box center [1001, 510] width 125 height 23
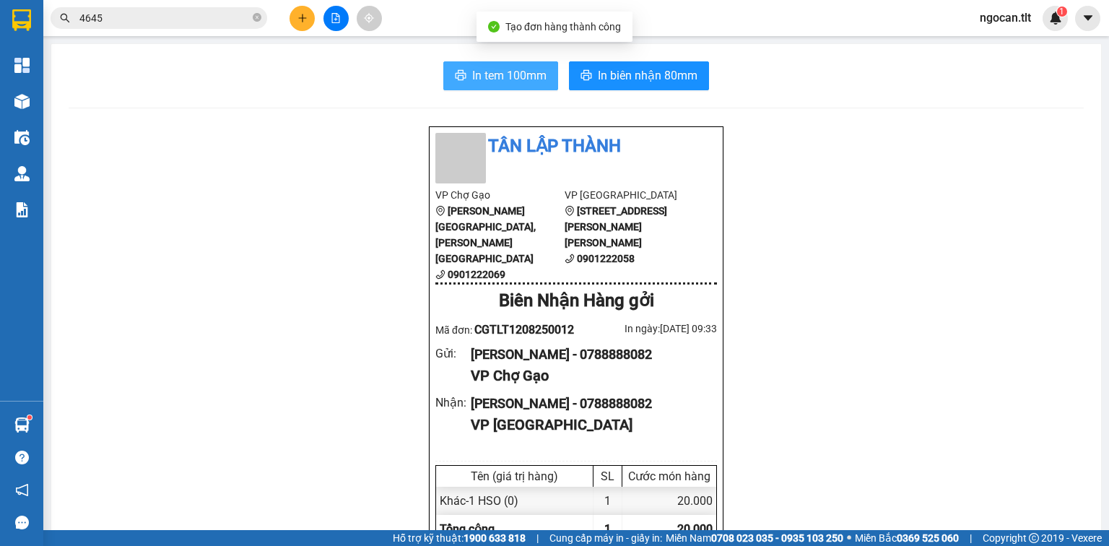
click at [487, 71] on span "In tem 100mm" at bounding box center [509, 75] width 74 height 18
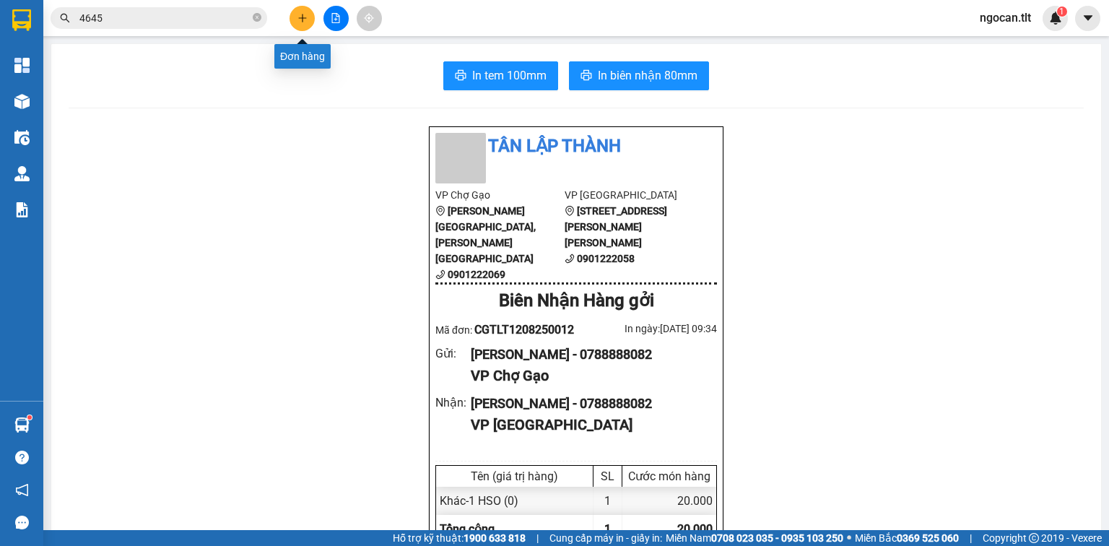
click at [305, 11] on button at bounding box center [302, 18] width 25 height 25
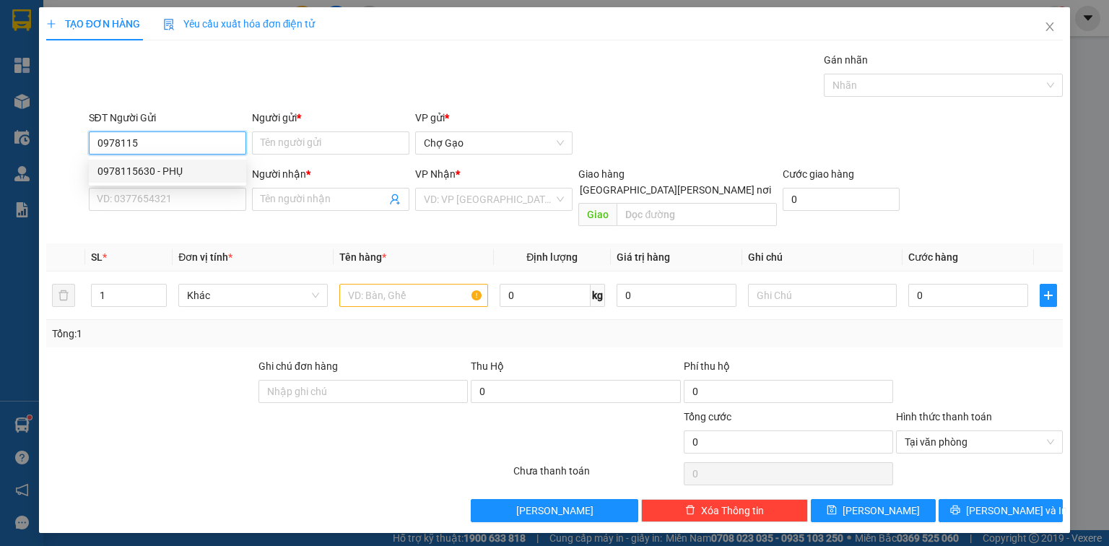
drag, startPoint x: 177, startPoint y: 170, endPoint x: 195, endPoint y: 183, distance: 21.8
click at [183, 175] on div "0978115630 - PHỤ" at bounding box center [167, 171] width 140 height 16
type input "0978115630"
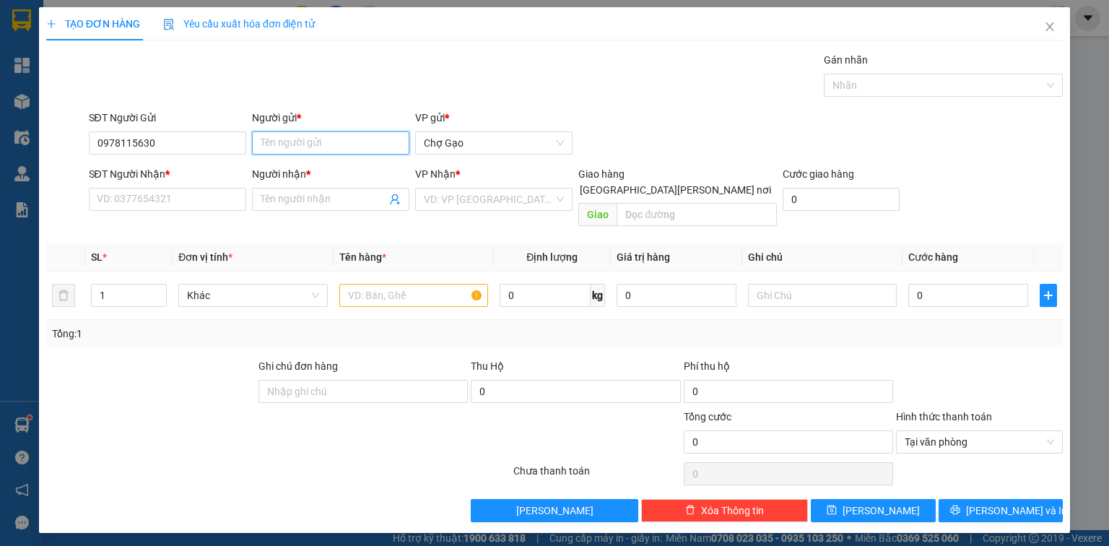
click at [297, 147] on input "Người gửi *" at bounding box center [330, 142] width 157 height 23
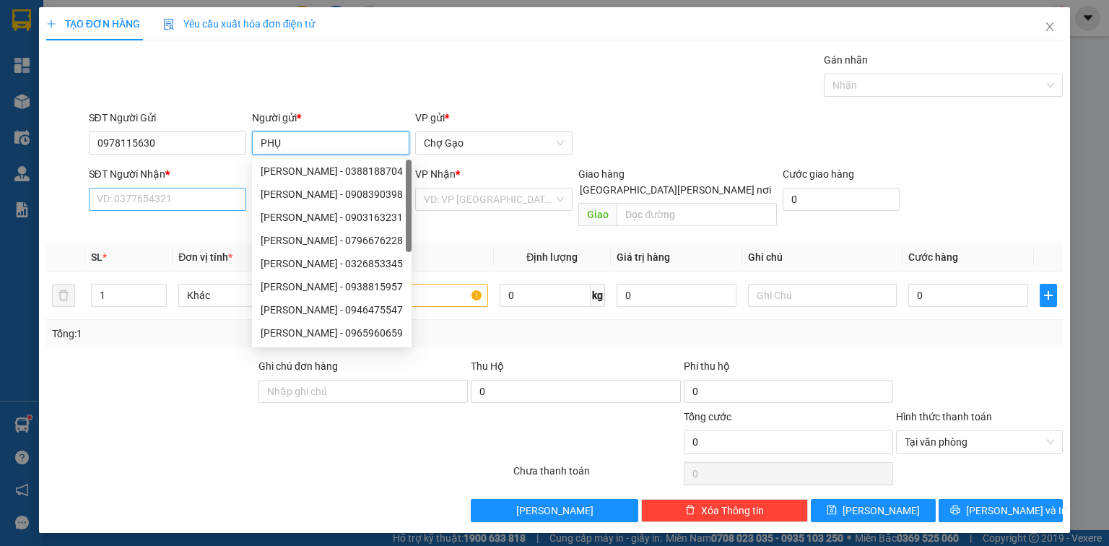
type input "PHỤ"
click at [187, 209] on input "SĐT Người Nhận *" at bounding box center [167, 199] width 157 height 23
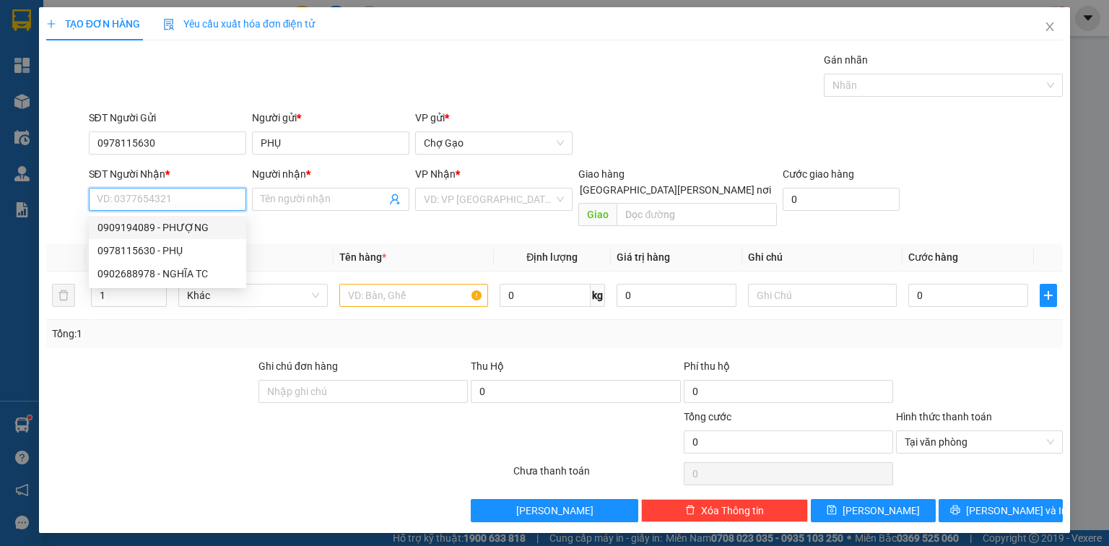
drag, startPoint x: 199, startPoint y: 230, endPoint x: 234, endPoint y: 227, distance: 34.8
click at [200, 230] on div "0909194089 - PHƯỢNG" at bounding box center [167, 228] width 140 height 16
type input "0909194089"
type input "PHƯỢNG"
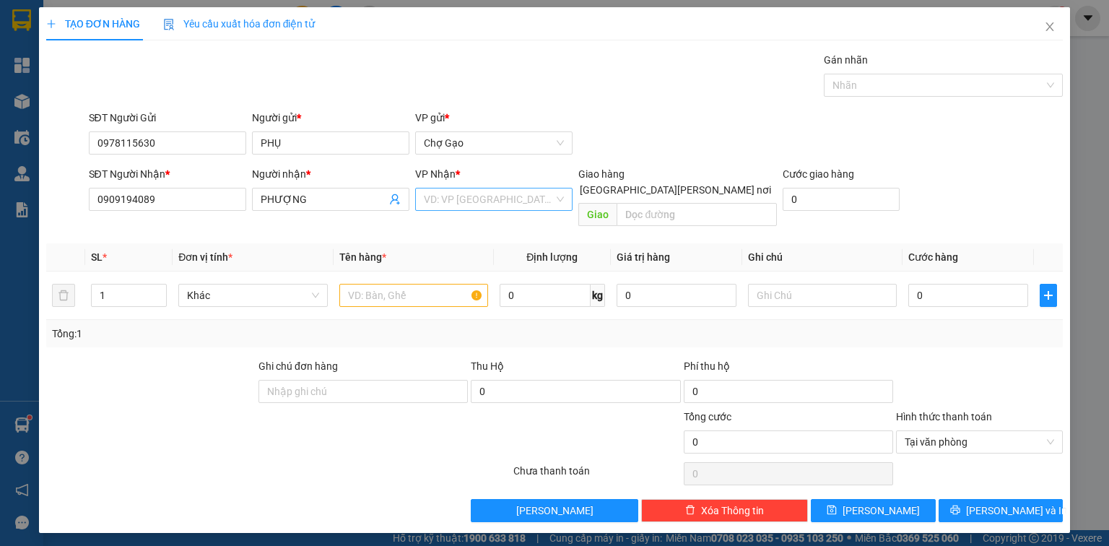
drag, startPoint x: 458, startPoint y: 194, endPoint x: 459, endPoint y: 205, distance: 11.6
click at [459, 197] on input "search" at bounding box center [489, 199] width 130 height 22
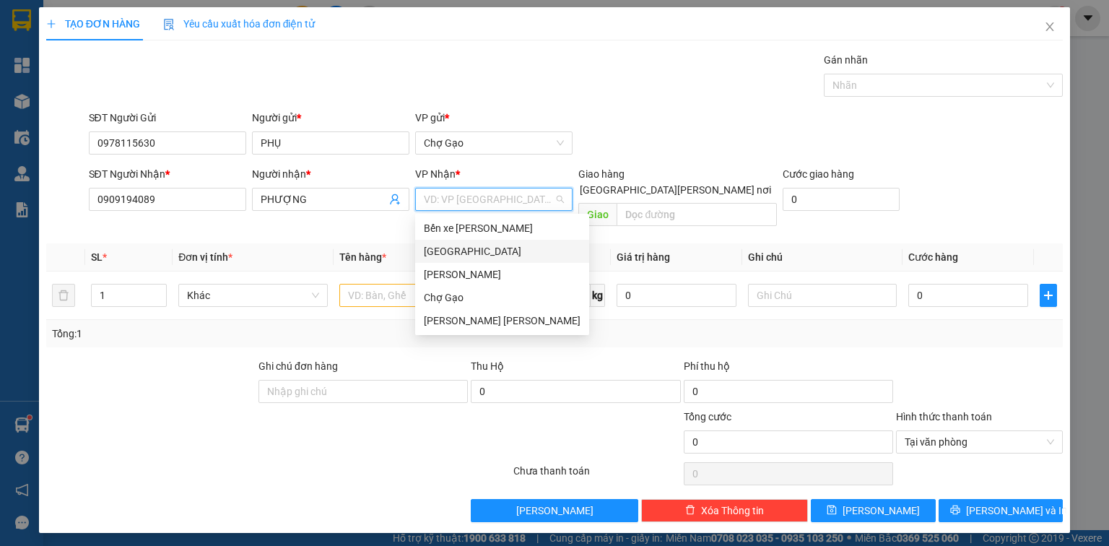
click at [438, 248] on div "[GEOGRAPHIC_DATA]" at bounding box center [502, 251] width 157 height 16
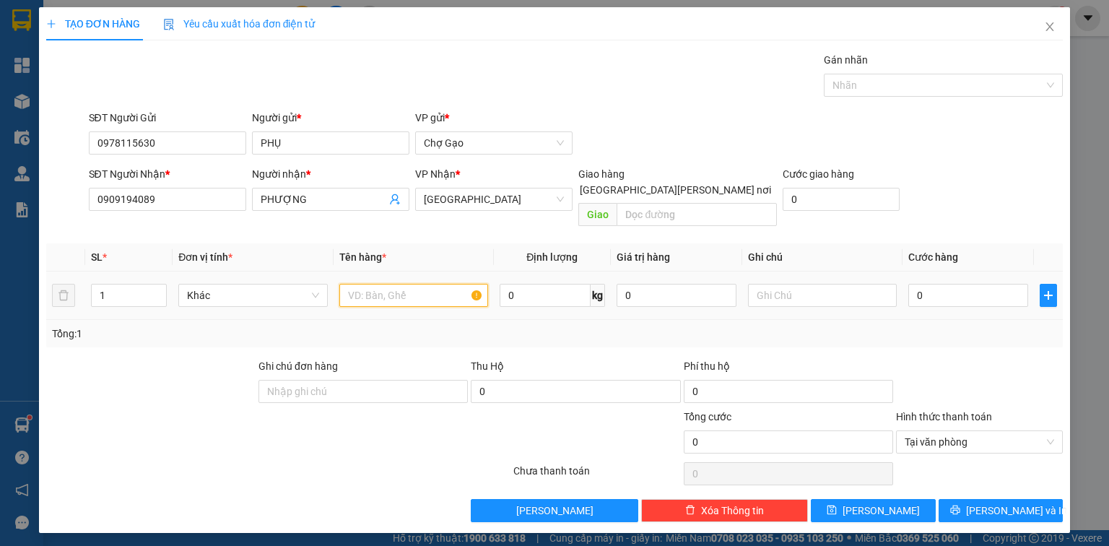
click at [384, 284] on input "text" at bounding box center [413, 295] width 149 height 23
type input "1 TNP"
click at [942, 284] on input "0" at bounding box center [968, 295] width 120 height 23
type input "3"
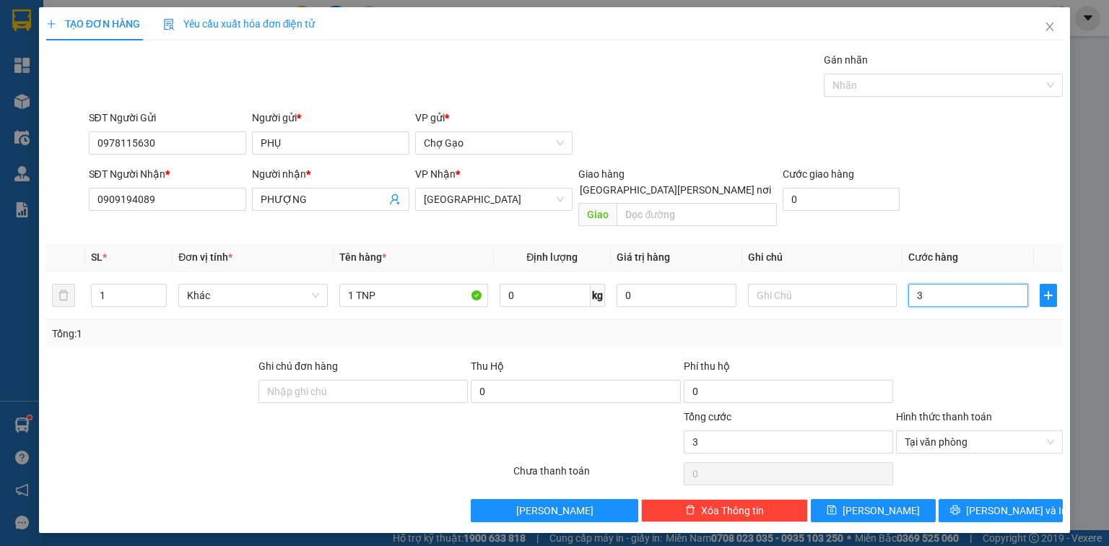
type input "30"
type input "30.000"
click at [1038, 499] on button "[PERSON_NAME] và In" at bounding box center [1001, 510] width 125 height 23
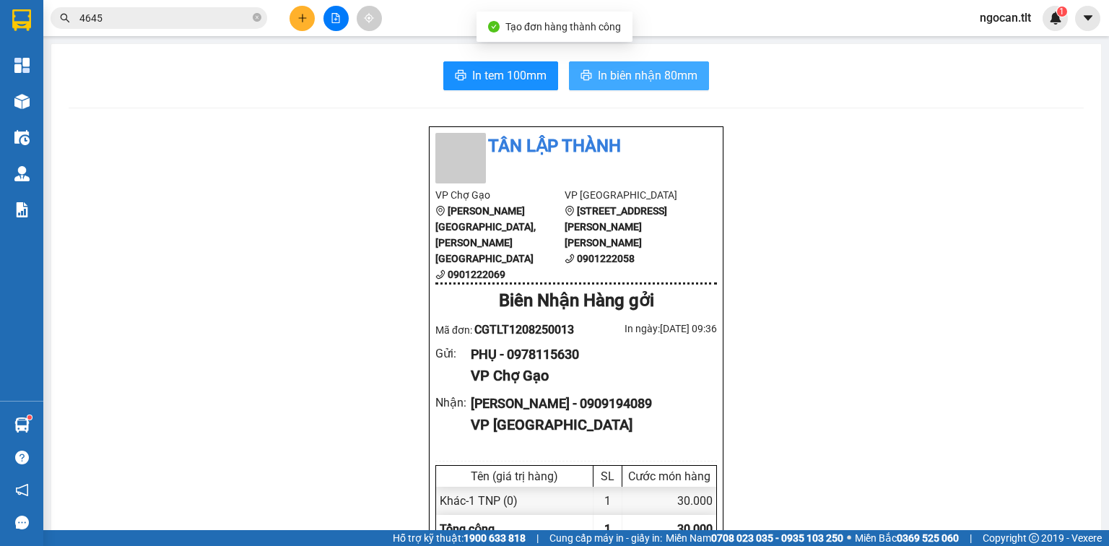
click at [617, 69] on span "In biên nhận 80mm" at bounding box center [648, 75] width 100 height 18
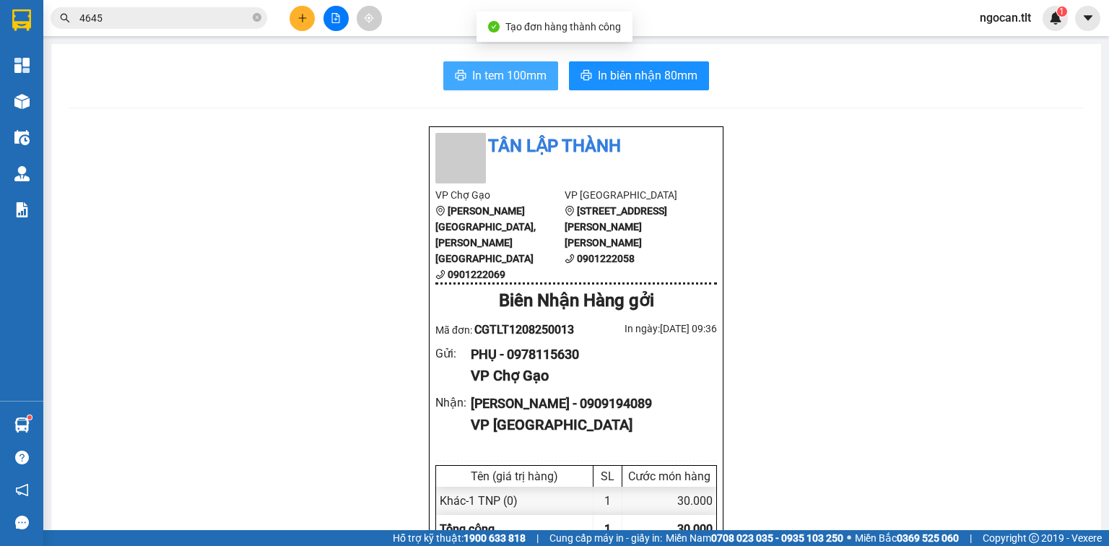
click at [520, 87] on button "In tem 100mm" at bounding box center [500, 75] width 115 height 29
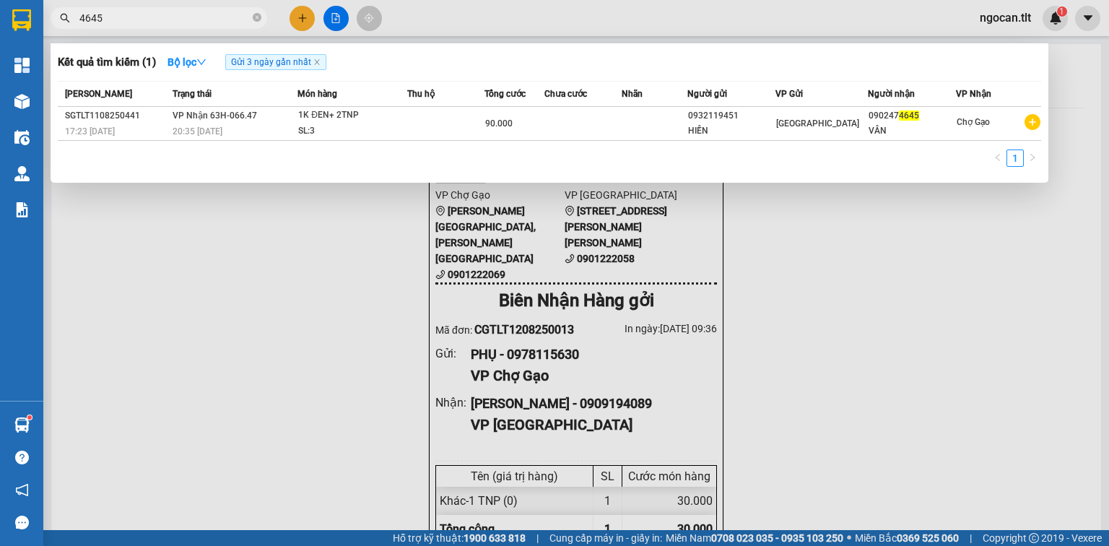
click at [125, 17] on input "4645" at bounding box center [164, 18] width 170 height 16
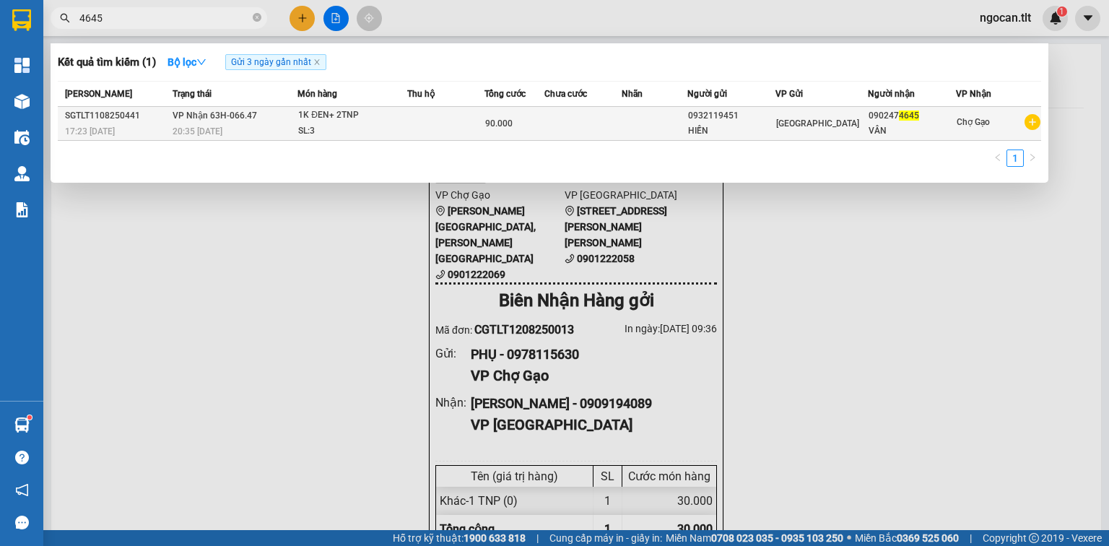
click at [432, 130] on td at bounding box center [445, 124] width 77 height 34
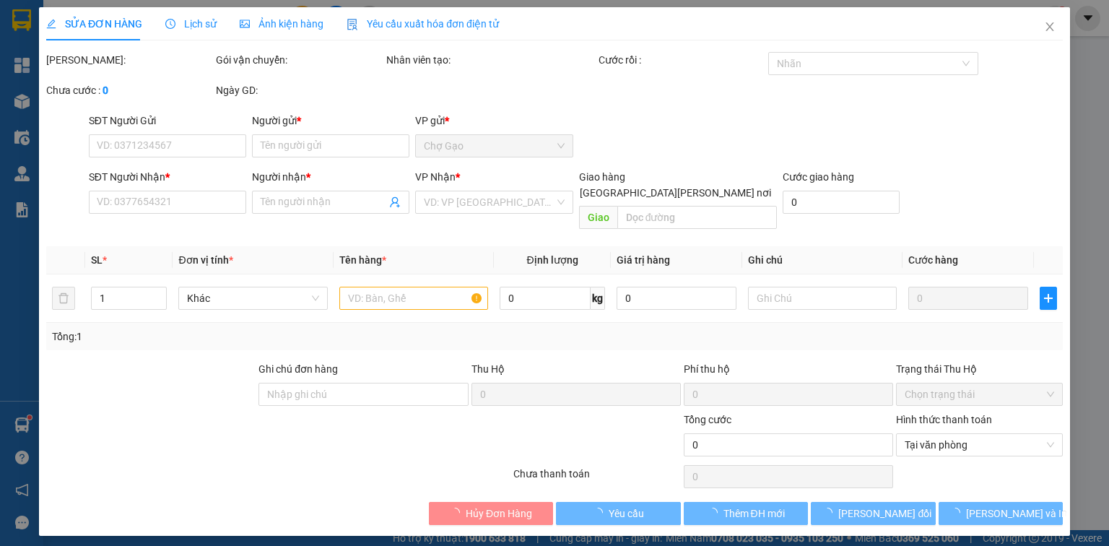
type input "0932119451"
type input "HIỀN"
type input "0902474645"
type input "VÂN"
type input "90.000"
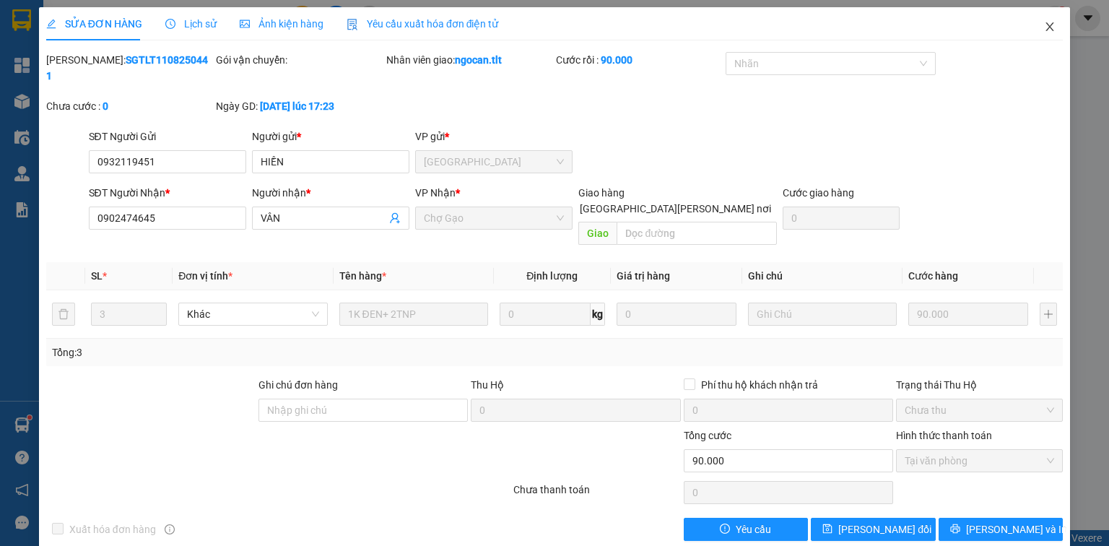
click at [1043, 26] on span "Close" at bounding box center [1050, 27] width 40 height 40
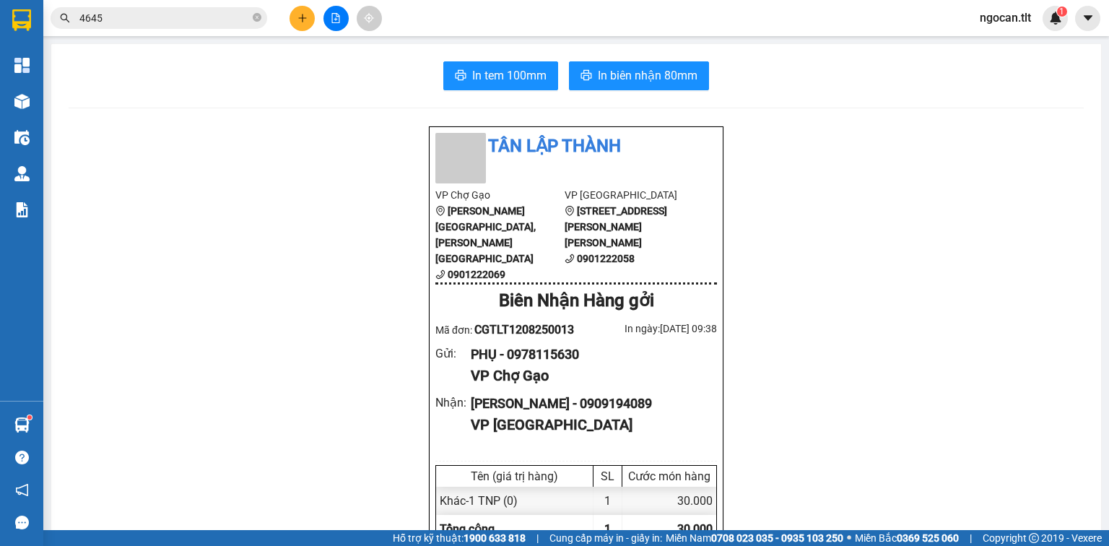
click at [141, 22] on input "4645" at bounding box center [164, 18] width 170 height 16
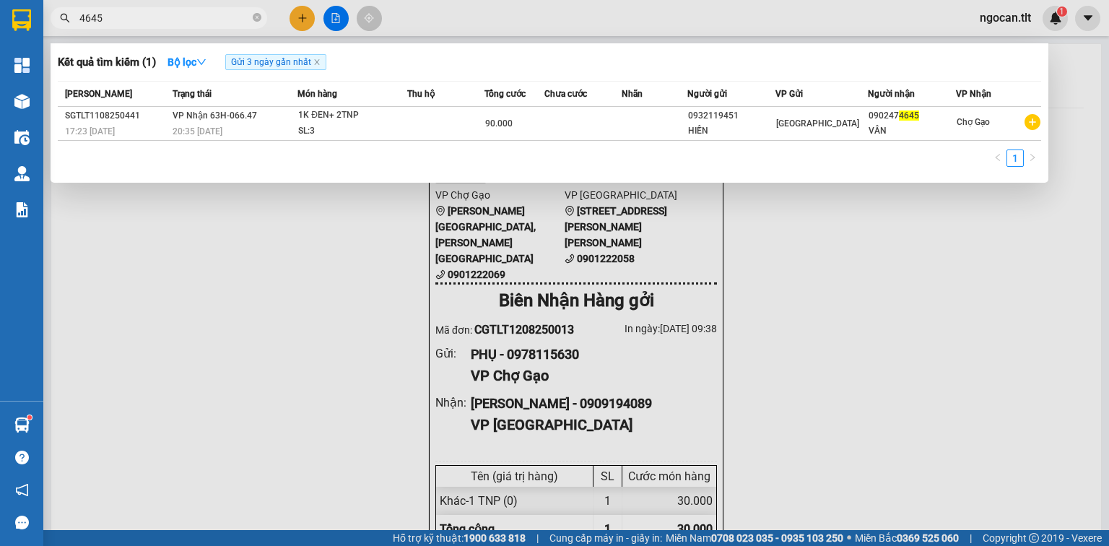
click at [141, 23] on input "4645" at bounding box center [164, 18] width 170 height 16
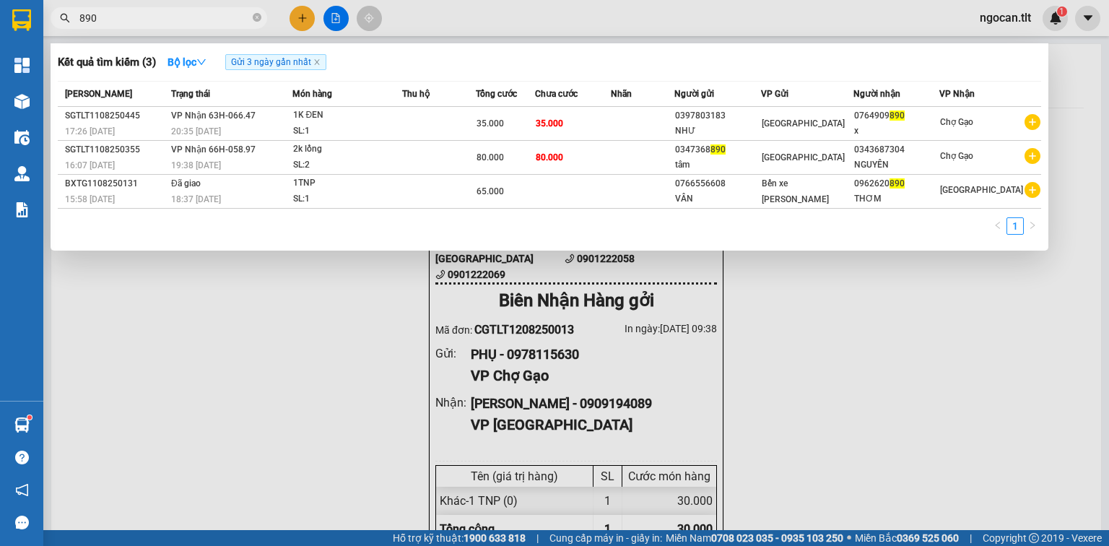
type input "890"
click at [142, 17] on input "890" at bounding box center [164, 18] width 170 height 16
click at [304, 20] on div at bounding box center [554, 273] width 1109 height 546
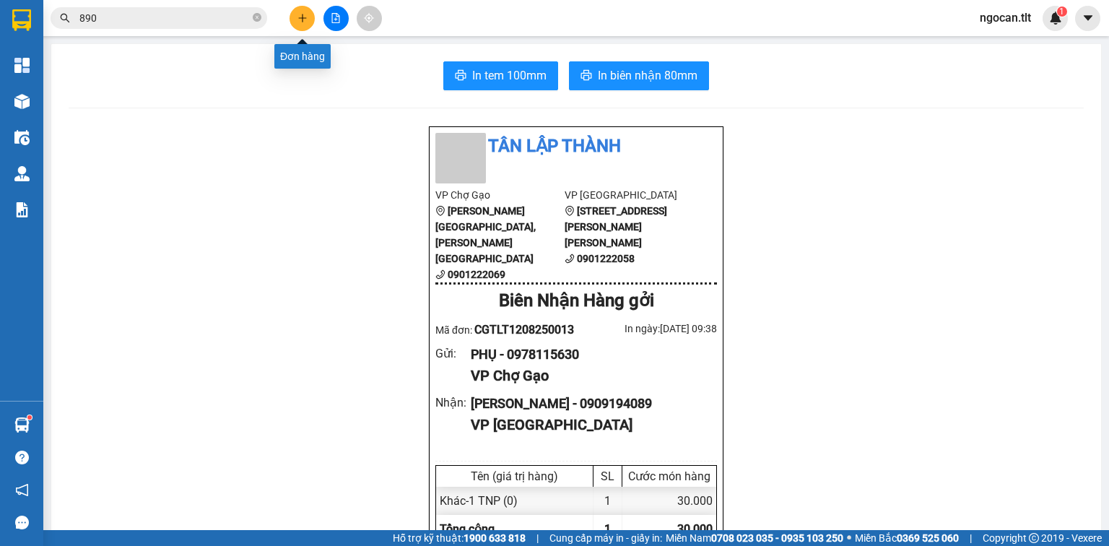
click at [303, 19] on icon "plus" at bounding box center [302, 18] width 1 height 8
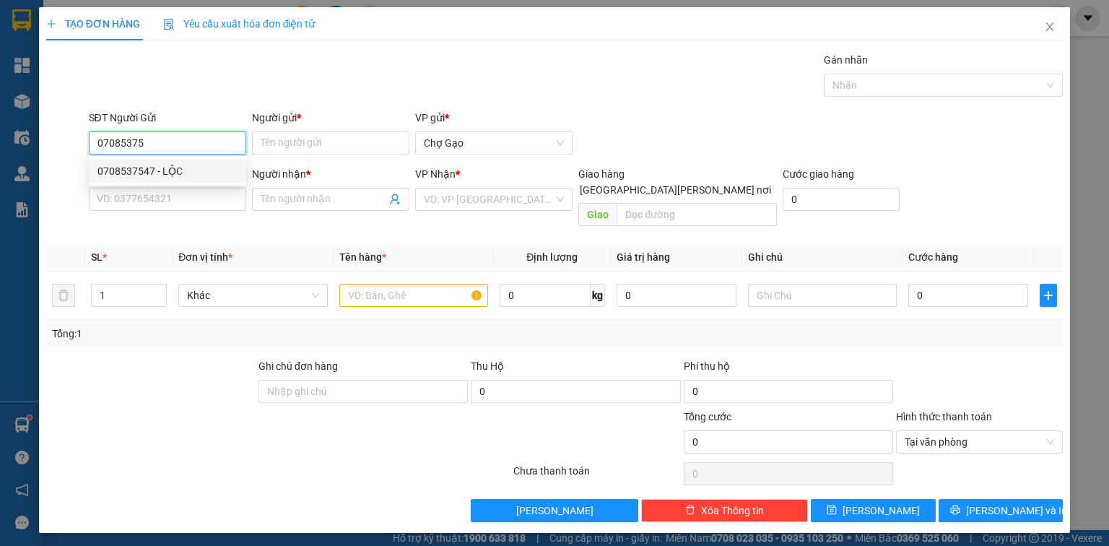
click at [144, 177] on div "0708537547 - LỘC" at bounding box center [167, 171] width 140 height 16
type input "0708537547"
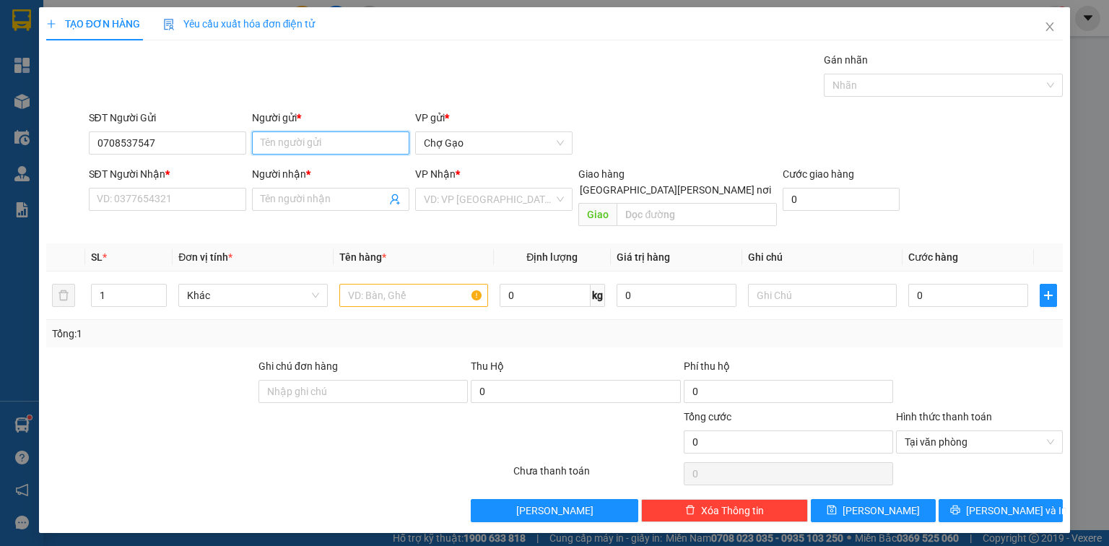
click at [299, 149] on input "Người gửi *" at bounding box center [330, 142] width 157 height 23
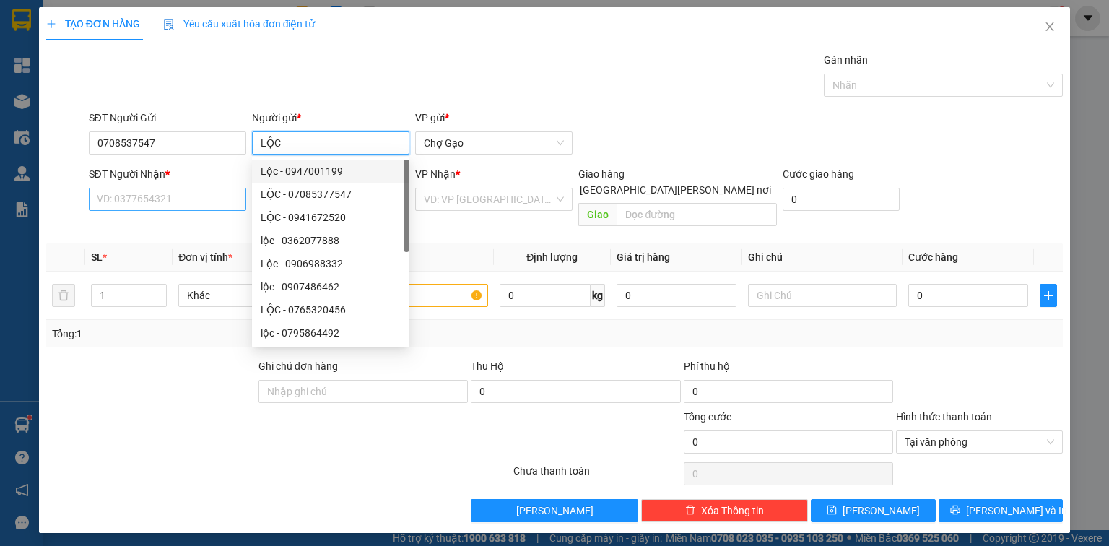
type input "LỘC"
click at [148, 199] on input "SĐT Người Nhận *" at bounding box center [167, 199] width 157 height 23
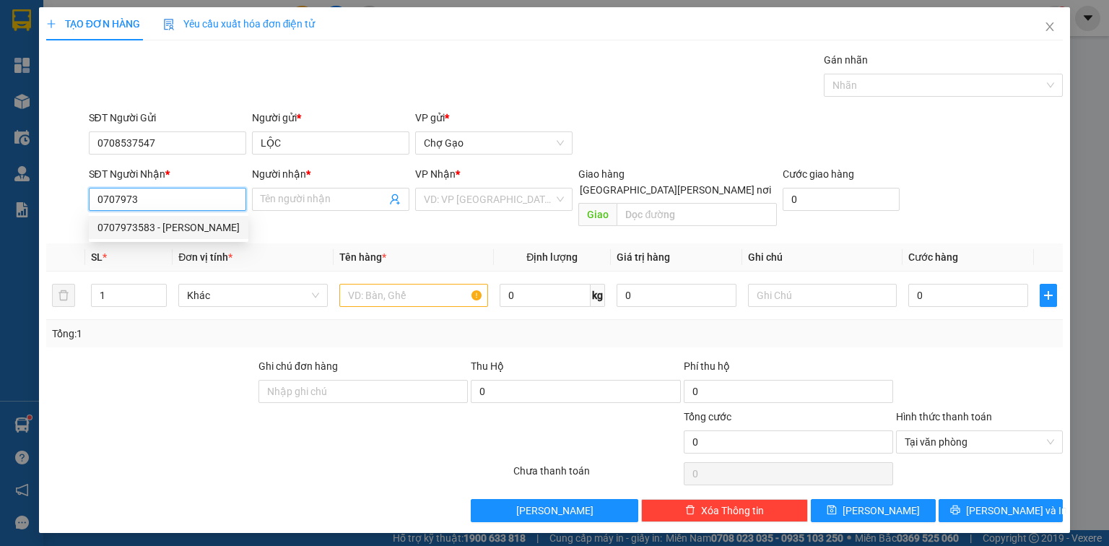
click at [182, 233] on div "0707973583 - [PERSON_NAME]" at bounding box center [168, 228] width 142 height 16
type input "0707973583"
type input "XINH"
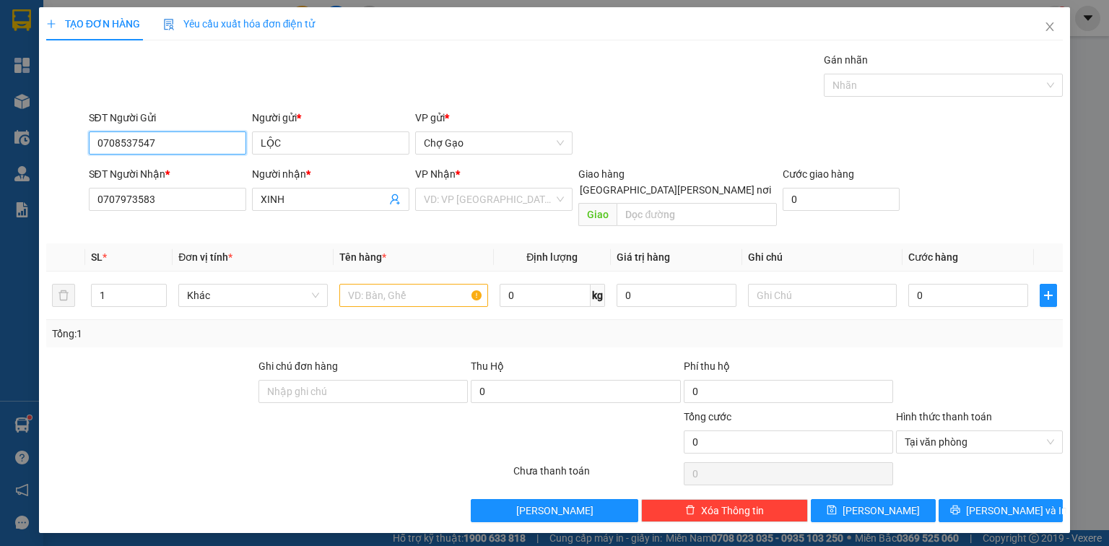
drag, startPoint x: 159, startPoint y: 142, endPoint x: 16, endPoint y: 155, distance: 143.5
click at [17, 155] on div "TẠO ĐƠN HÀNG Yêu cầu xuất [PERSON_NAME] điện tử Transit Pickup Surcharge Ids Tr…" at bounding box center [554, 273] width 1109 height 546
click at [181, 202] on input "0707973583" at bounding box center [167, 199] width 157 height 23
type input "070797383"
drag, startPoint x: 58, startPoint y: 201, endPoint x: 0, endPoint y: 228, distance: 64.6
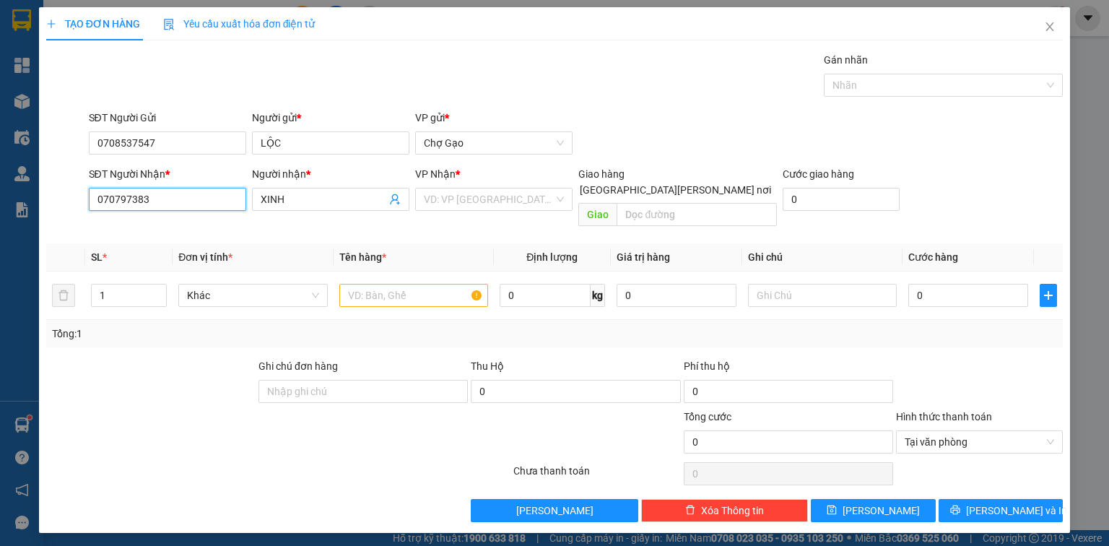
click at [0, 220] on div "TẠO ĐƠN HÀNG Yêu cầu xuất [PERSON_NAME] điện tử Transit Pickup Surcharge Ids Tr…" at bounding box center [554, 273] width 1109 height 546
click at [171, 205] on input "SĐT Người Nhận *" at bounding box center [167, 199] width 157 height 23
drag, startPoint x: 142, startPoint y: 136, endPoint x: 4, endPoint y: 160, distance: 140.0
click at [4, 155] on div "TẠO ĐƠN HÀNG Yêu cầu xuất [PERSON_NAME] điện tử Transit Pickup Surcharge Ids Tr…" at bounding box center [554, 273] width 1109 height 546
click at [139, 194] on input "SĐT Người Nhận *" at bounding box center [167, 199] width 157 height 23
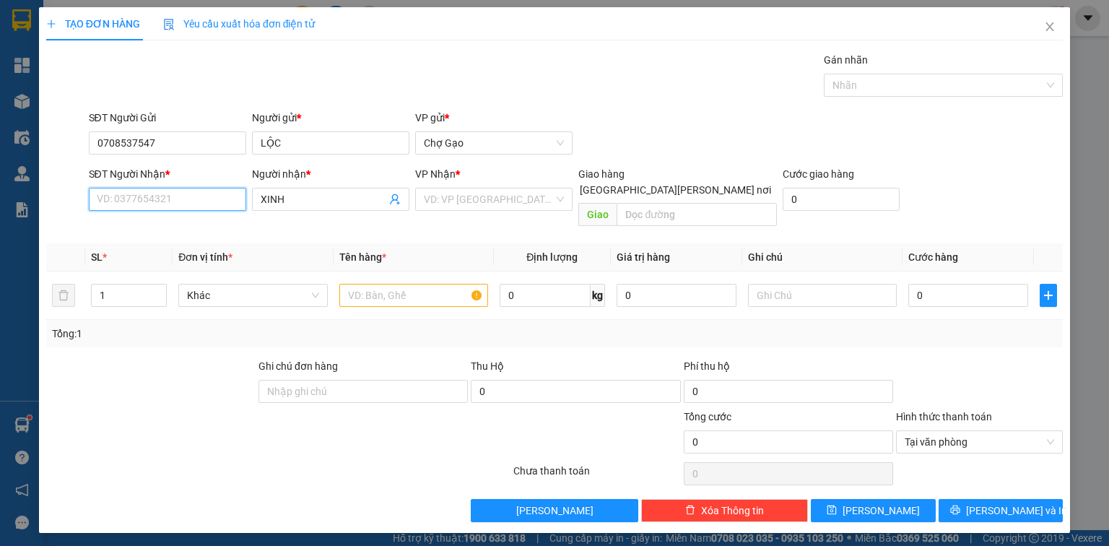
paste input "0708537547"
type input "0708537547"
drag, startPoint x: 199, startPoint y: 217, endPoint x: 228, endPoint y: 224, distance: 29.6
click at [201, 217] on div "0708537547 - LỘC" at bounding box center [167, 227] width 157 height 23
type input "LỘC"
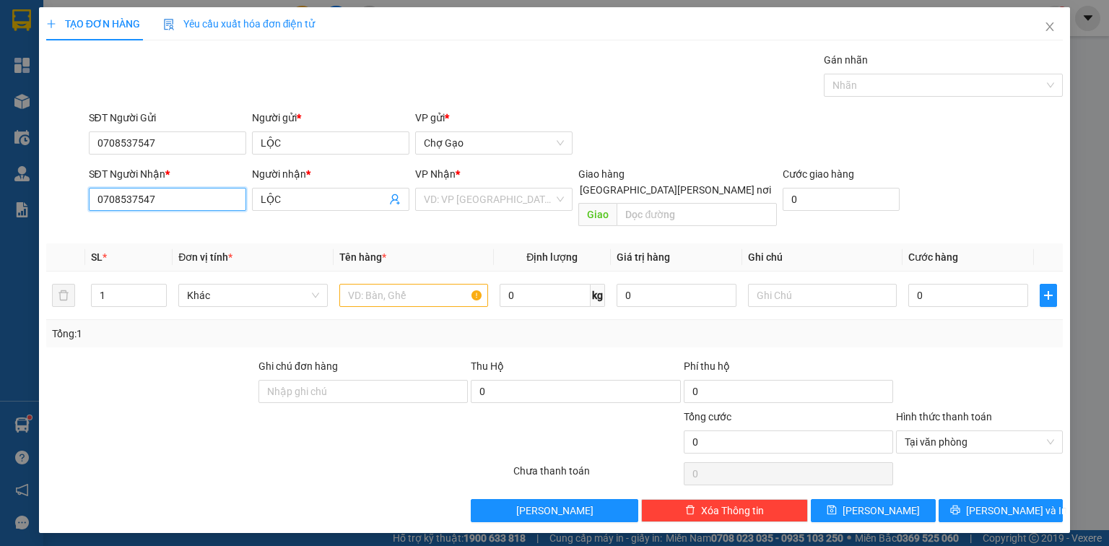
type input "0708537547"
drag, startPoint x: 443, startPoint y: 198, endPoint x: 442, endPoint y: 188, distance: 10.1
click at [442, 198] on input "search" at bounding box center [489, 199] width 130 height 22
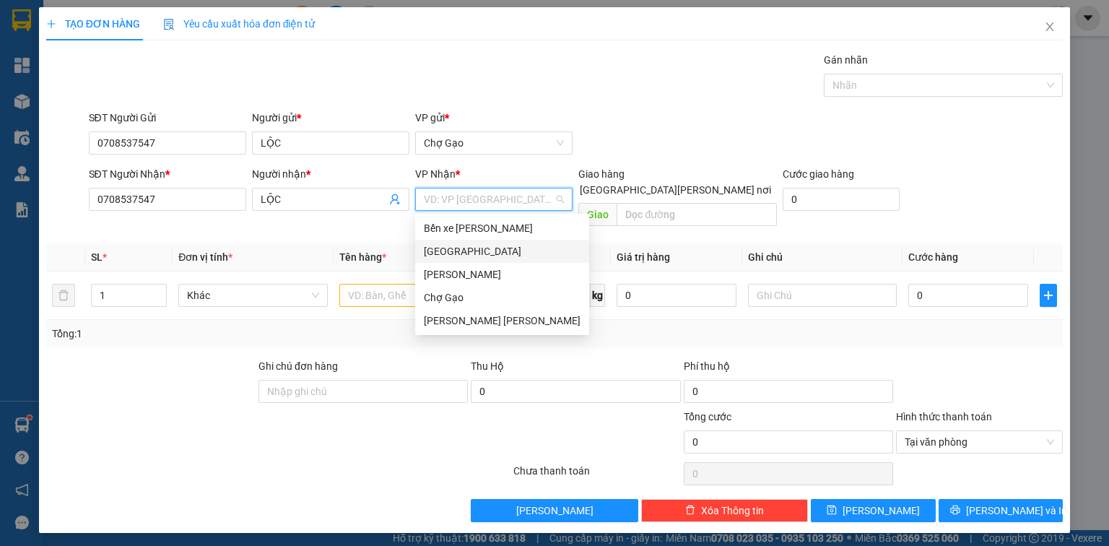
click at [448, 246] on div "[GEOGRAPHIC_DATA]" at bounding box center [502, 251] width 157 height 16
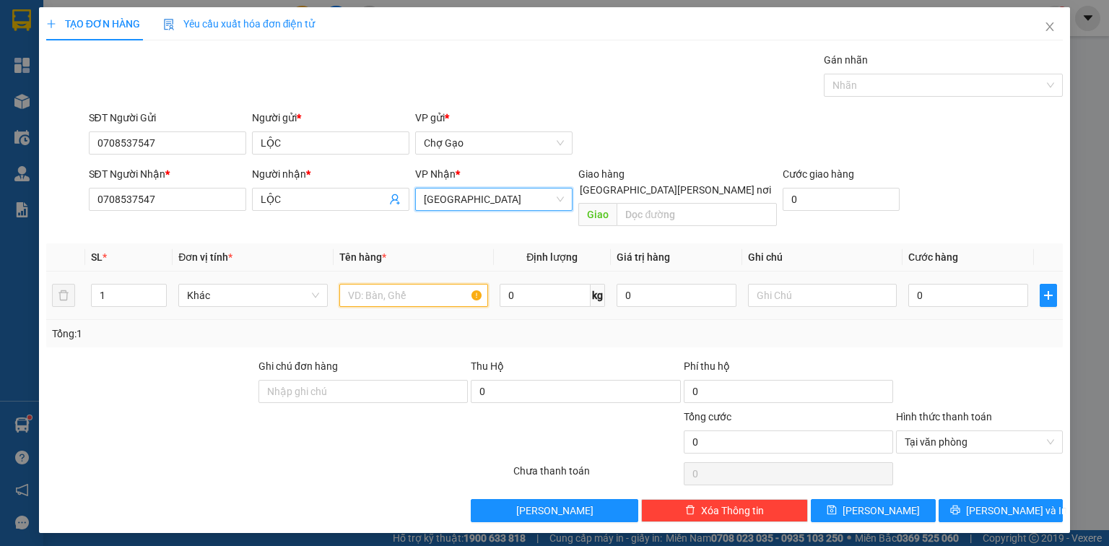
click at [400, 284] on input "text" at bounding box center [413, 295] width 149 height 23
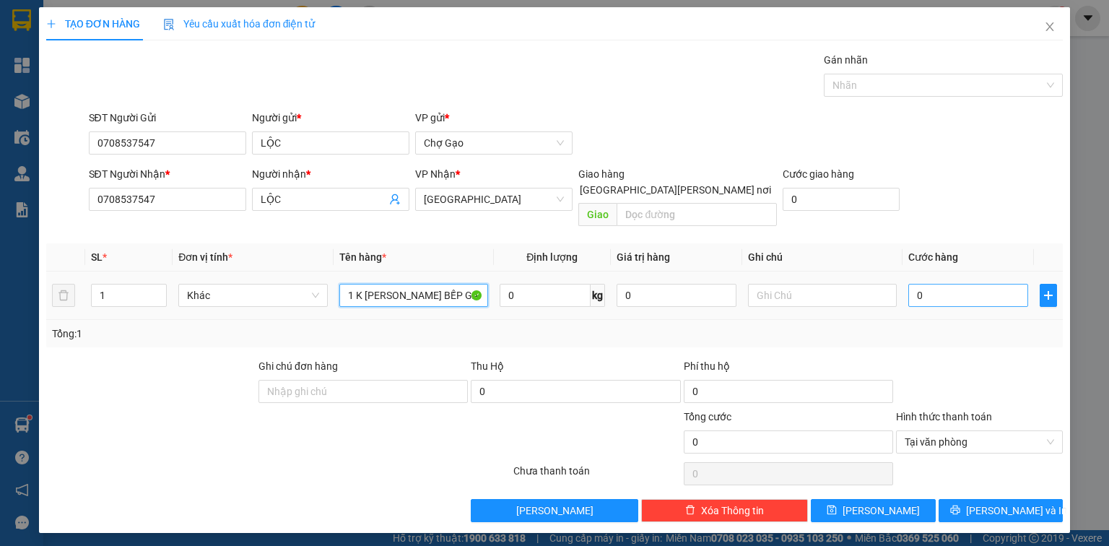
type input "1 K [PERSON_NAME] BẾP GA"
click at [973, 286] on input "0" at bounding box center [968, 295] width 120 height 23
type input "04"
type input "4"
type input "0"
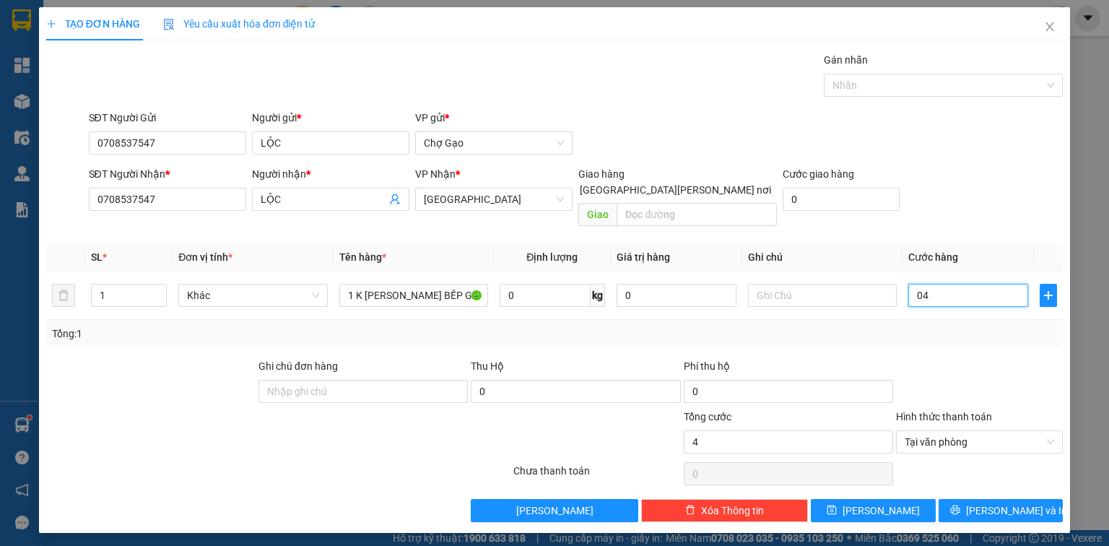
type input "0"
type input "03"
type input "3"
type input "035"
type input "35"
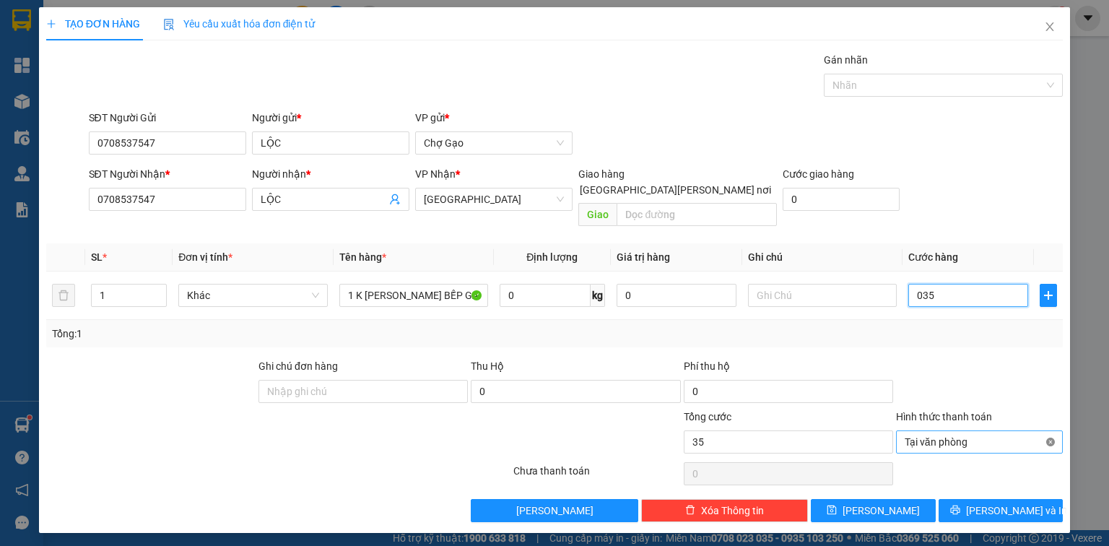
type input "35"
drag, startPoint x: 1051, startPoint y: 425, endPoint x: 1031, endPoint y: 454, distance: 34.9
type input "35.000"
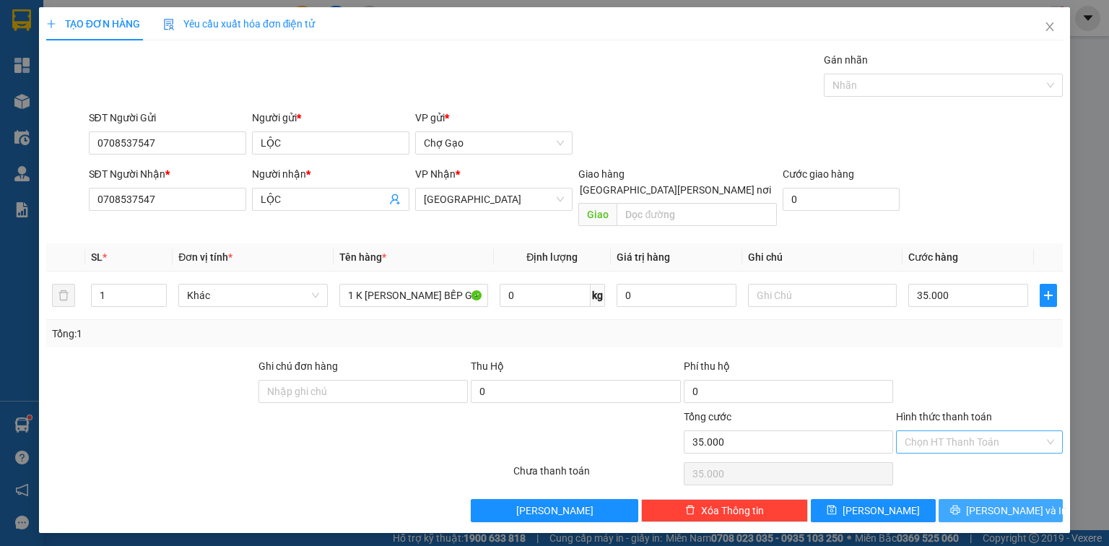
click at [1009, 503] on span "[PERSON_NAME] và In" at bounding box center [1016, 511] width 101 height 16
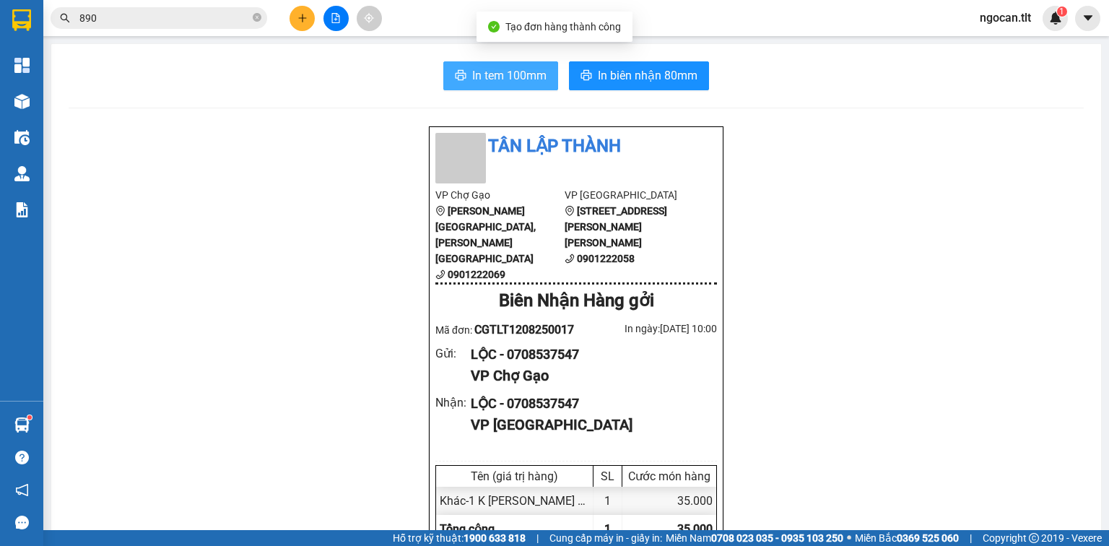
drag, startPoint x: 508, startPoint y: 75, endPoint x: 607, endPoint y: 174, distance: 139.4
click at [511, 79] on span "In tem 100mm" at bounding box center [509, 75] width 74 height 18
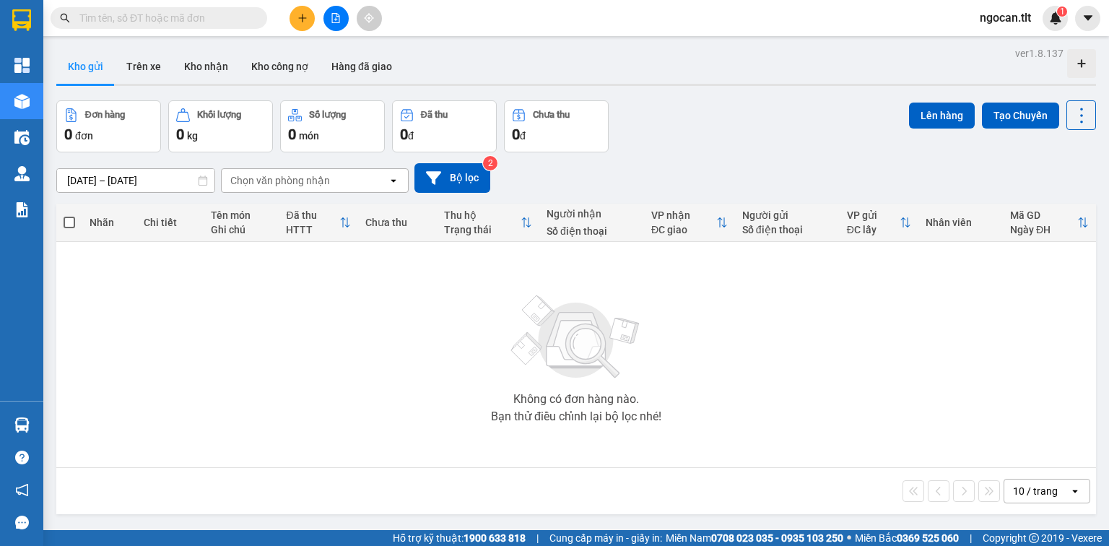
click at [174, 23] on input "text" at bounding box center [164, 18] width 170 height 16
paste input "0708537547"
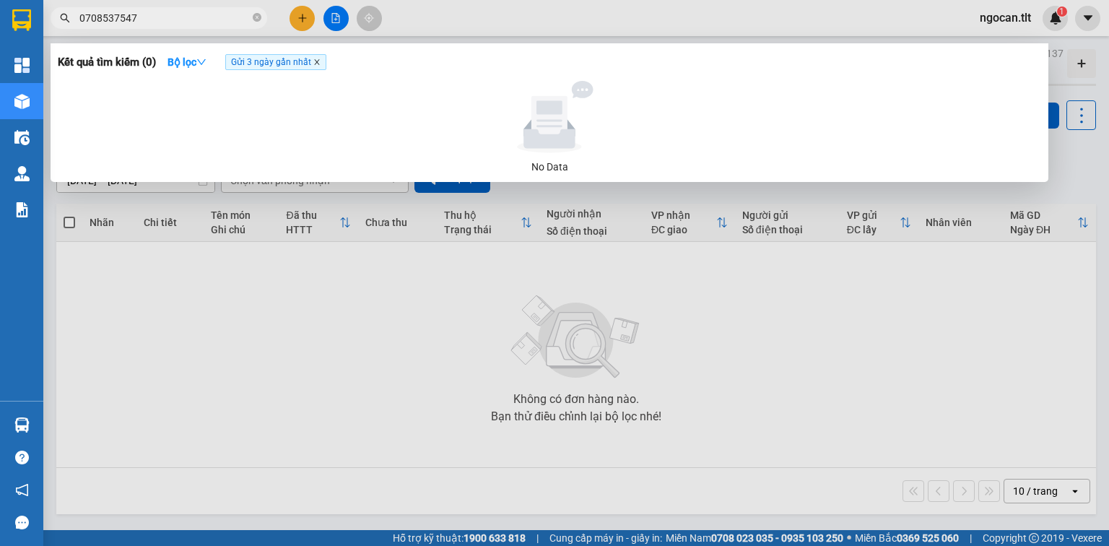
type input "0708537547"
click at [318, 60] on icon "close" at bounding box center [316, 61] width 7 height 7
